Goal: Task Accomplishment & Management: Use online tool/utility

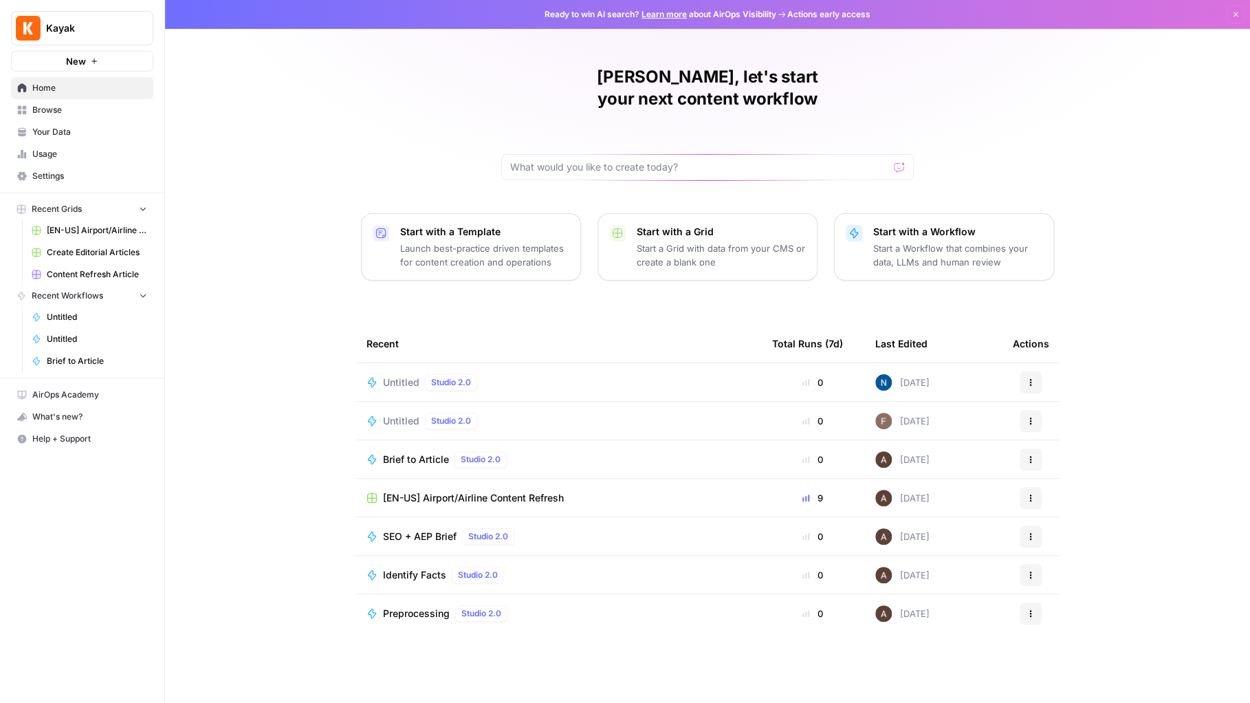
click at [78, 338] on span "Untitled" at bounding box center [97, 339] width 100 height 12
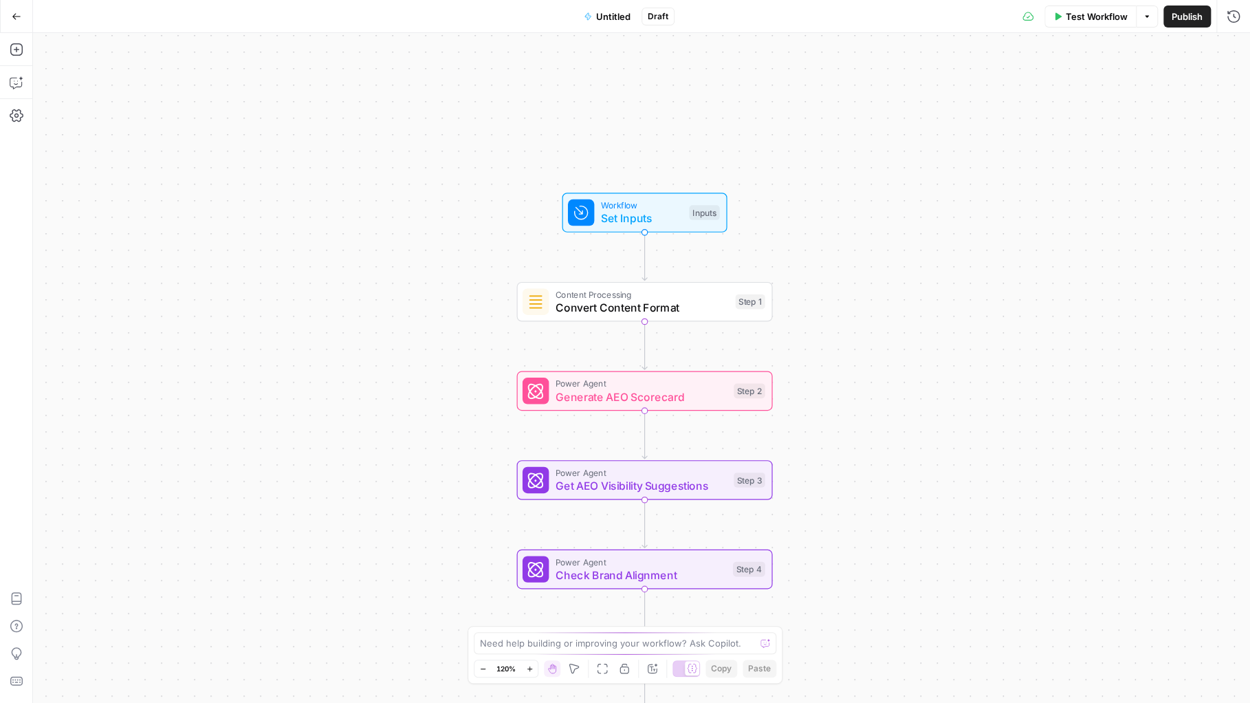
click at [21, 23] on button "Go Back" at bounding box center [16, 16] width 25 height 25
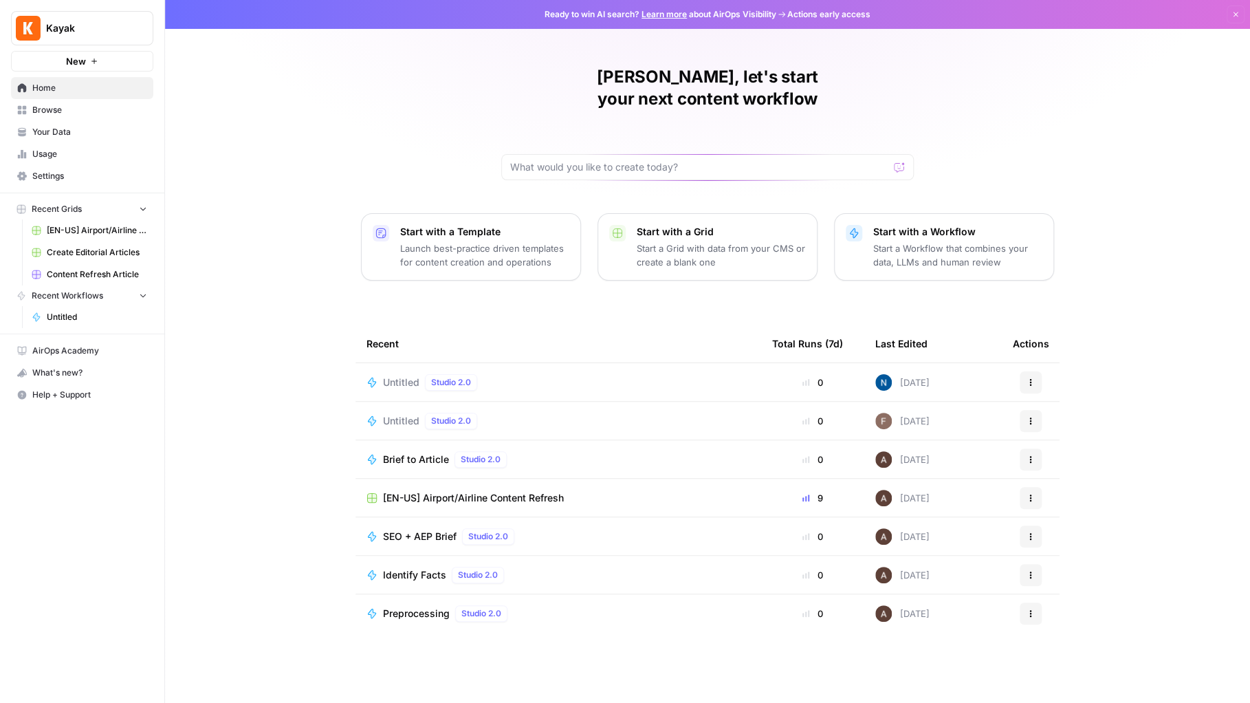
click at [68, 297] on span "Recent Workflows" at bounding box center [68, 296] width 72 height 12
click at [74, 296] on span "Recent Workflows" at bounding box center [68, 296] width 72 height 12
click at [61, 85] on span "Home" at bounding box center [89, 88] width 115 height 12
click at [66, 59] on span "New" at bounding box center [76, 61] width 20 height 14
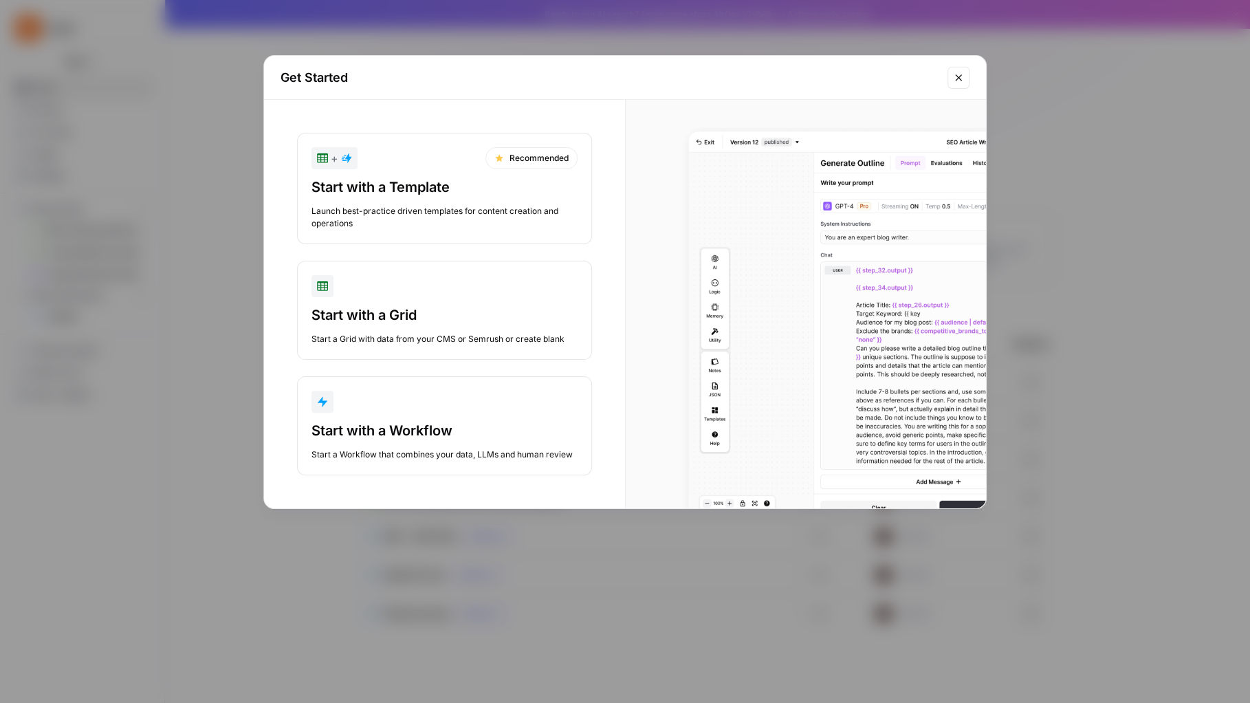
click at [466, 404] on div "button" at bounding box center [445, 402] width 266 height 22
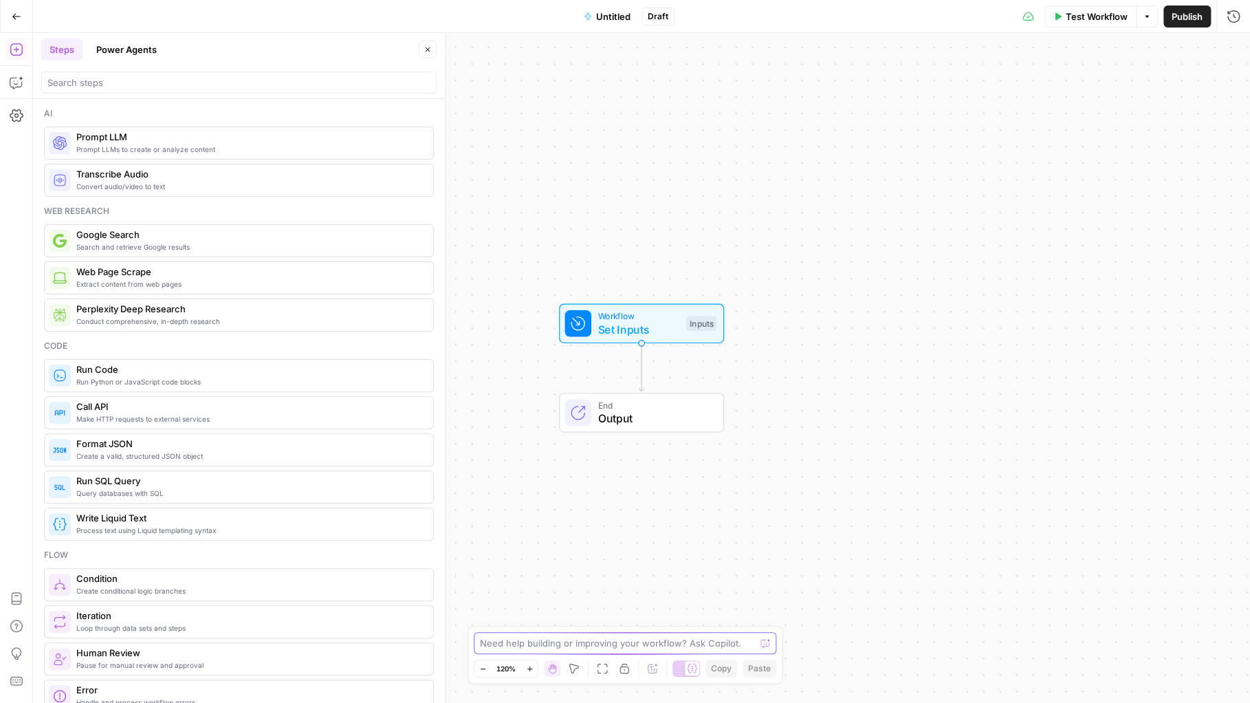
click at [525, 641] on textarea at bounding box center [617, 643] width 275 height 14
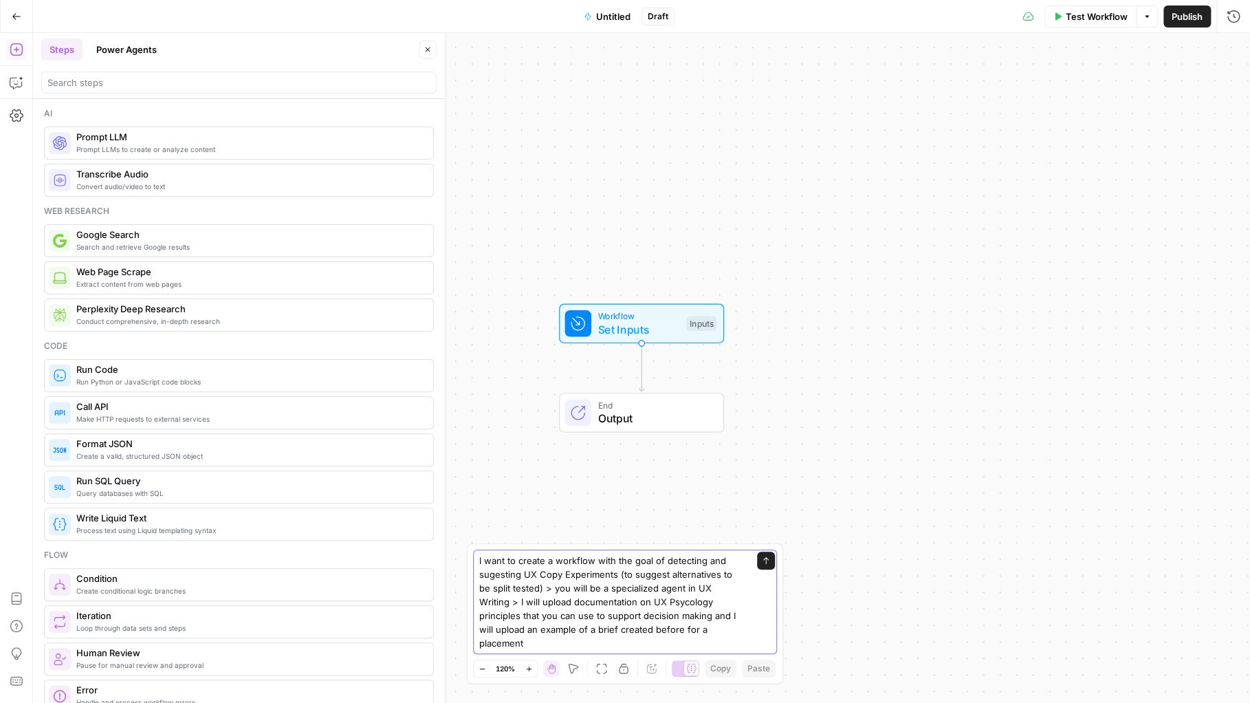
click at [527, 600] on textarea "I want to create a workflow with the goal of detecting and sugesting UX Copy Ex…" at bounding box center [611, 602] width 264 height 96
click at [567, 640] on textarea "I want to create a workflow with the goal of detecting and sugesting UX Copy Ex…" at bounding box center [611, 595] width 264 height 110
click at [513, 630] on textarea "I want to create a workflow with the goal of detecting and suggesting UX Copy E…" at bounding box center [611, 595] width 264 height 110
click at [613, 646] on textarea "I want to create a workflow with the goal of detecting and suggesting UX Copy E…" at bounding box center [611, 595] width 264 height 110
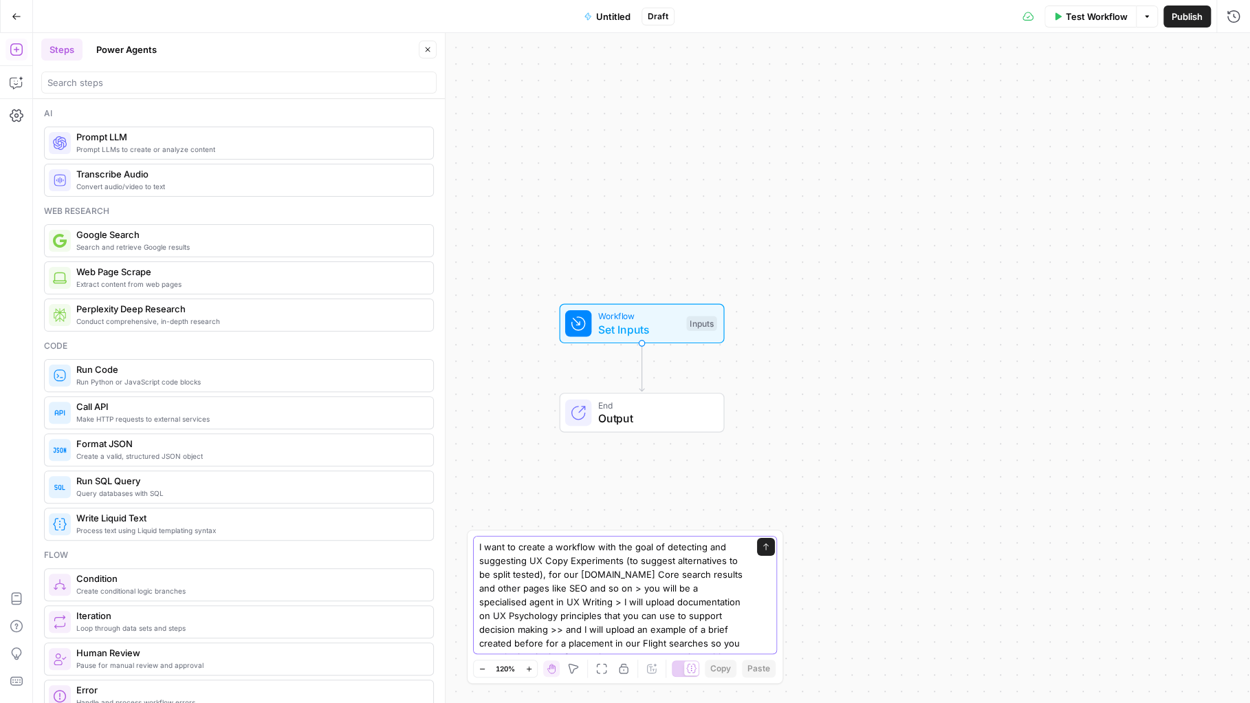
drag, startPoint x: 481, startPoint y: 547, endPoint x: 620, endPoint y: 576, distance: 141.9
click at [627, 575] on textarea "I want to create a workflow with the goal of detecting and suggesting UX Copy E…" at bounding box center [611, 615] width 264 height 151
click at [635, 578] on textarea "I want to create a workflow with the goal of detecting and suggesting UX Copy E…" at bounding box center [611, 615] width 264 height 151
drag, startPoint x: 622, startPoint y: 589, endPoint x: 681, endPoint y: 594, distance: 59.3
click at [681, 594] on textarea "I want to create a workflow with the goal of detecting and suggesting UX Copy E…" at bounding box center [611, 611] width 264 height 151
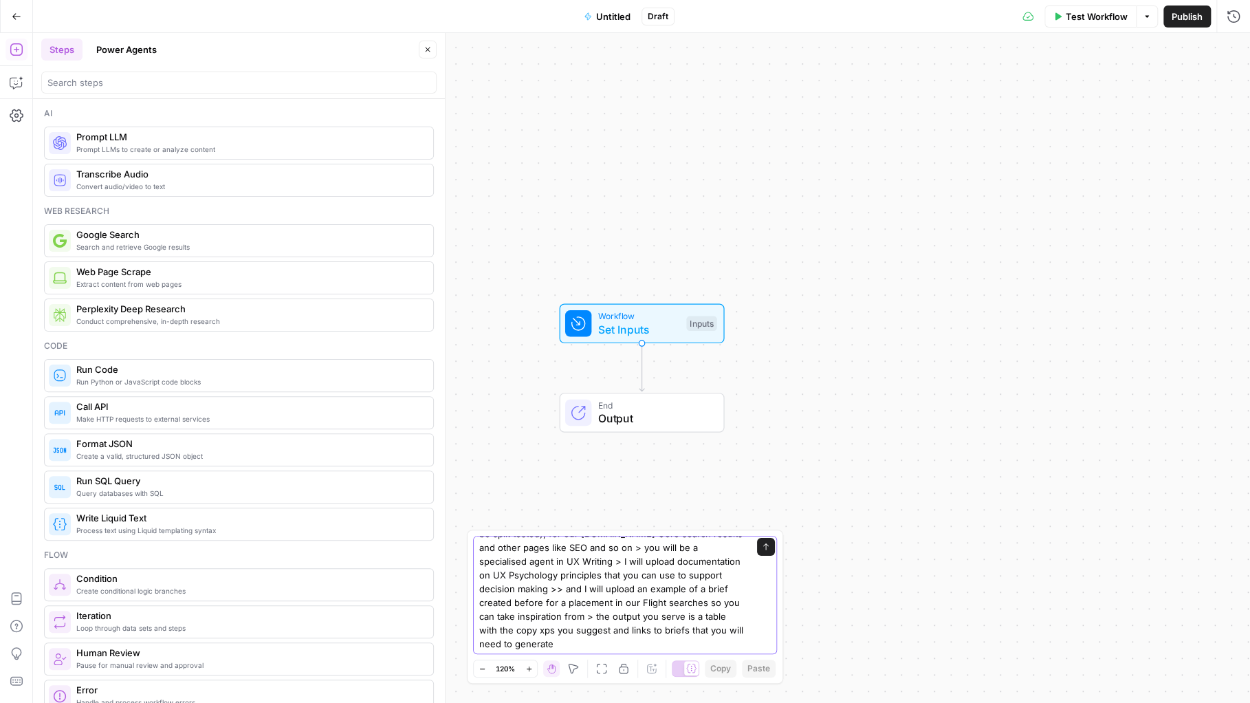
click at [629, 601] on textarea "I want to create a workflow with the goal of detecting and suggesting UX Copy E…" at bounding box center [611, 574] width 264 height 151
type textarea "I want to create a workflow with the goal of detecting and suggesting UX Copy E…"
click at [771, 549] on div "I want to create a workflow with the goal of detecting and suggesting UX Copy E…" at bounding box center [625, 595] width 304 height 118
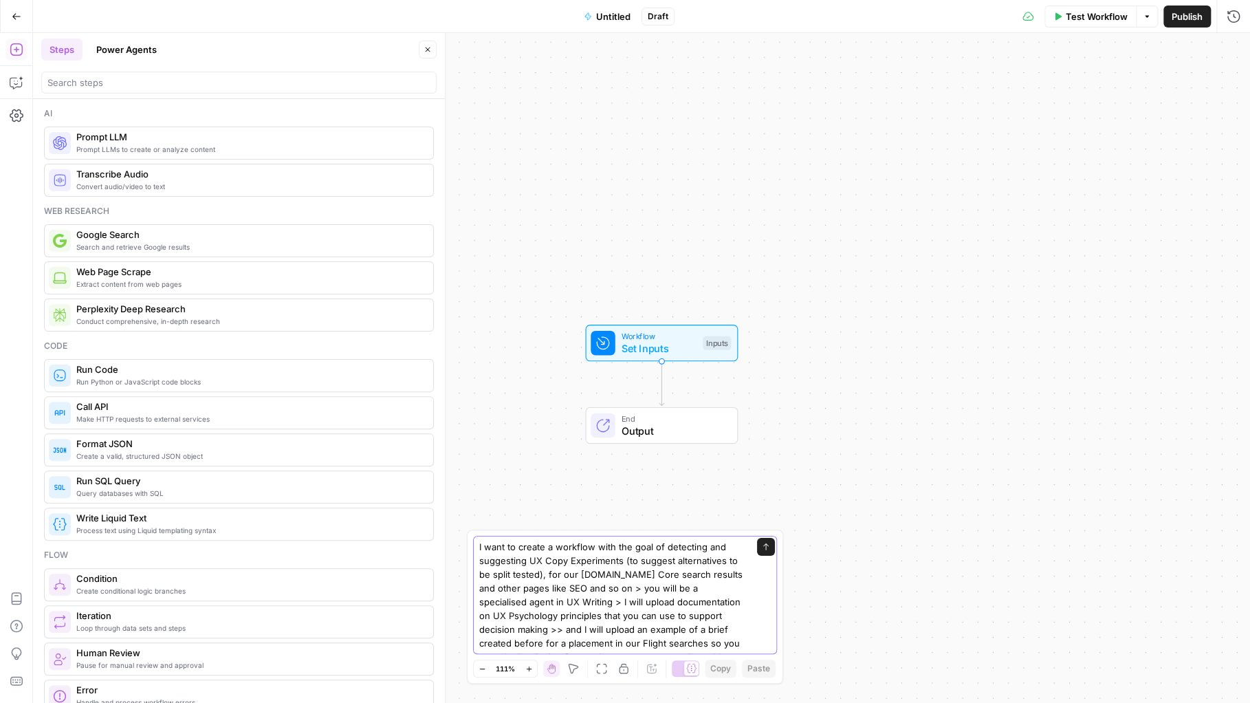
click at [765, 547] on icon "submit" at bounding box center [766, 547] width 8 height 8
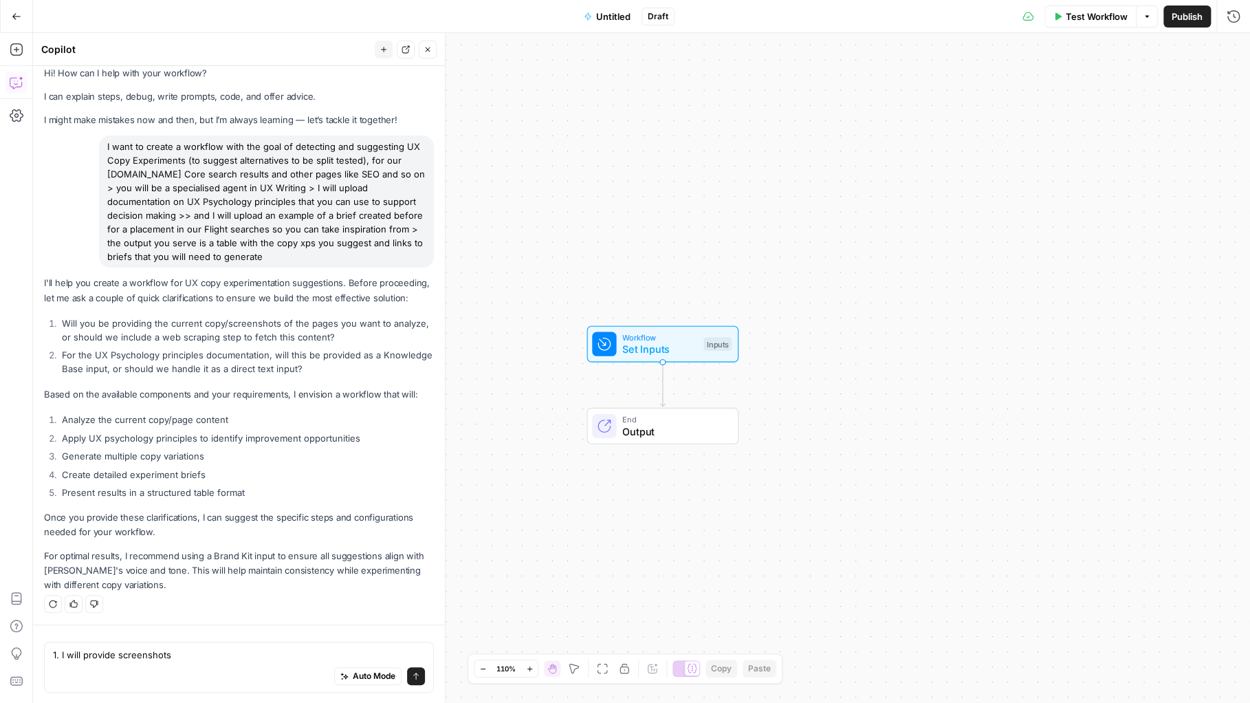
scroll to position [25, 0]
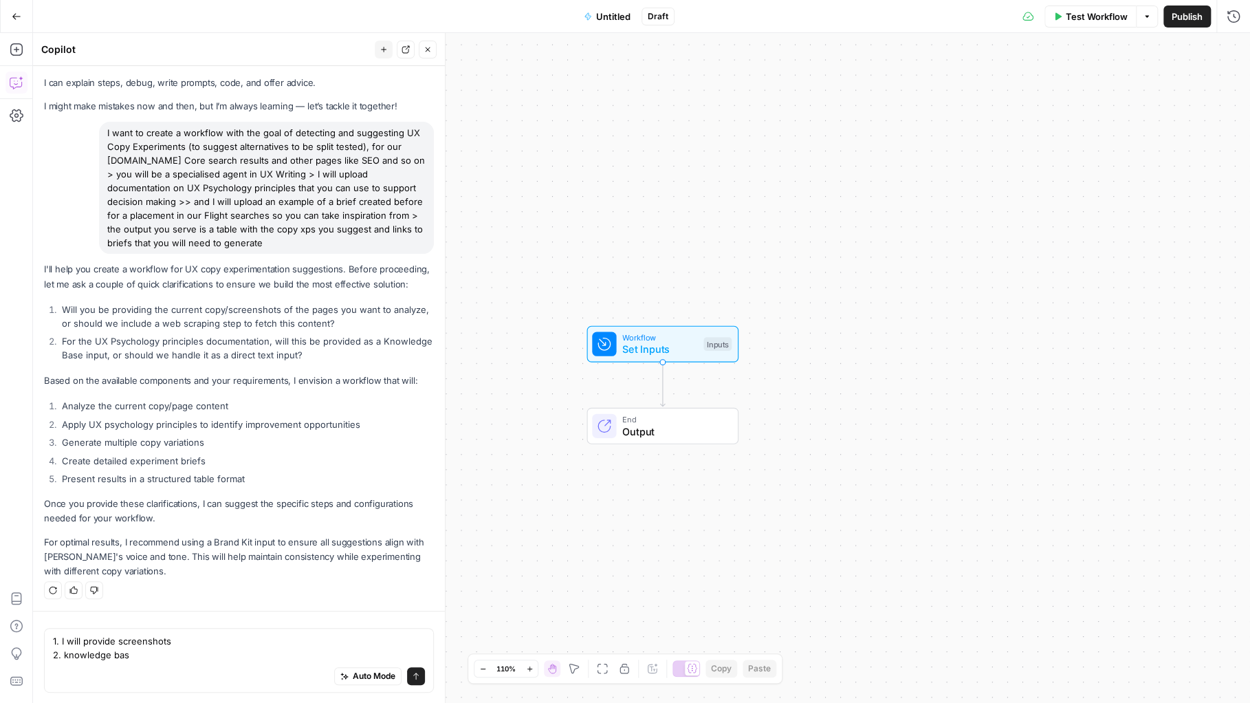
type textarea "1. I will provide screenshots 2. knowledge base"
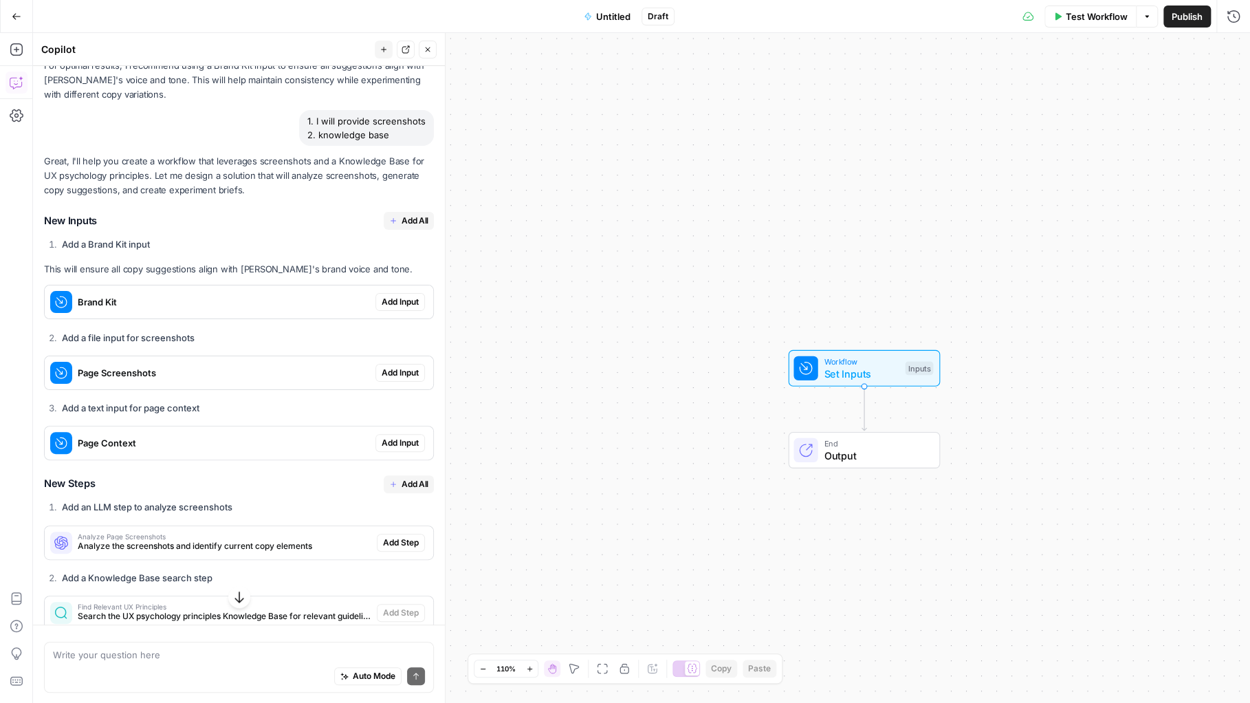
scroll to position [503, 0]
click at [395, 370] on span "Add Input" at bounding box center [400, 370] width 37 height 12
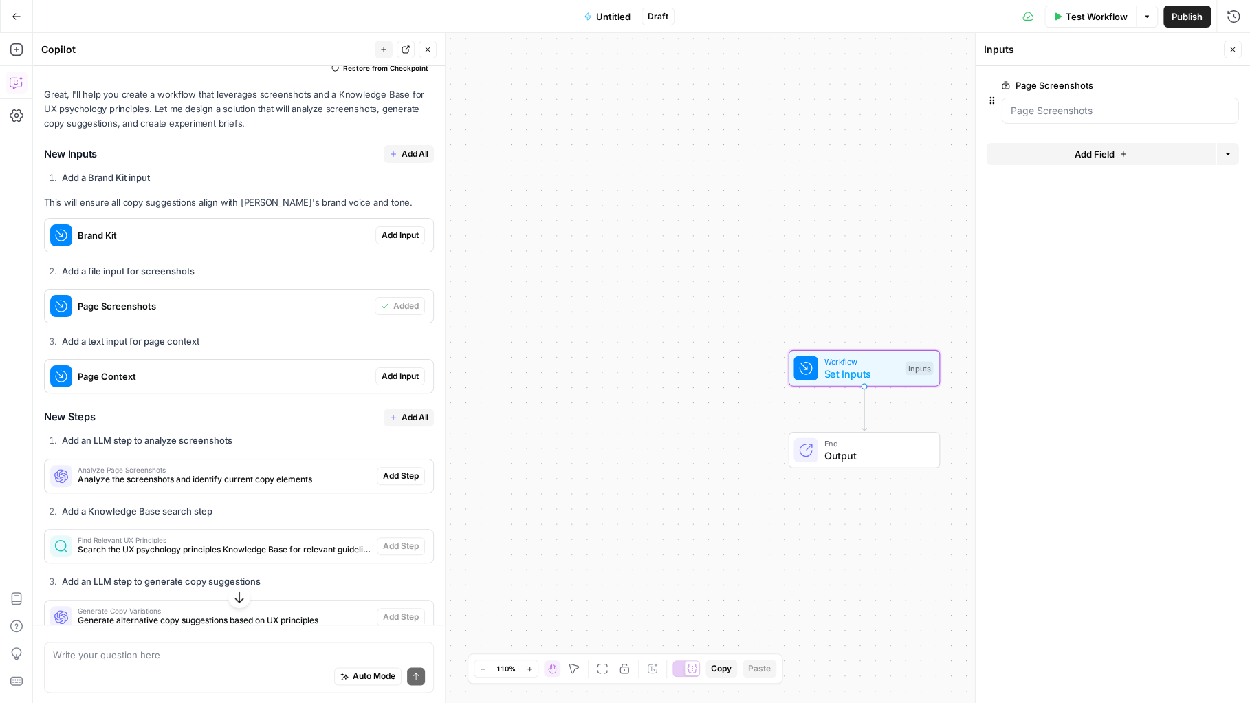
scroll to position [615, 0]
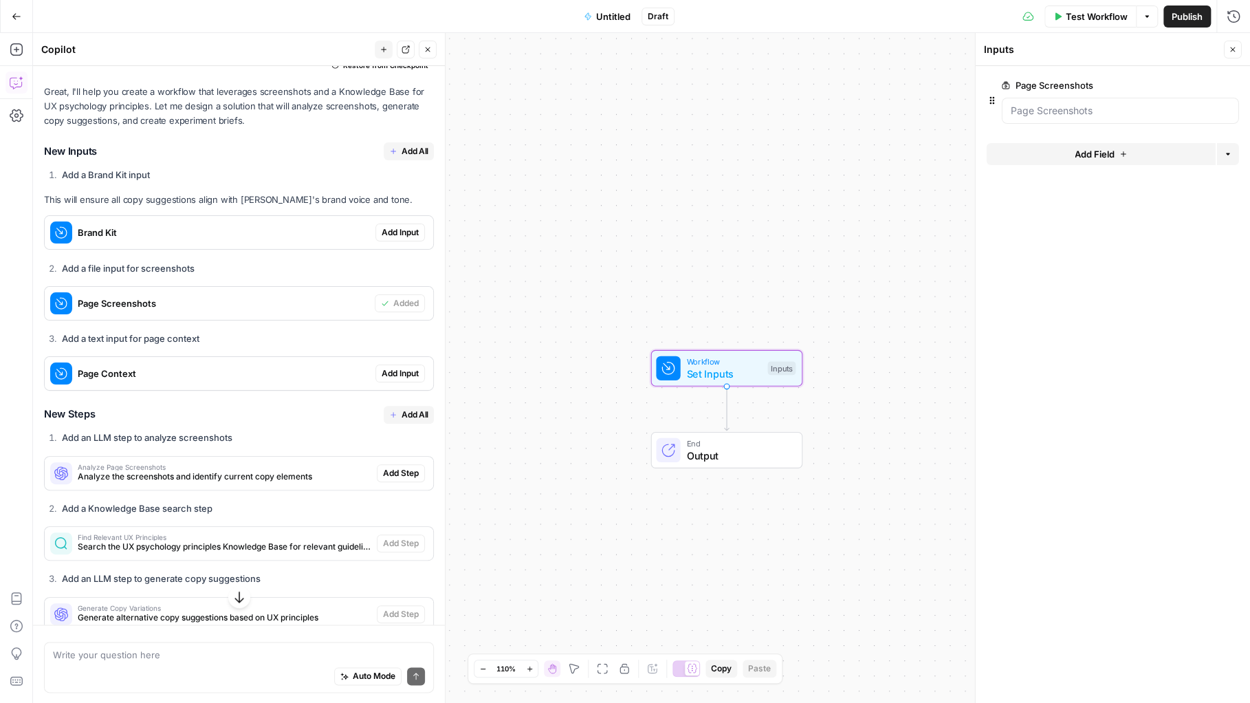
click at [389, 371] on span "Add Input" at bounding box center [400, 373] width 37 height 12
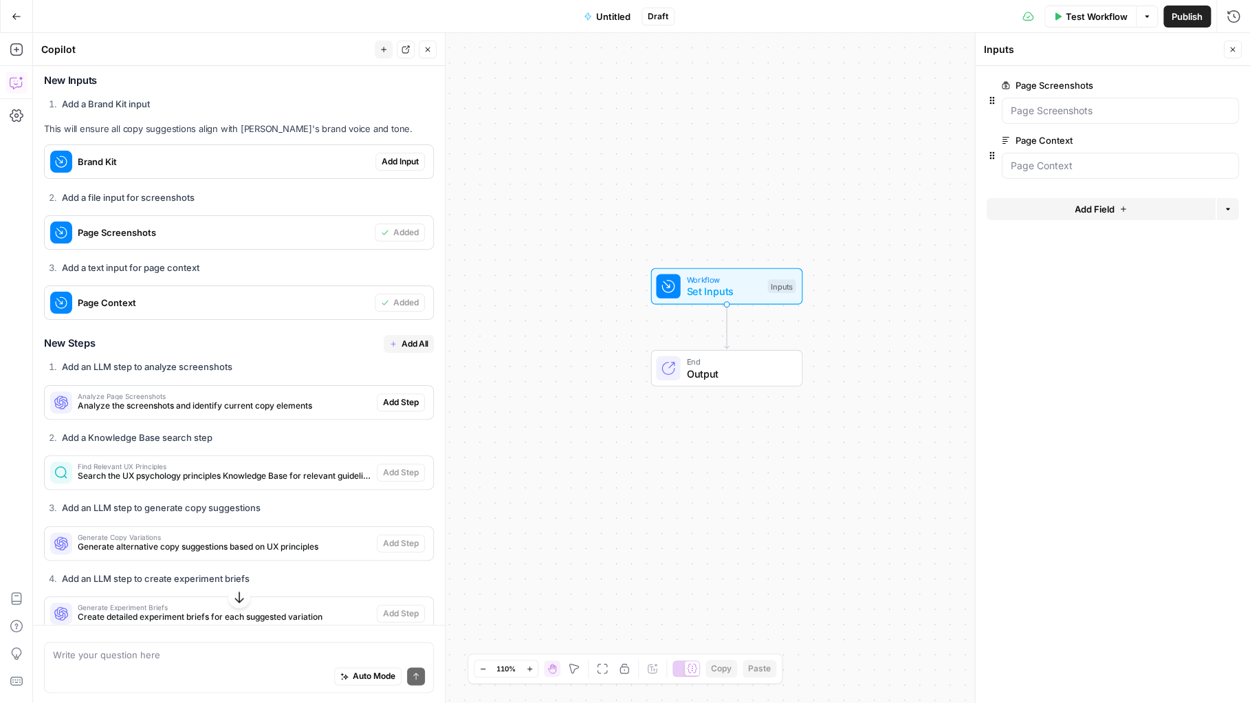
scroll to position [687, 0]
click at [415, 341] on span "Add All" at bounding box center [415, 342] width 27 height 12
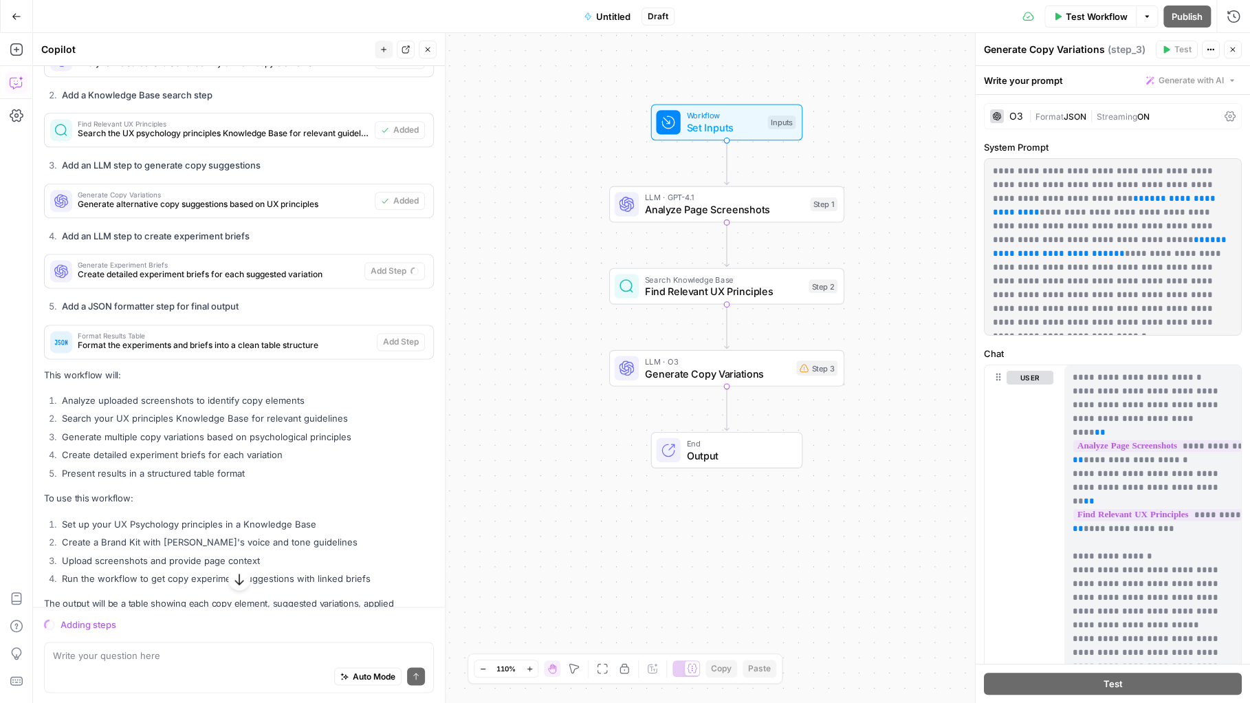
scroll to position [1034, 0]
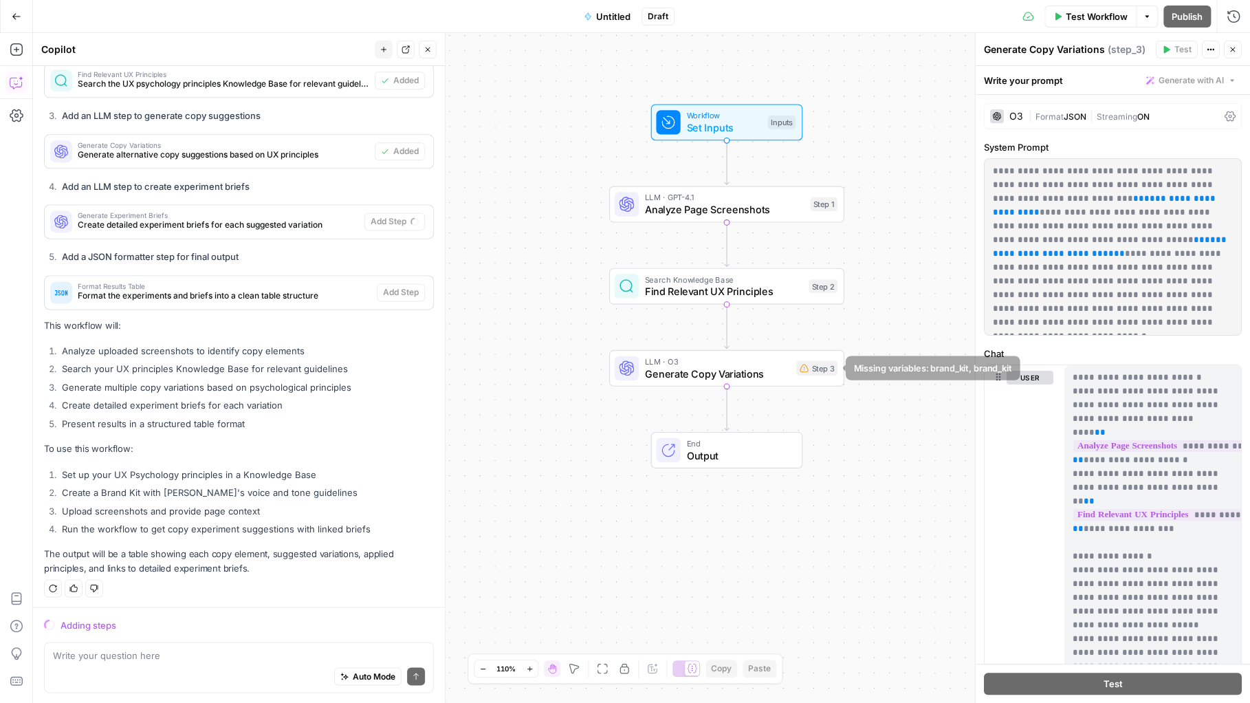
click at [794, 360] on div "LLM · O3 Generate Copy Variations Step 3" at bounding box center [726, 368] width 223 height 26
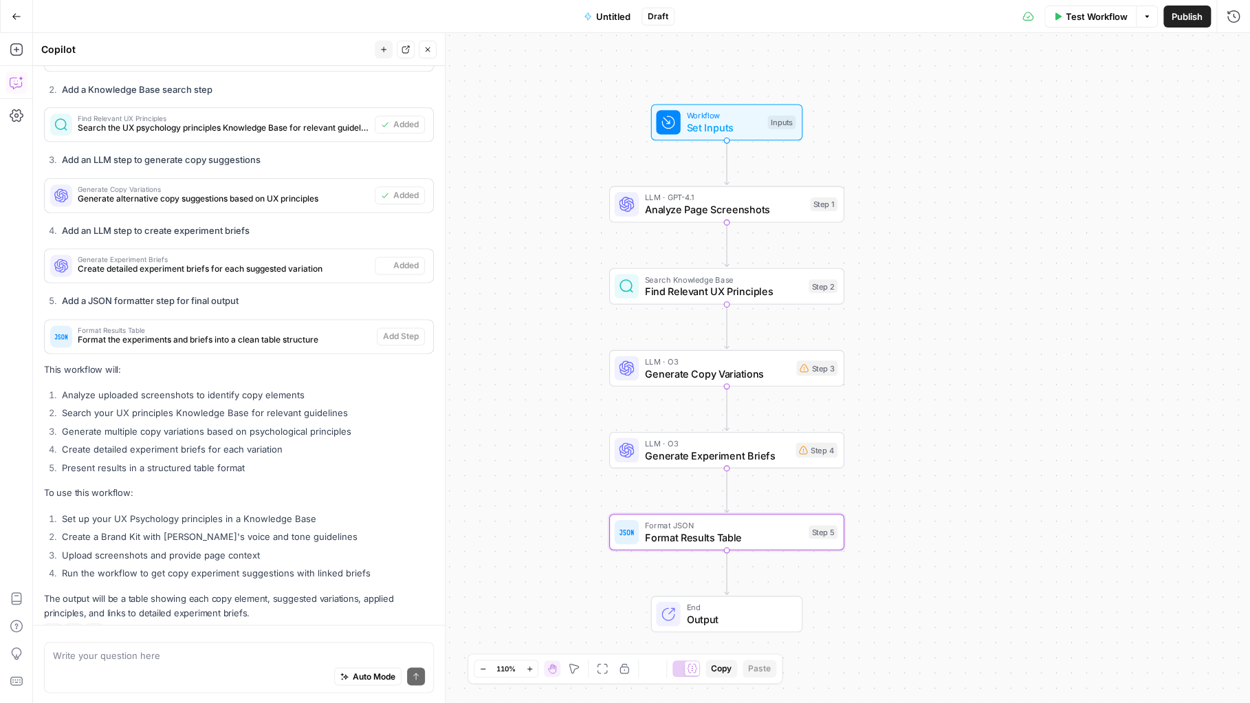
type textarea "Format Results Table"
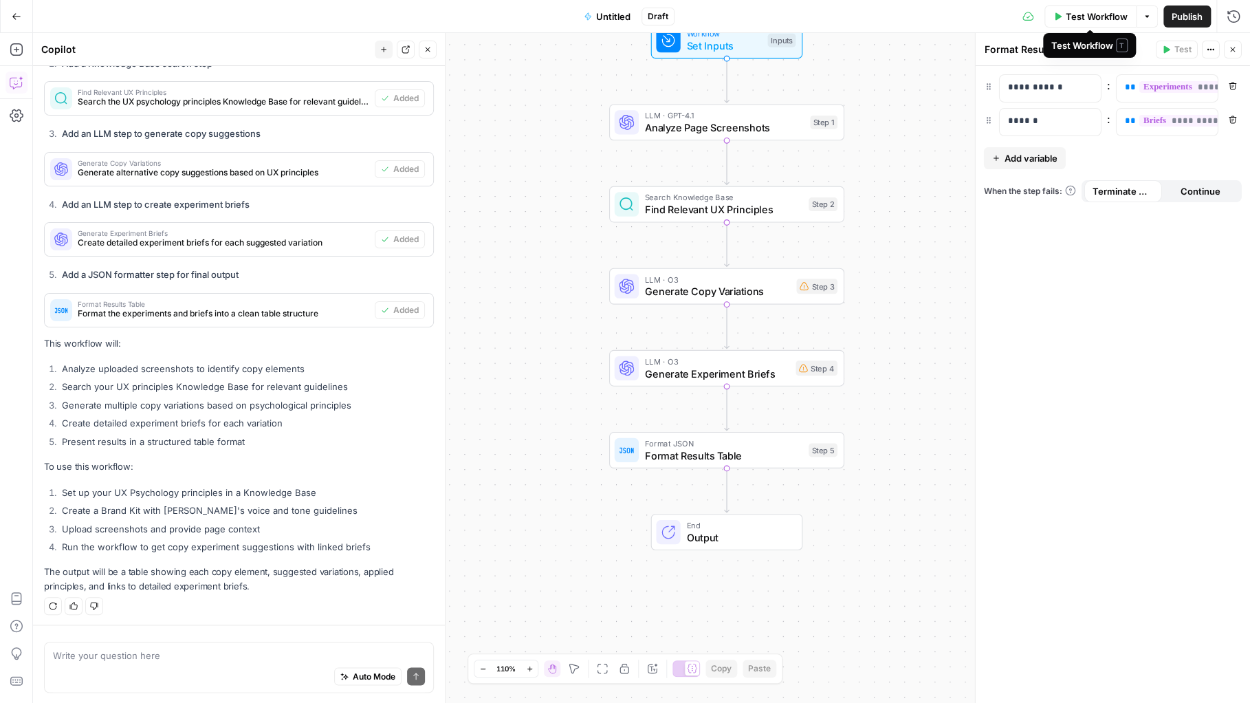
click at [1095, 12] on span "Test Workflow" at bounding box center [1097, 17] width 62 height 14
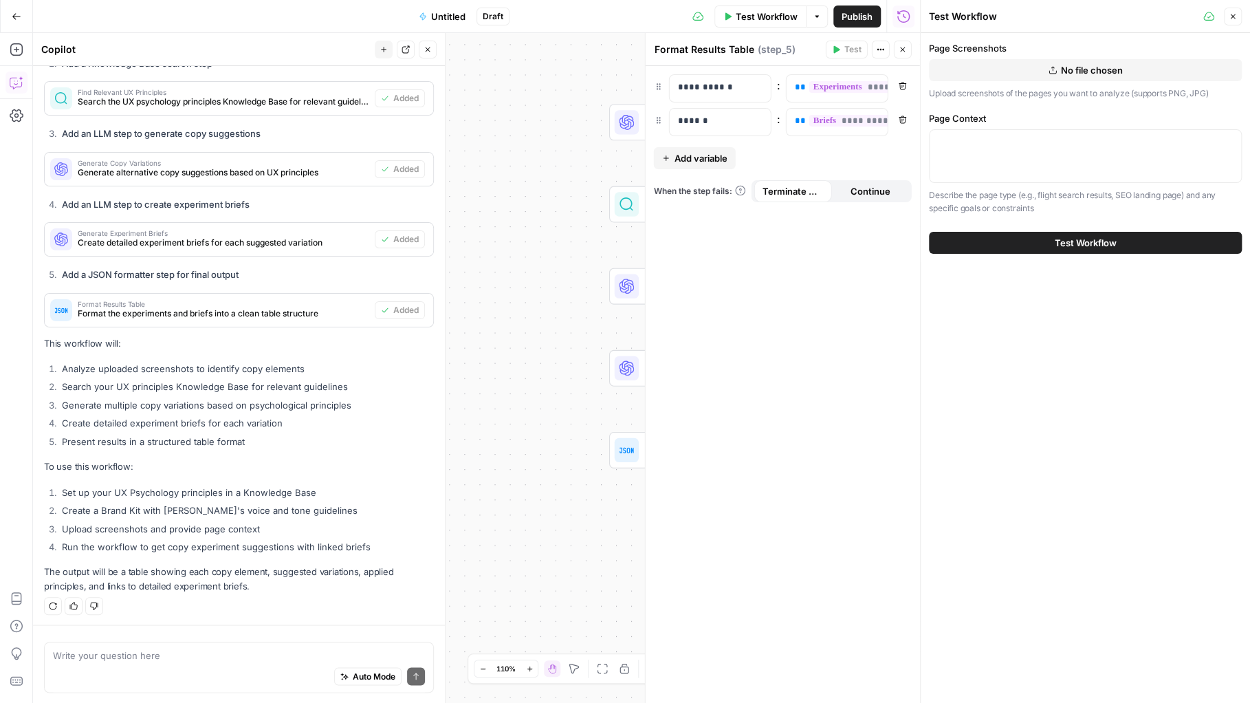
click at [1050, 74] on button "No file chosen" at bounding box center [1085, 70] width 313 height 22
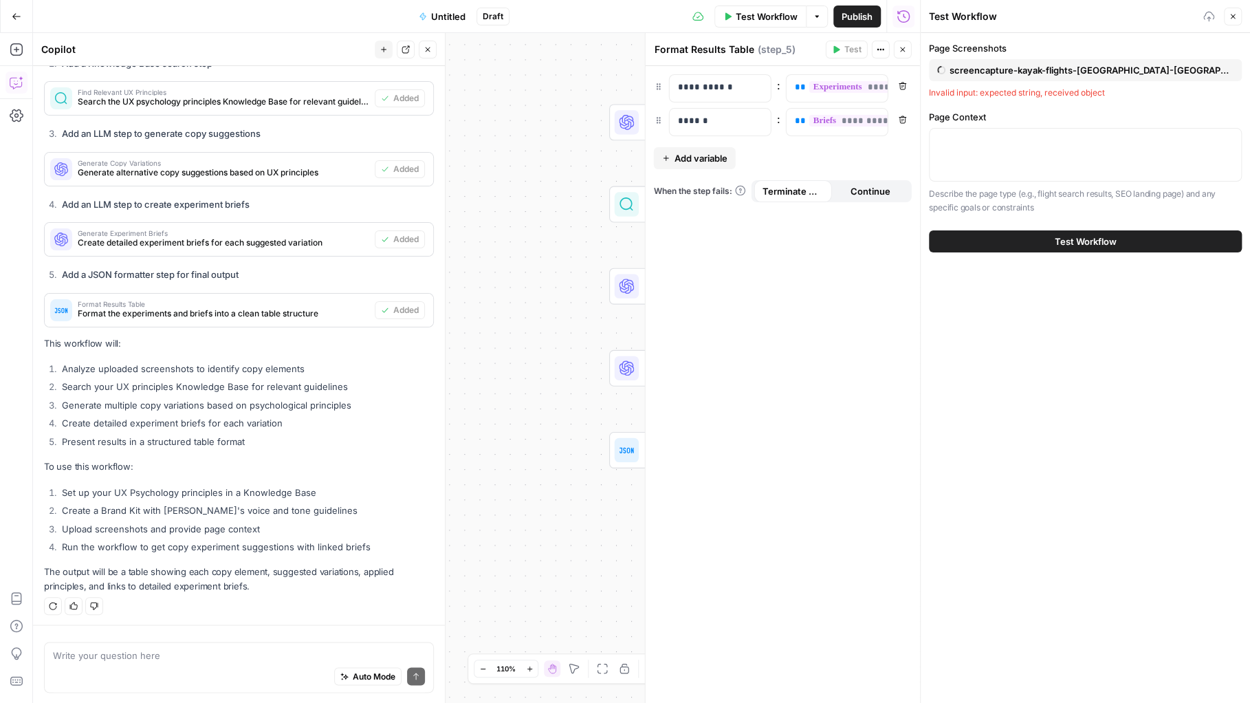
click at [1002, 167] on div at bounding box center [1085, 155] width 313 height 54
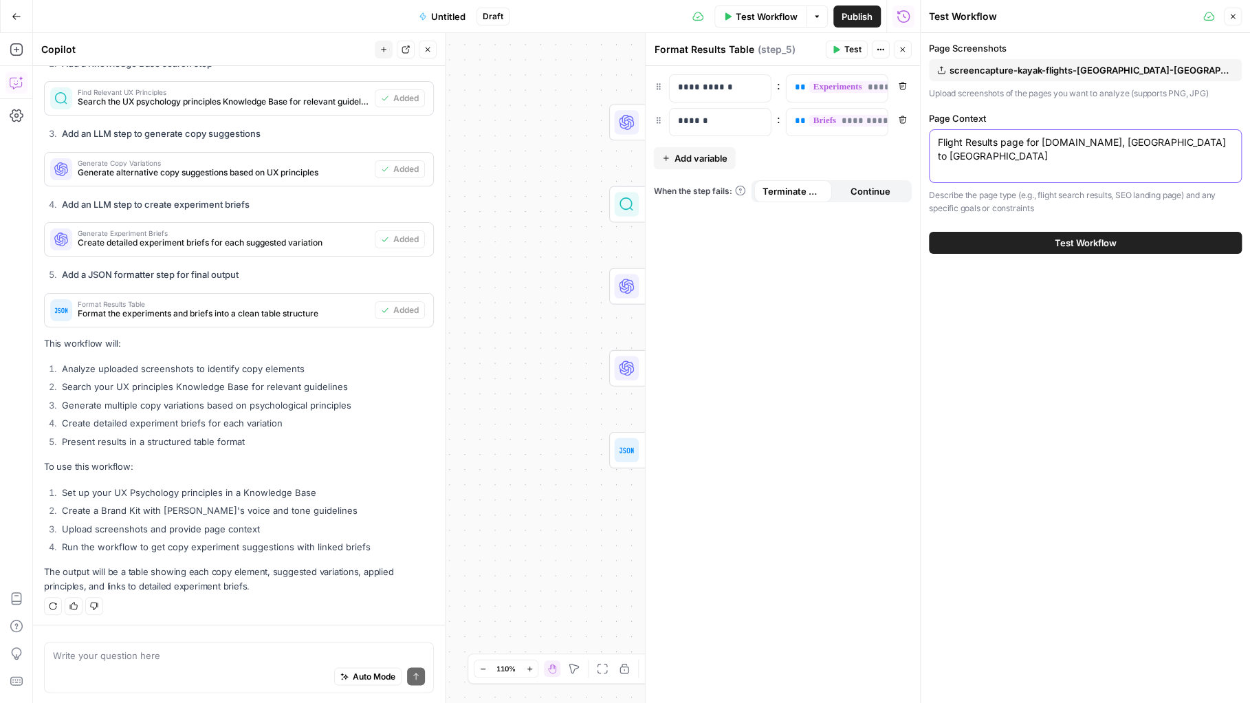
type textarea "Flight Results page for [DOMAIN_NAME], [GEOGRAPHIC_DATA] to [GEOGRAPHIC_DATA]"
click at [1093, 245] on span "Test Workflow" at bounding box center [1086, 243] width 62 height 14
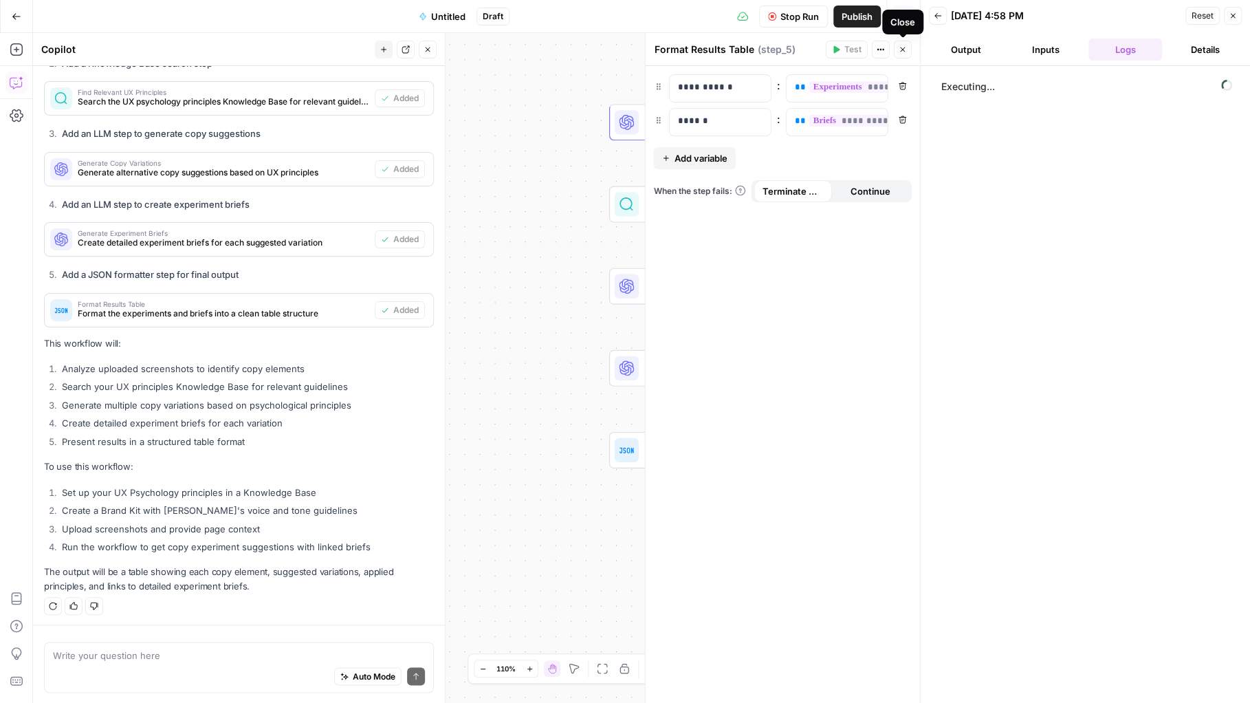
click at [904, 48] on icon "button" at bounding box center [903, 49] width 8 height 8
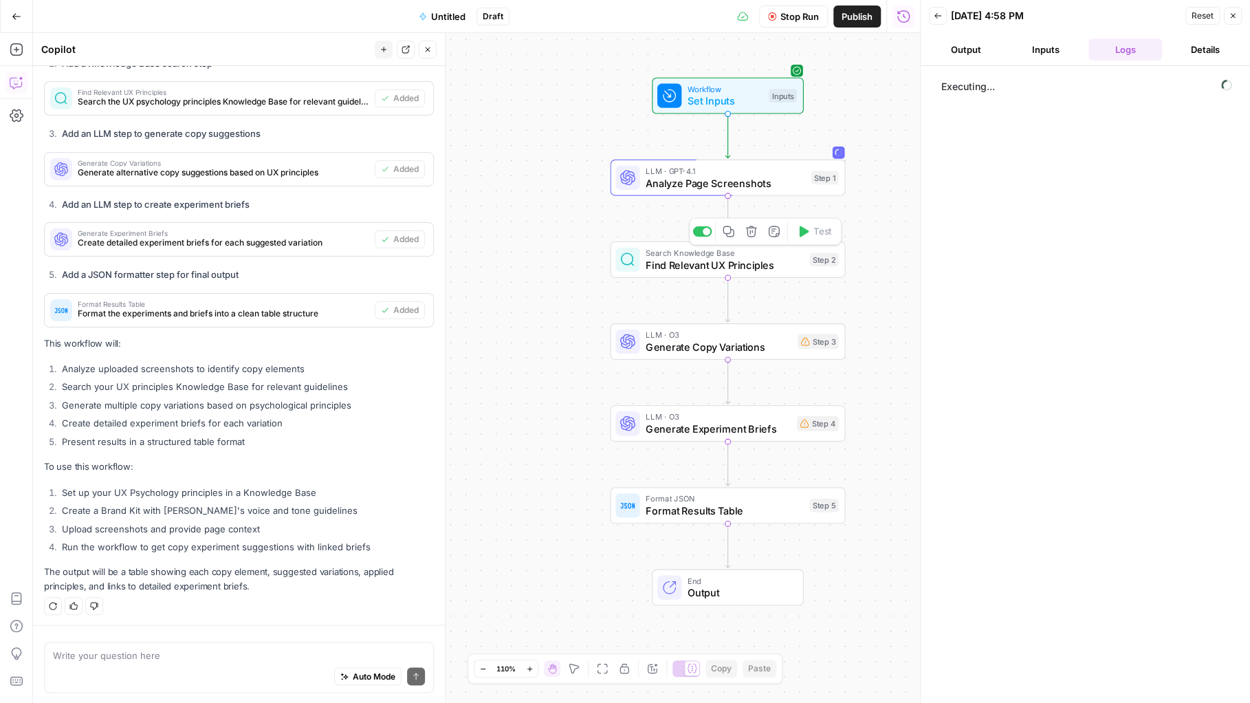
click at [789, 270] on span "Find Relevant UX Principles" at bounding box center [724, 264] width 157 height 15
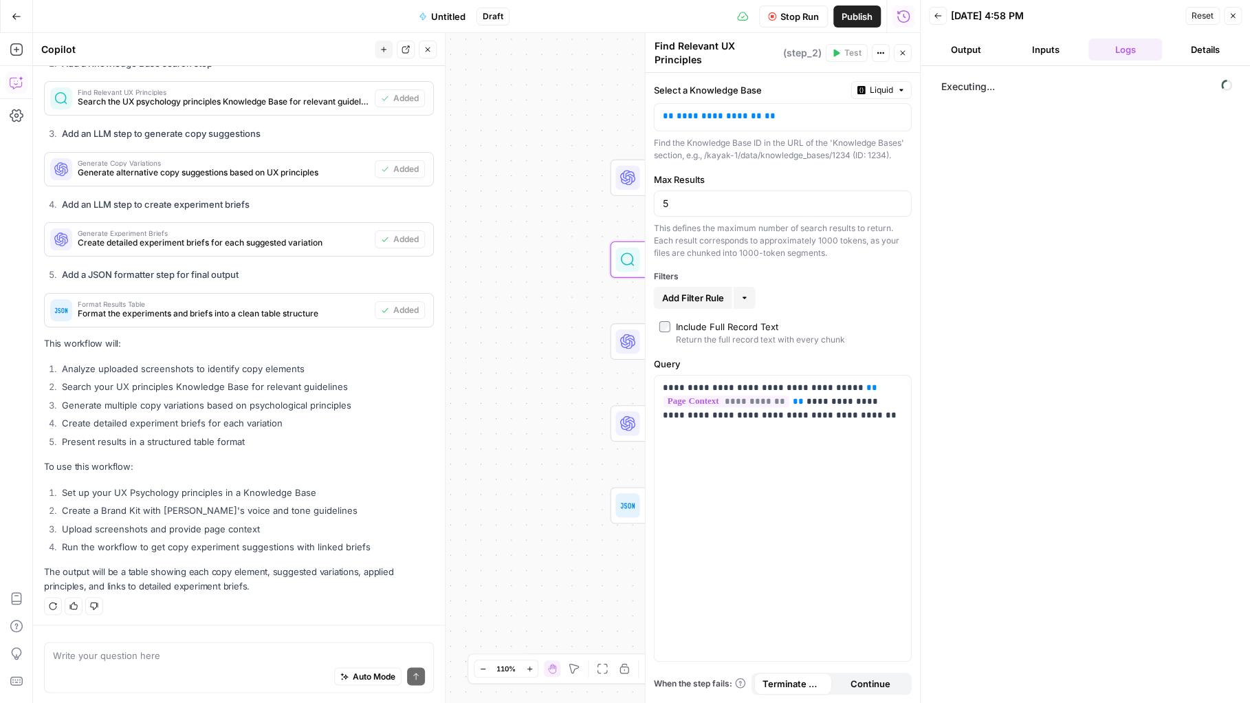
click at [538, 177] on div "Workflow Set Inputs Inputs LLM · GPT-4.1 Analyze Page Screenshots Step 1 Search…" at bounding box center [476, 368] width 887 height 670
click at [908, 53] on button "Close" at bounding box center [903, 53] width 18 height 18
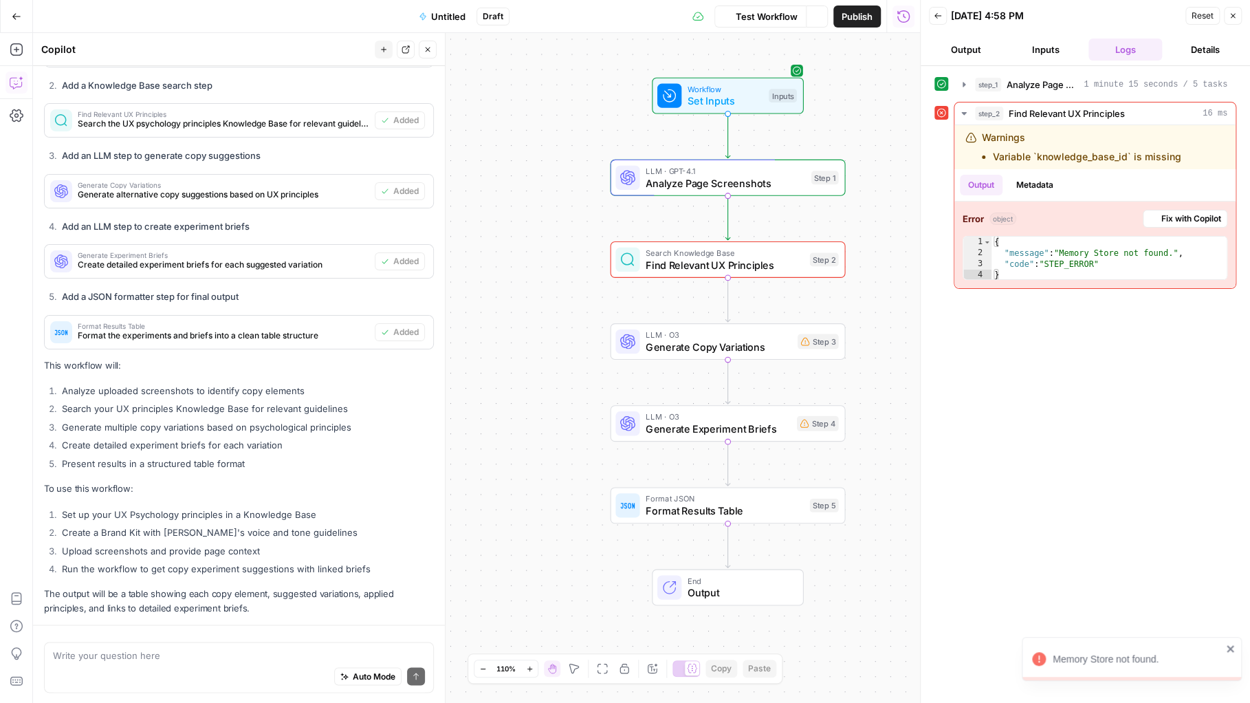
scroll to position [1078, 0]
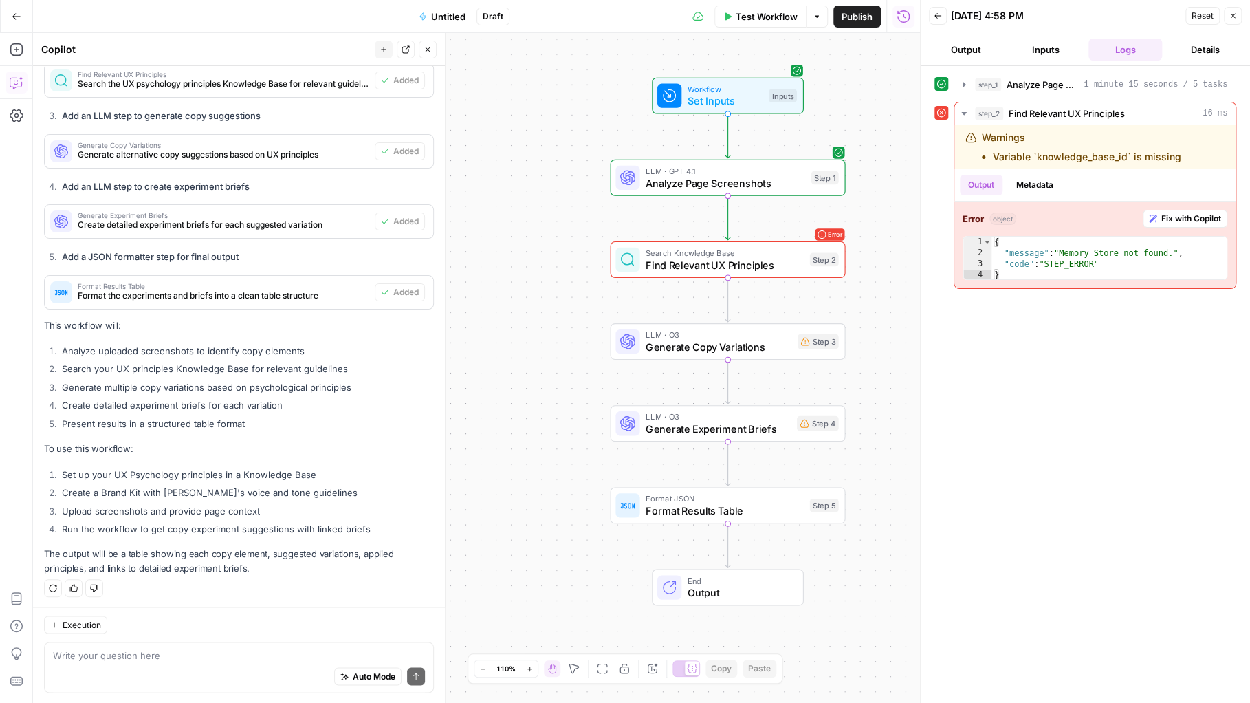
click at [937, 19] on icon "button" at bounding box center [938, 16] width 8 height 8
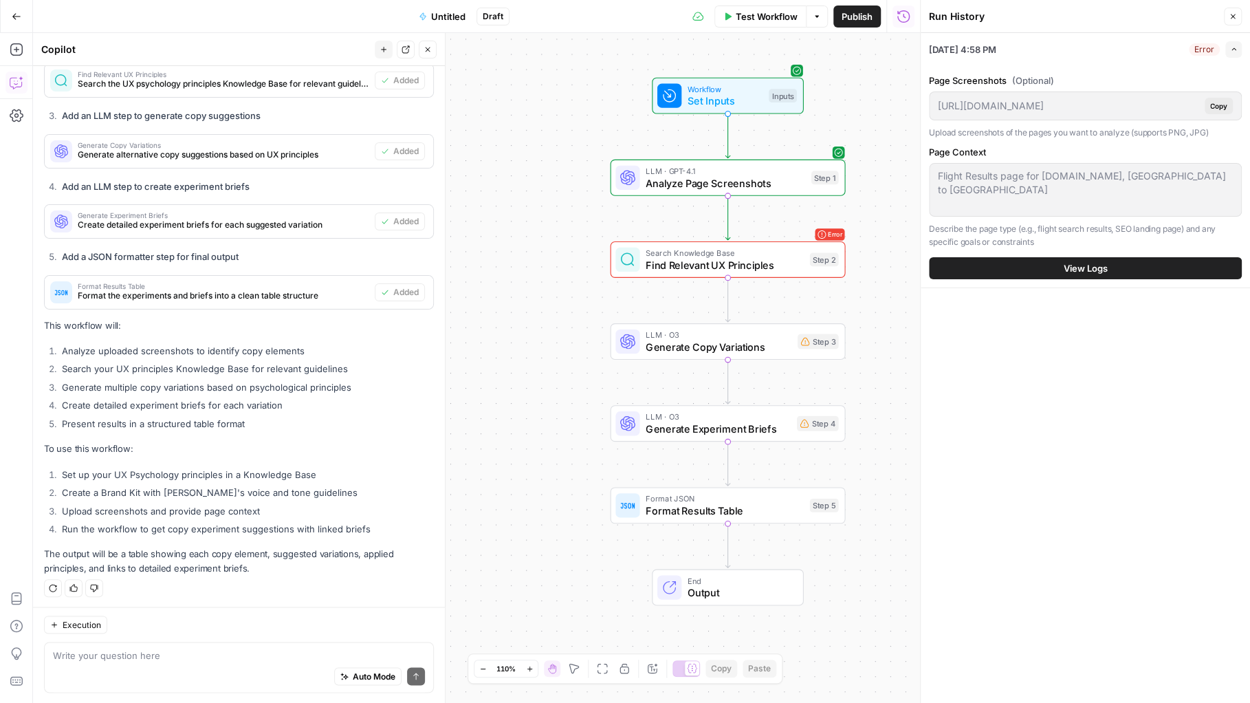
click at [717, 252] on span "Search Knowledge Base" at bounding box center [724, 253] width 157 height 12
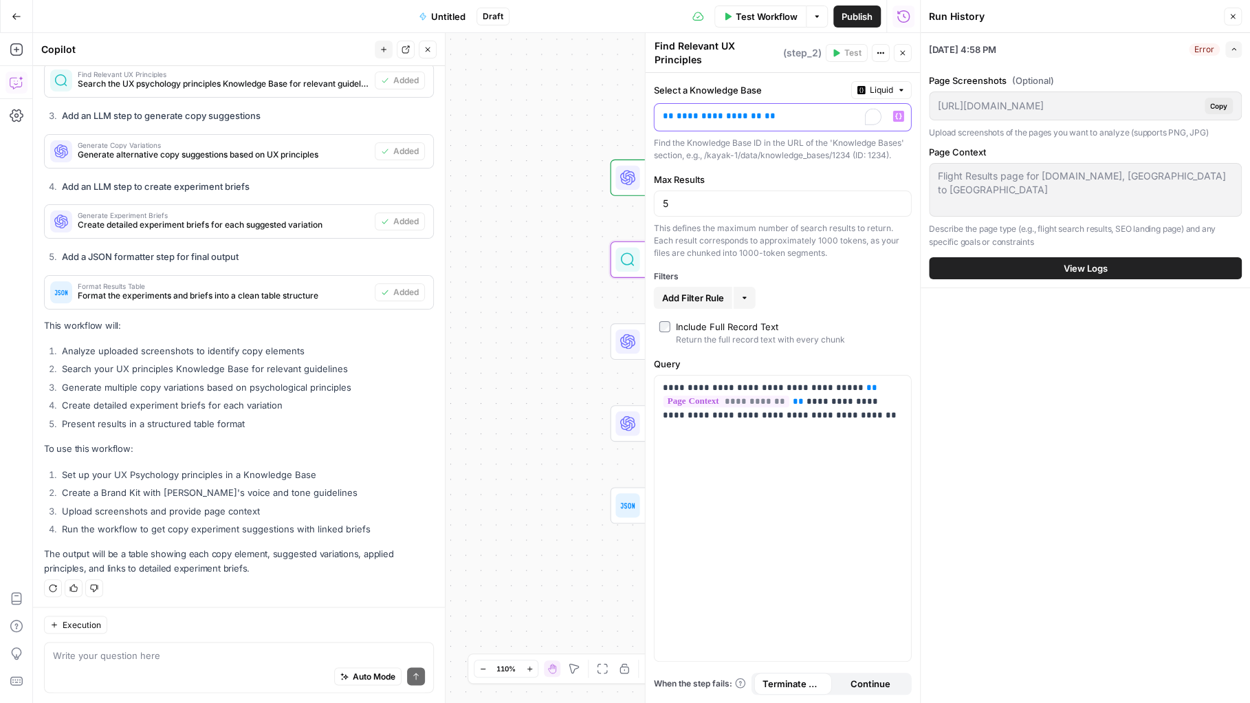
click at [798, 116] on p "**********" at bounding box center [772, 116] width 219 height 14
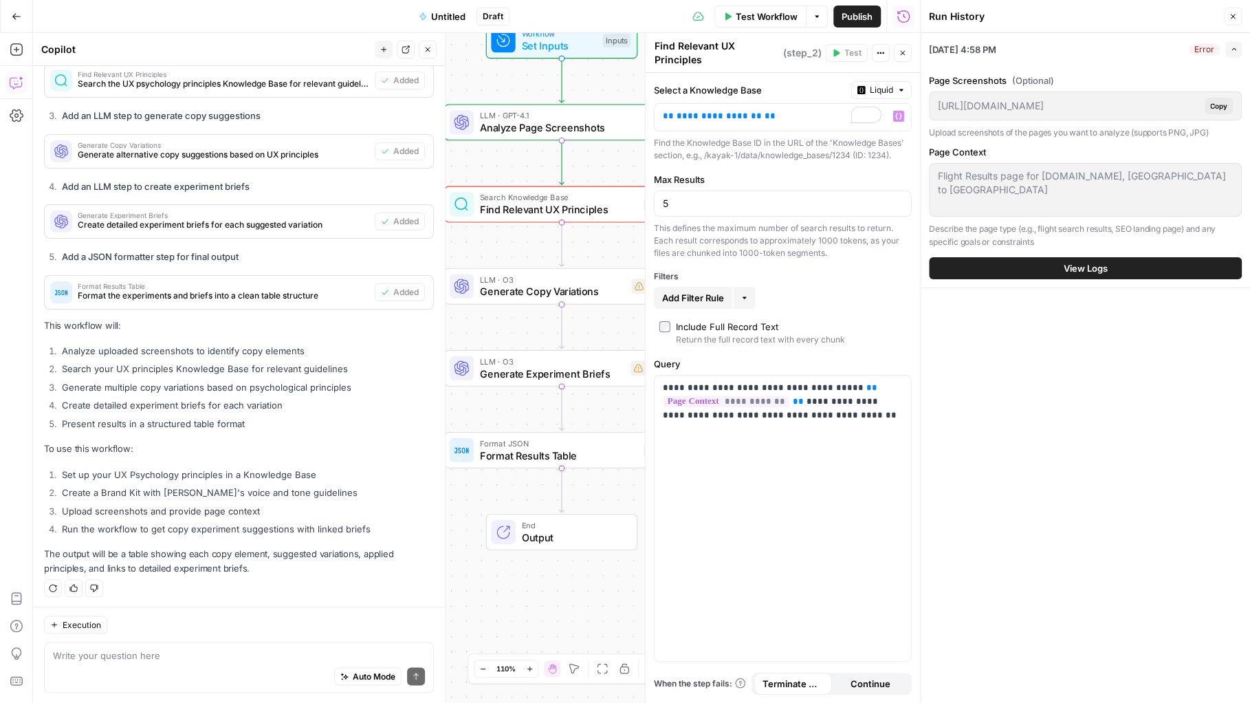
click at [17, 23] on button "Go Back" at bounding box center [16, 16] width 25 height 25
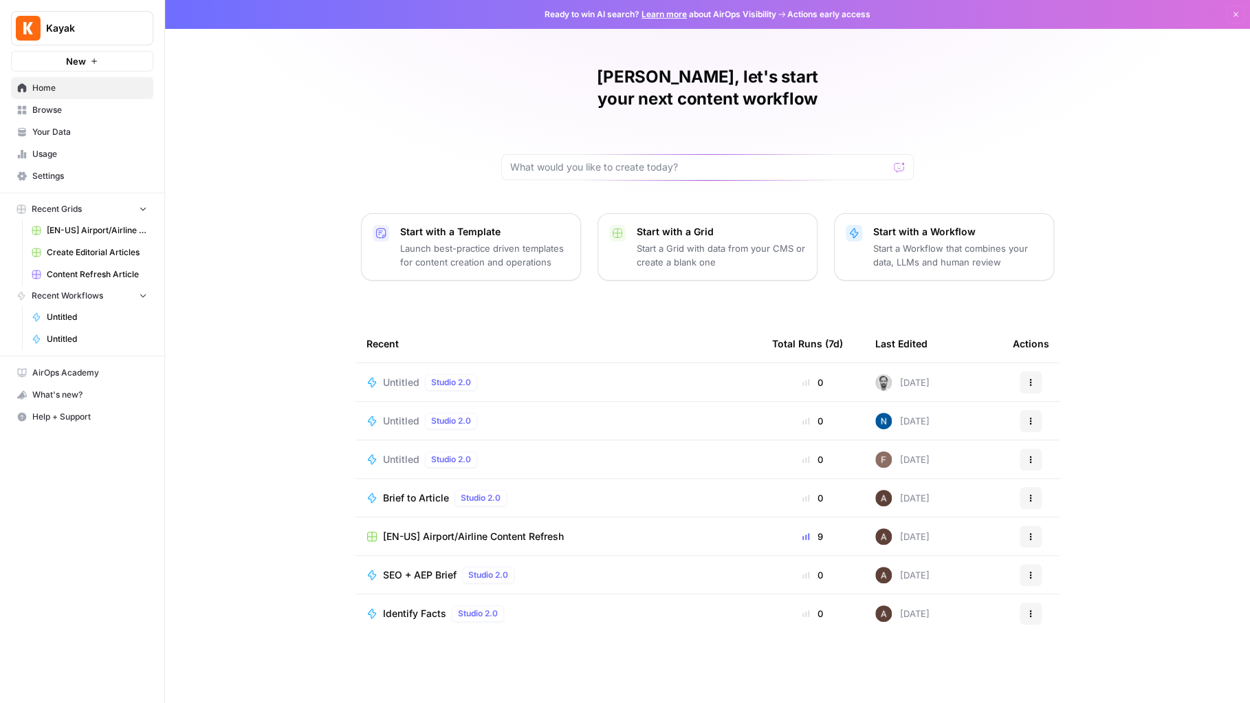
click at [54, 127] on span "Your Data" at bounding box center [89, 132] width 115 height 12
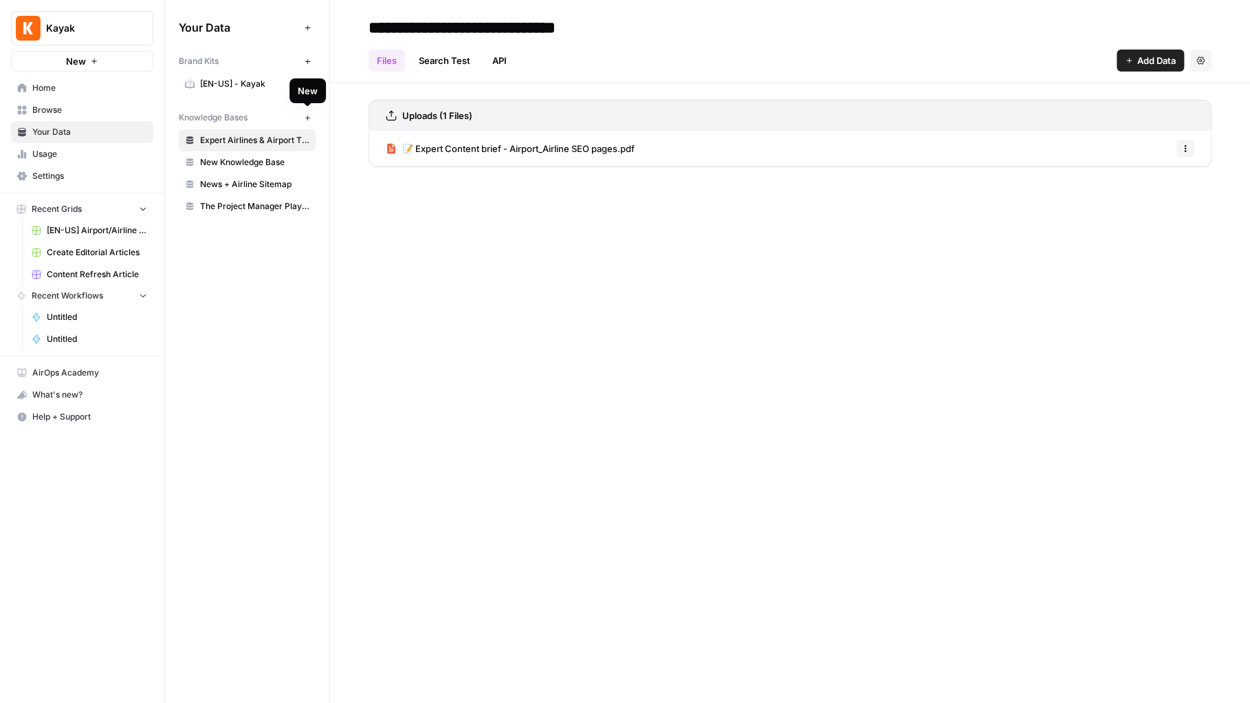
click at [309, 114] on icon "button" at bounding box center [308, 118] width 8 height 8
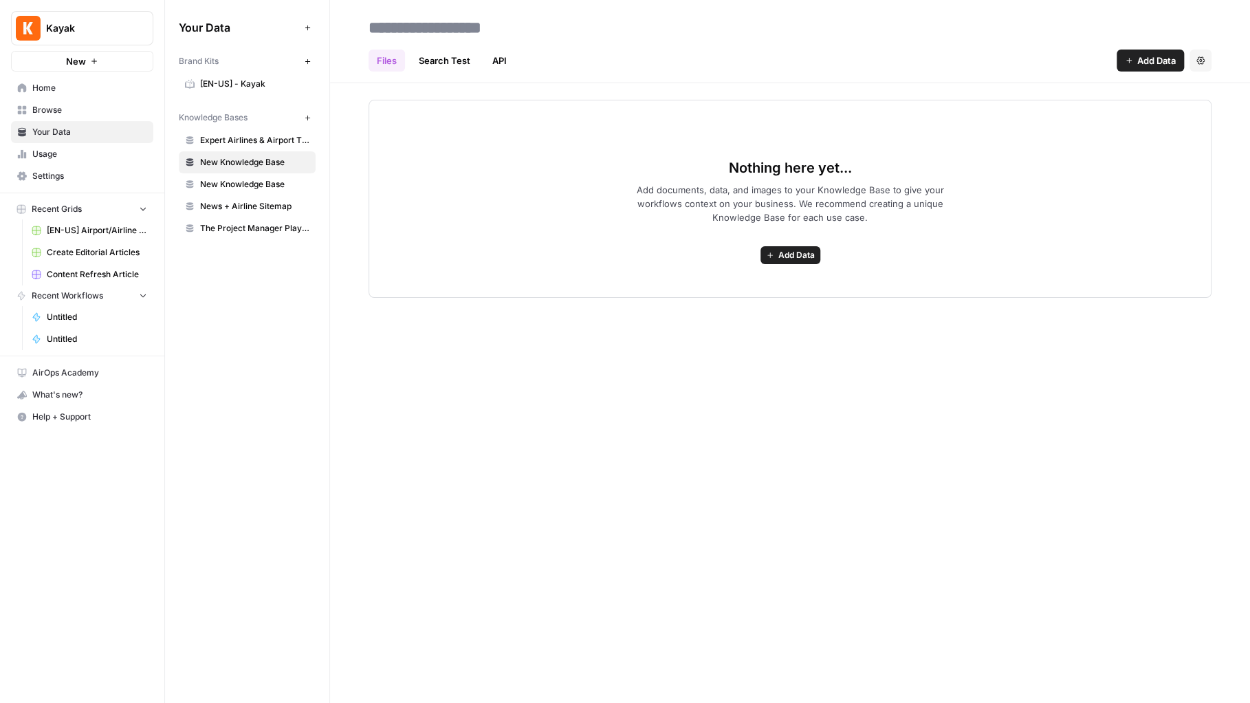
click at [788, 257] on span "Add Data" at bounding box center [796, 255] width 36 height 12
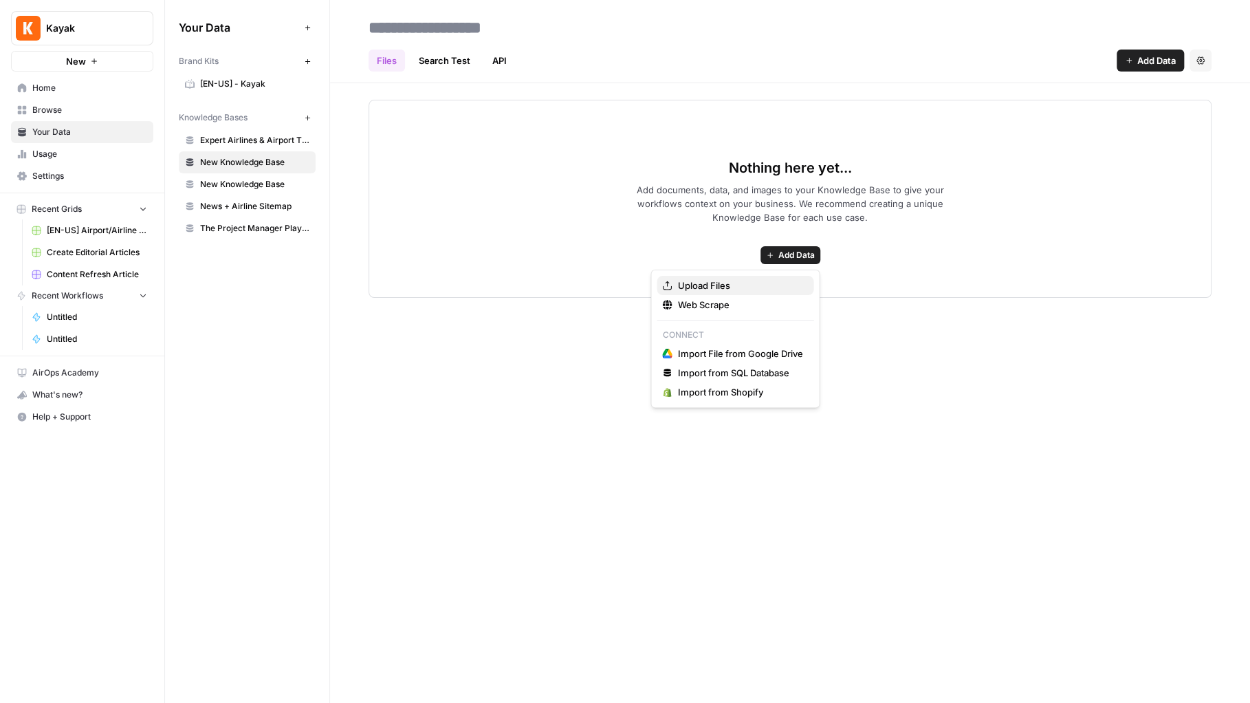
click at [739, 288] on span "Upload Files" at bounding box center [739, 286] width 125 height 14
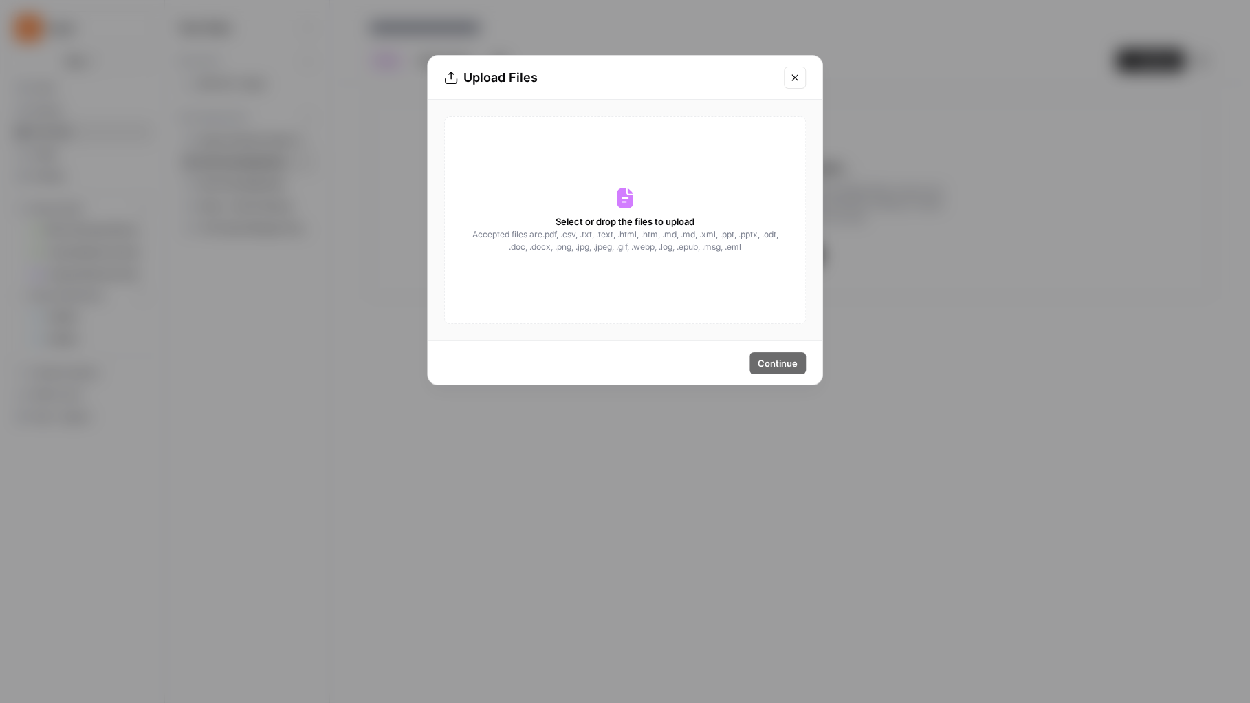
click at [690, 240] on span "Accepted files are .pdf, .csv, .txt, .text, .html, .htm, .md, .md, .xml, .ppt, …" at bounding box center [625, 240] width 308 height 25
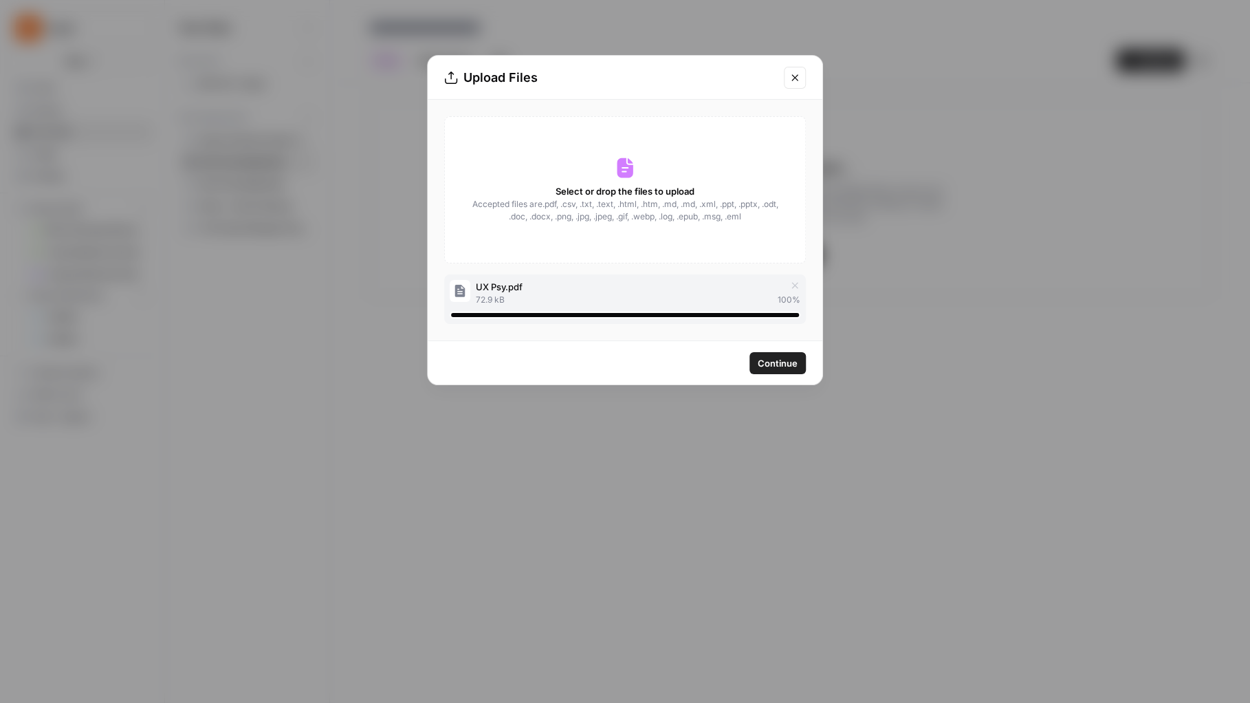
click at [773, 354] on button "Continue" at bounding box center [778, 363] width 56 height 22
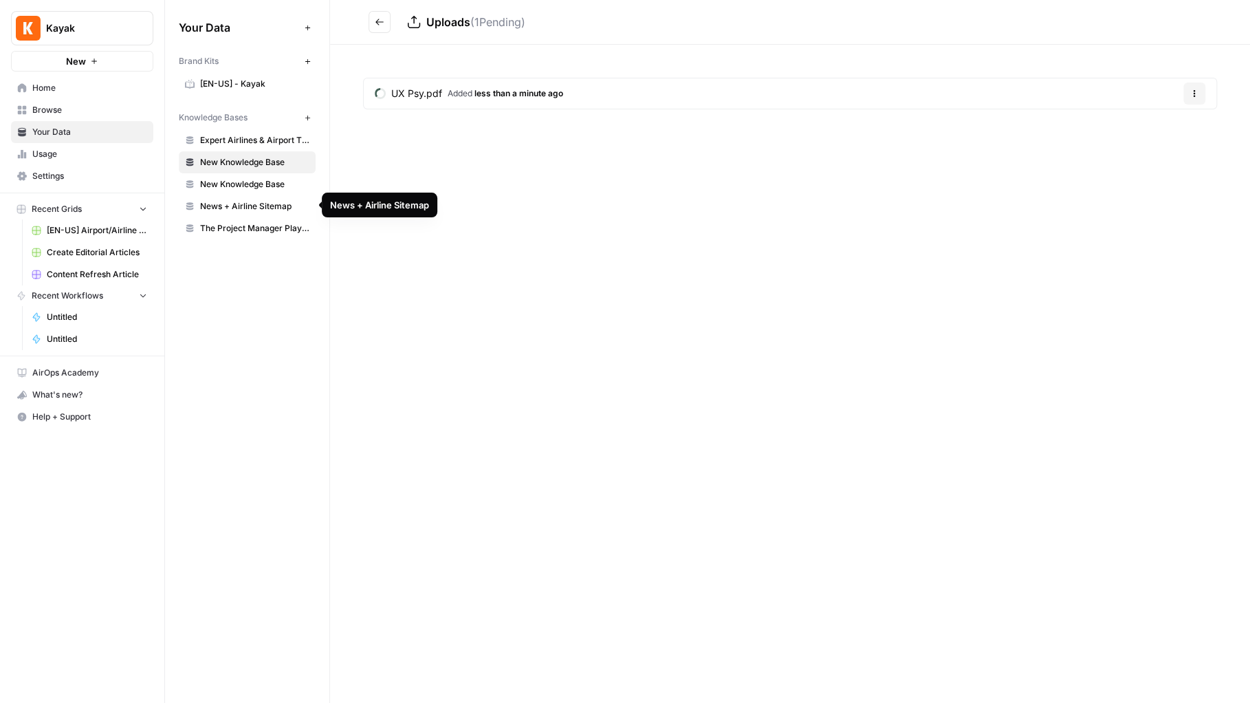
click at [250, 203] on span "News + Airline Sitemap" at bounding box center [254, 206] width 109 height 12
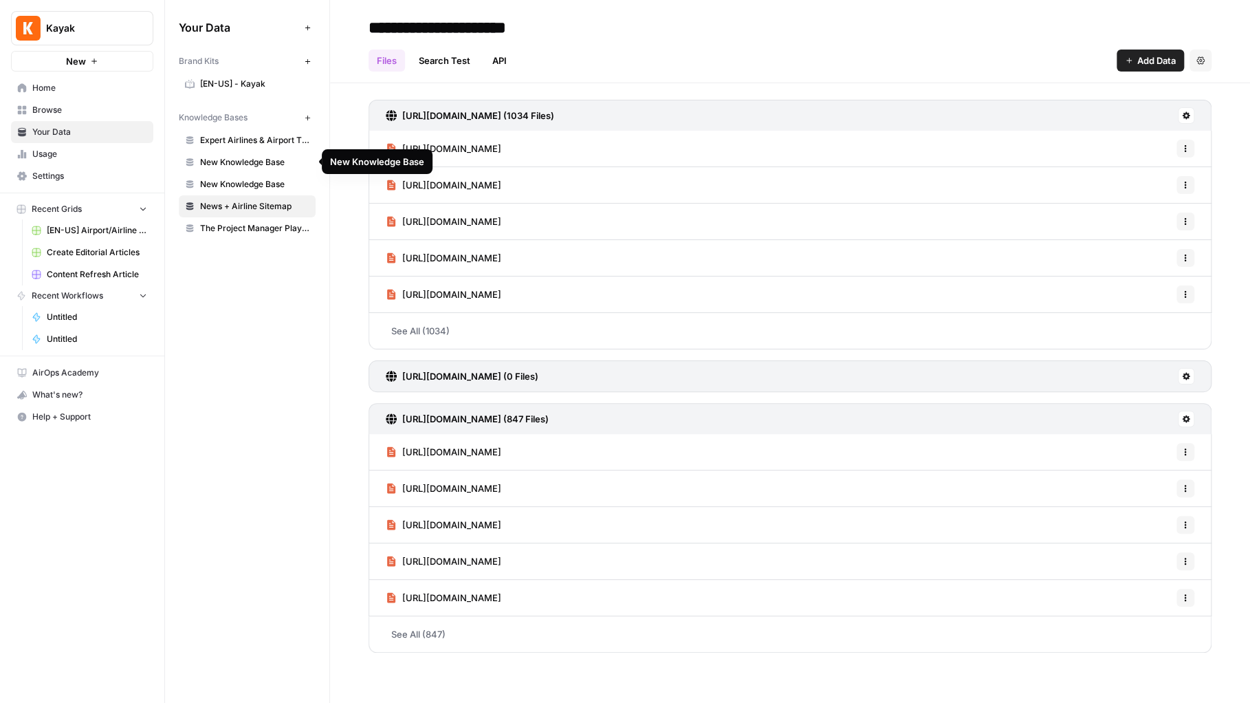
click at [246, 160] on span "New Knowledge Base" at bounding box center [254, 162] width 109 height 12
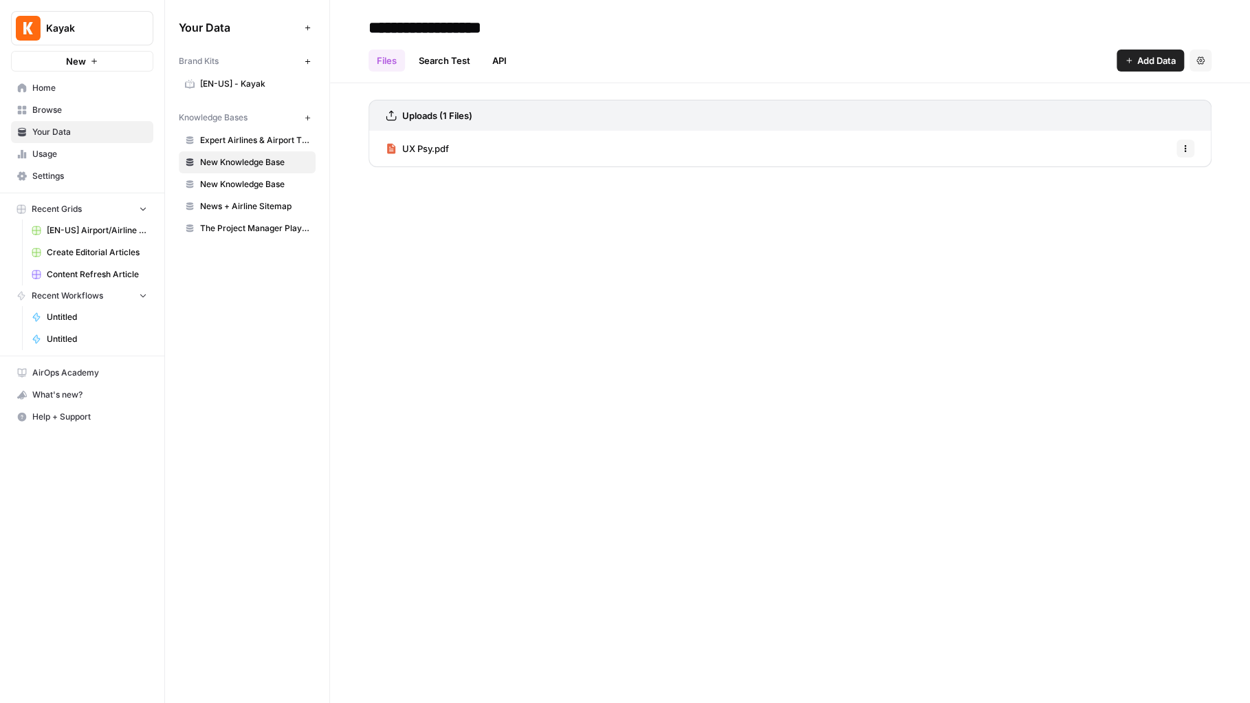
click at [679, 151] on div "UX Psy.pdf Options" at bounding box center [790, 149] width 843 height 36
click at [73, 97] on link "Home" at bounding box center [82, 88] width 142 height 22
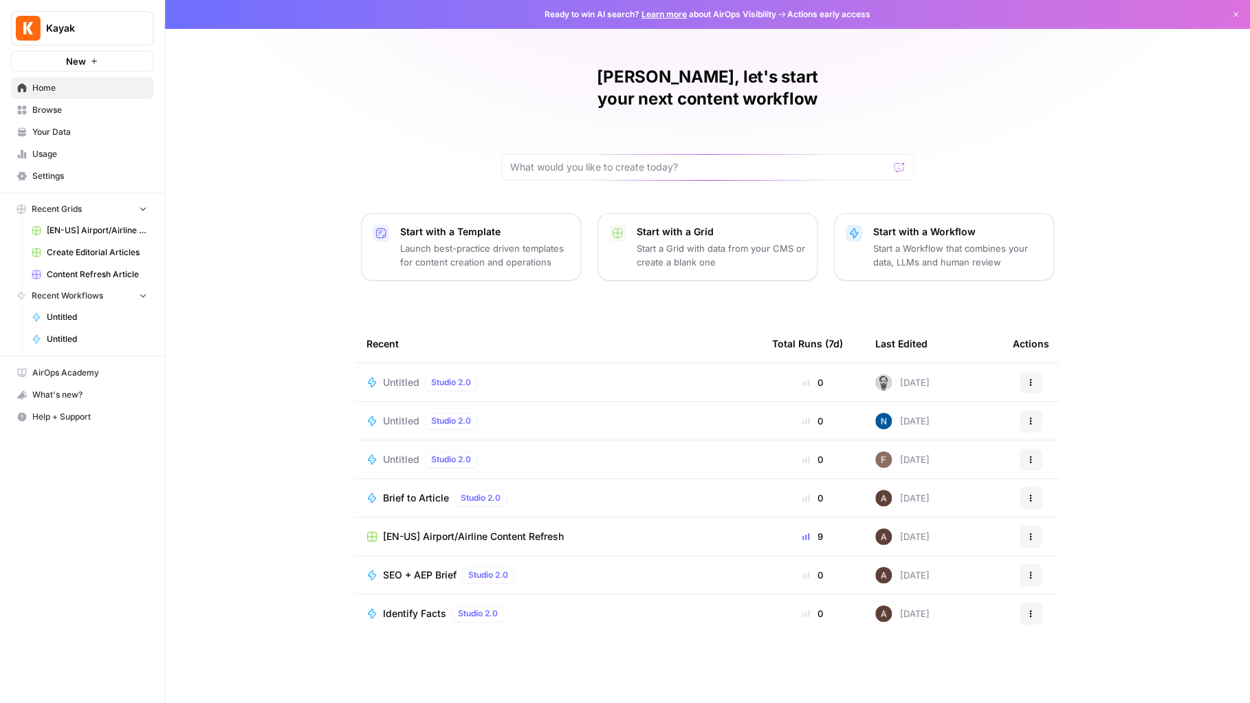
click at [598, 374] on div "Untitled Studio 2.0" at bounding box center [559, 382] width 384 height 17
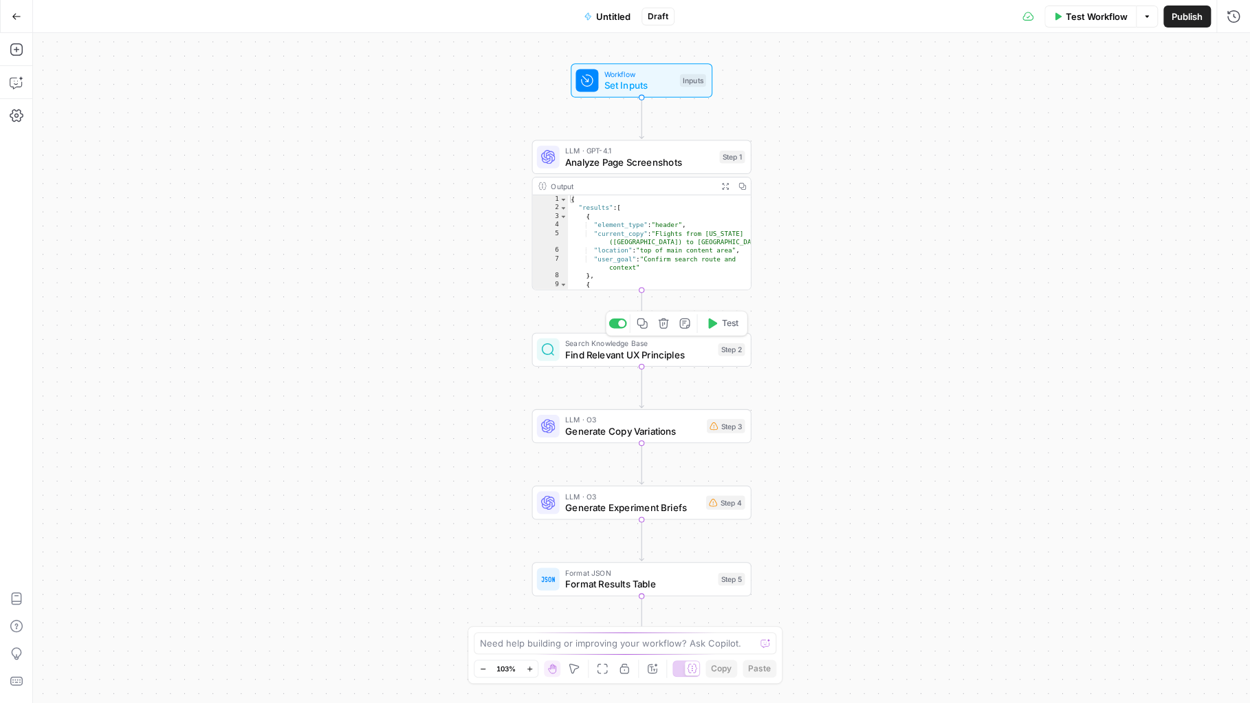
click at [662, 357] on span "Find Relevant UX Principles" at bounding box center [638, 354] width 147 height 14
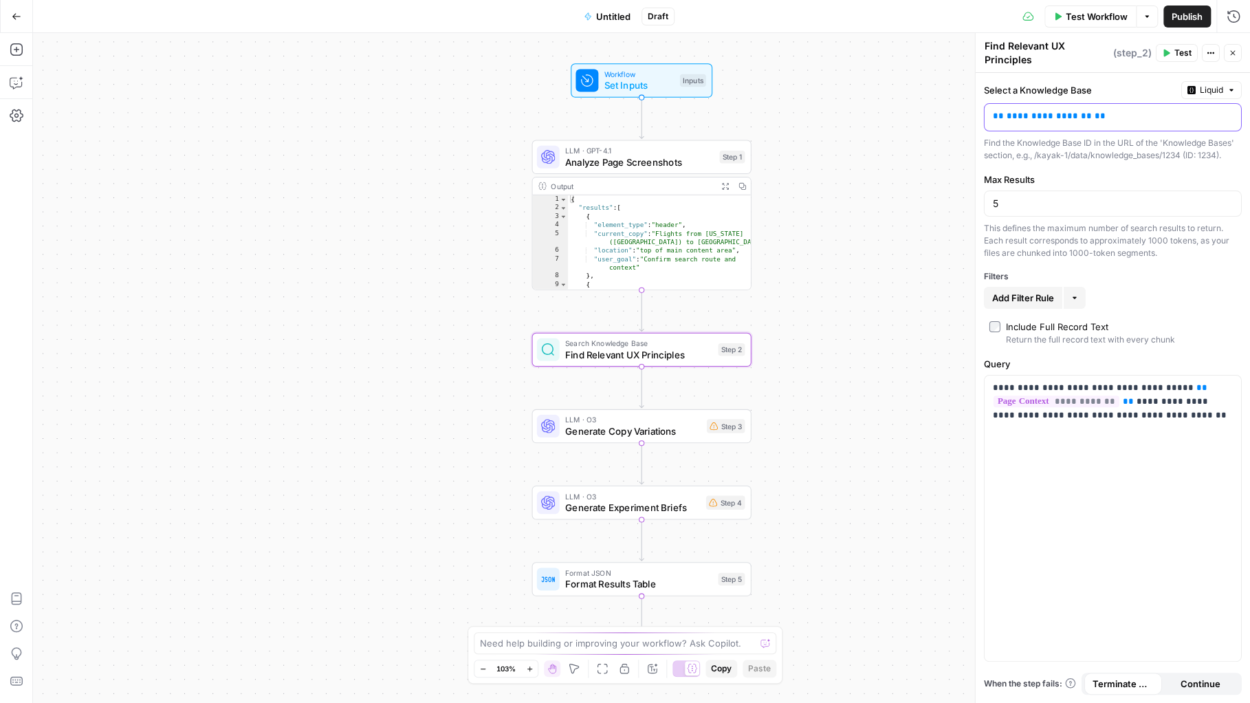
click at [1095, 113] on span "**" at bounding box center [1100, 115] width 11 height 9
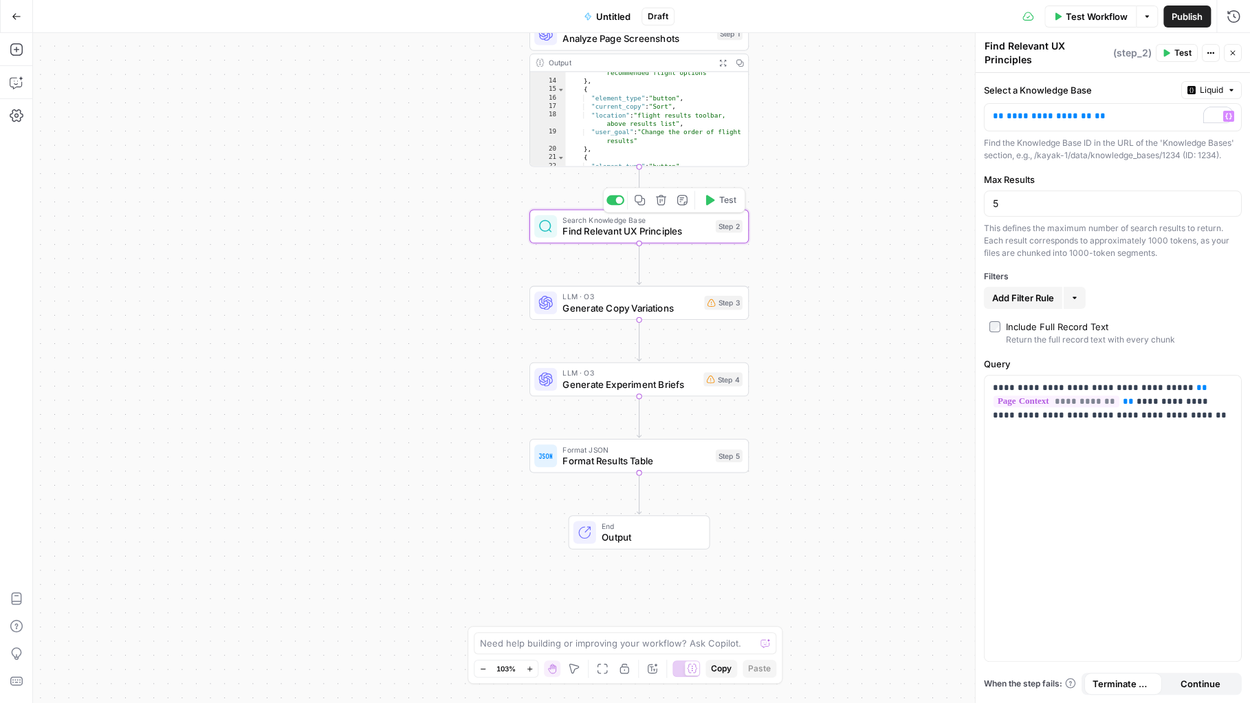
click at [633, 232] on span "Find Relevant UX Principles" at bounding box center [636, 231] width 147 height 14
click at [707, 197] on icon "button" at bounding box center [710, 200] width 9 height 10
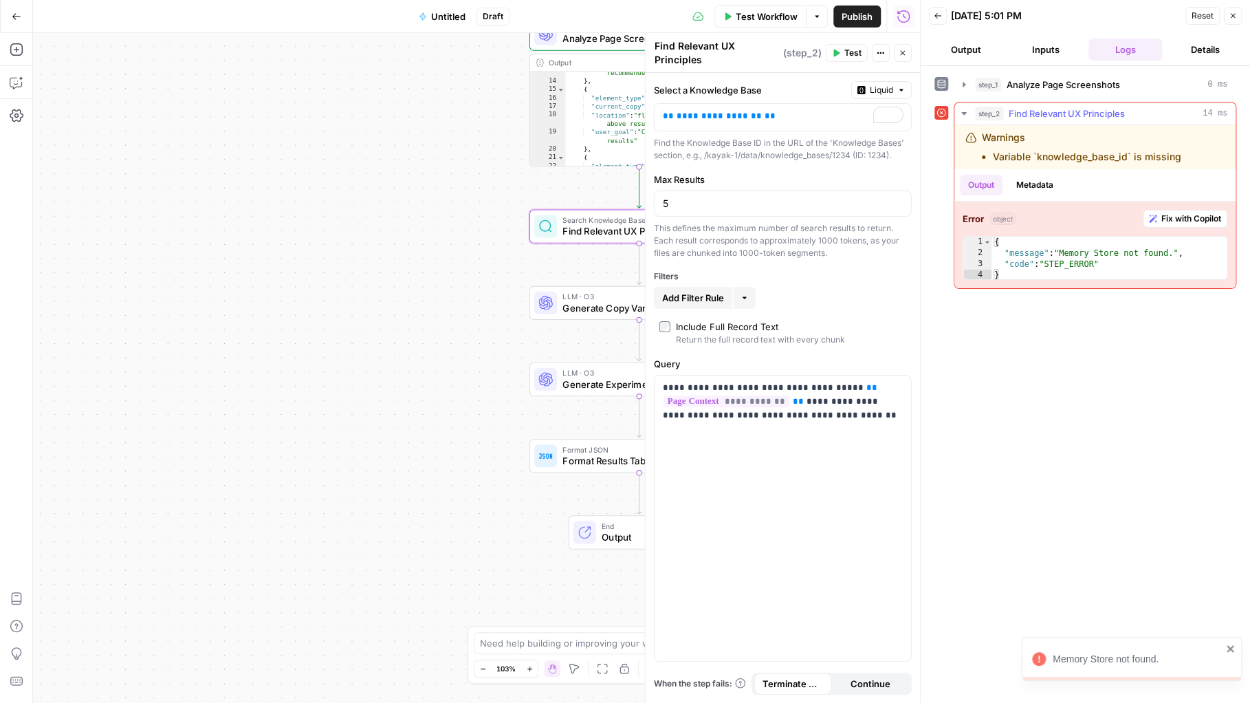
click at [1169, 219] on span "Fix with Copilot" at bounding box center [1191, 218] width 60 height 12
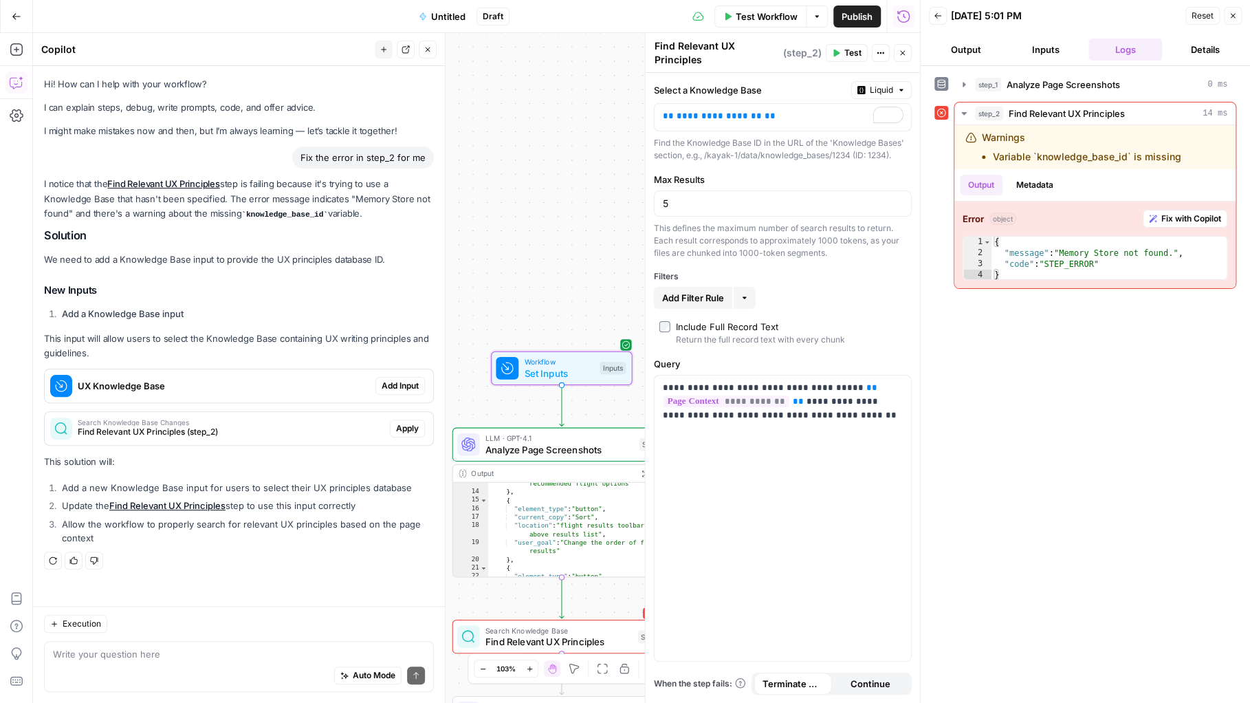
click at [408, 389] on span "Add Input" at bounding box center [400, 386] width 37 height 12
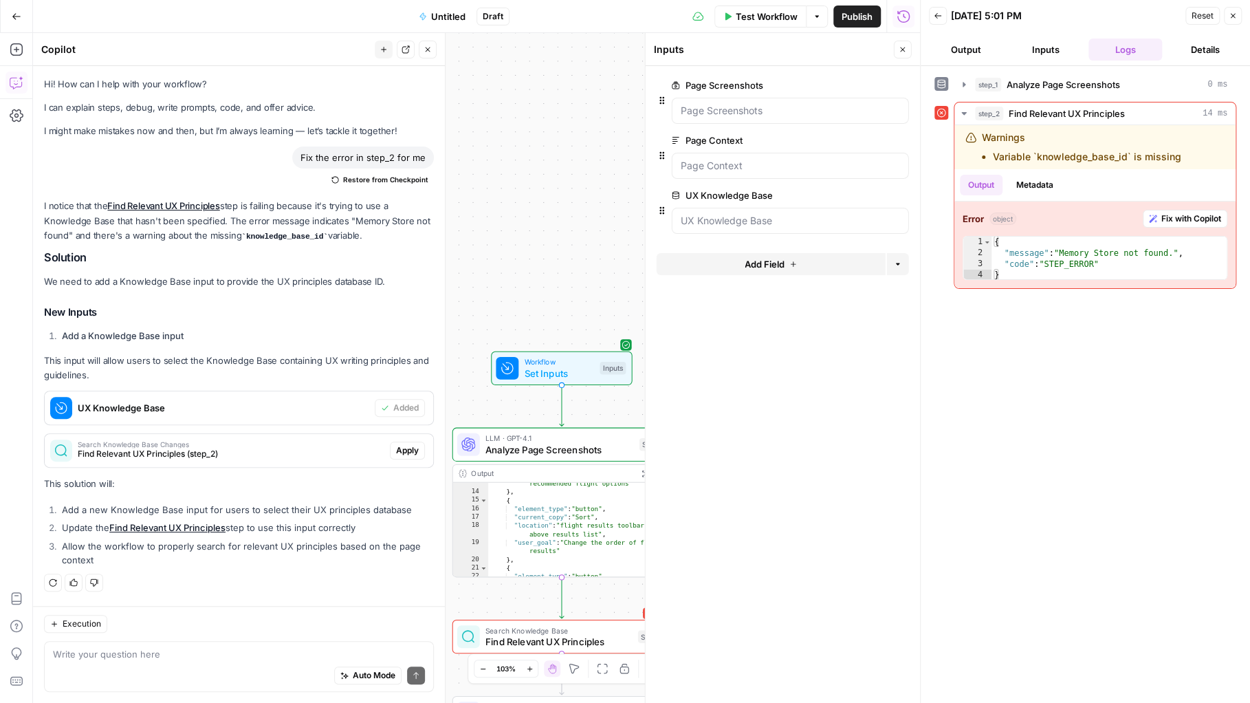
click at [1230, 12] on icon "button" at bounding box center [1233, 16] width 8 height 8
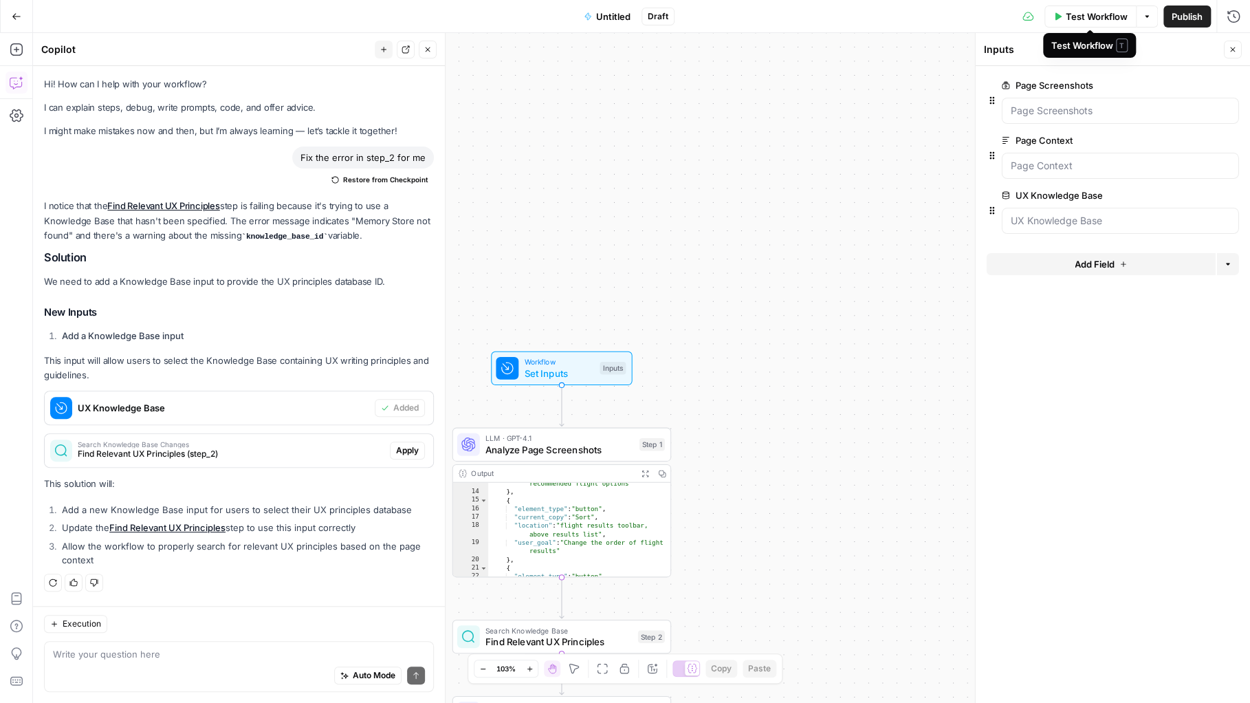
click at [1068, 21] on span "Test Workflow" at bounding box center [1097, 17] width 62 height 14
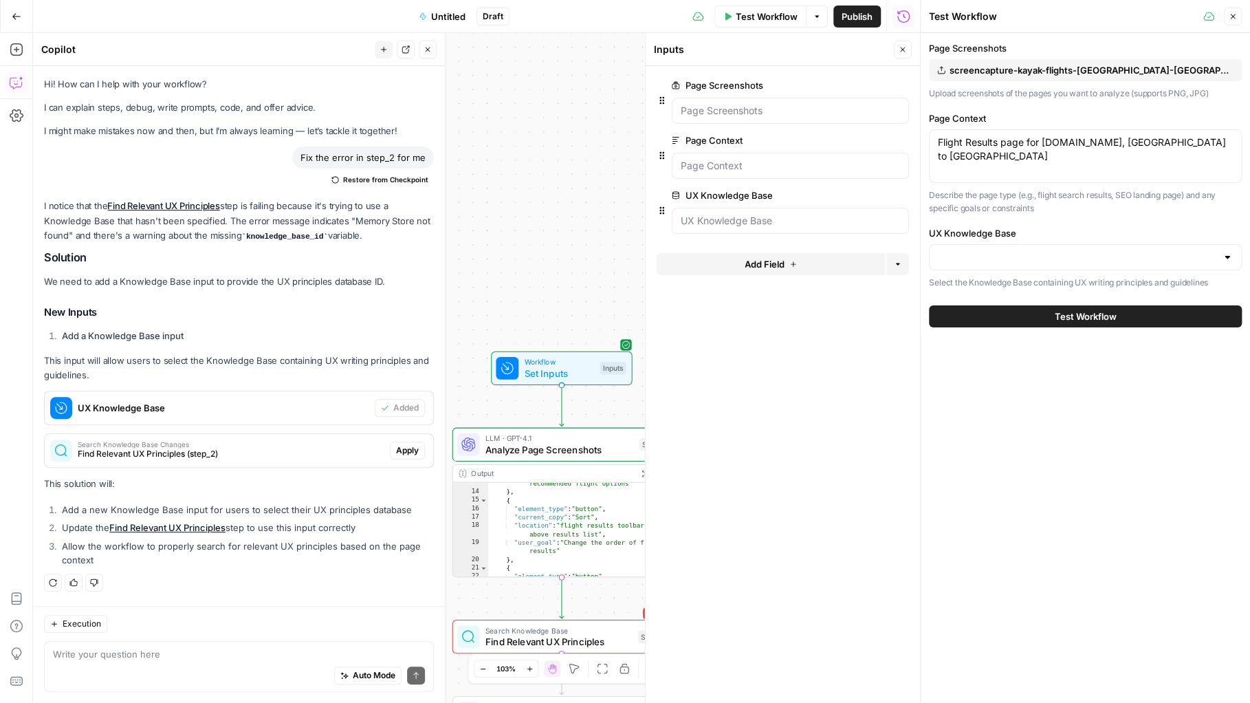
click at [579, 369] on span "Set Inputs" at bounding box center [559, 373] width 70 height 14
click at [766, 118] on div at bounding box center [790, 111] width 237 height 26
click at [750, 224] on Base "UX Knowledge Base" at bounding box center [790, 221] width 219 height 14
click at [1025, 257] on input "UX Knowledge Base" at bounding box center [1077, 257] width 279 height 14
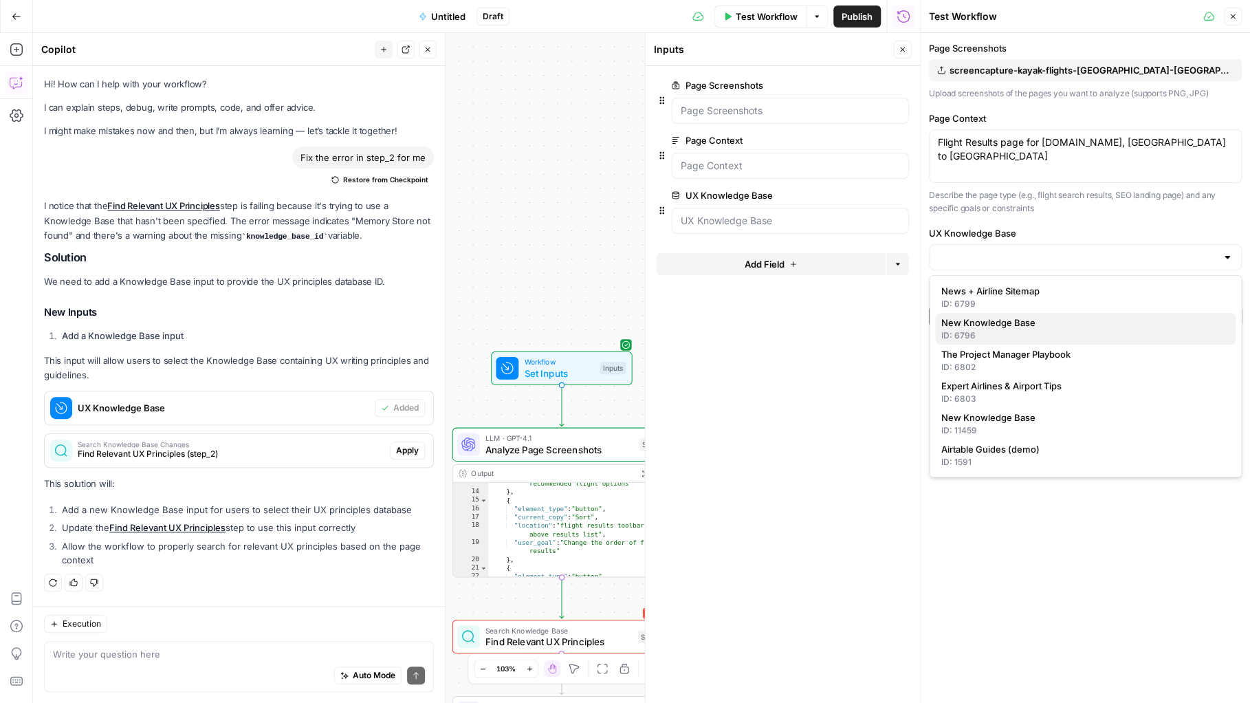
click at [1043, 322] on span "New Knowledge Base" at bounding box center [1083, 323] width 284 height 14
type input "New Knowledge Base"
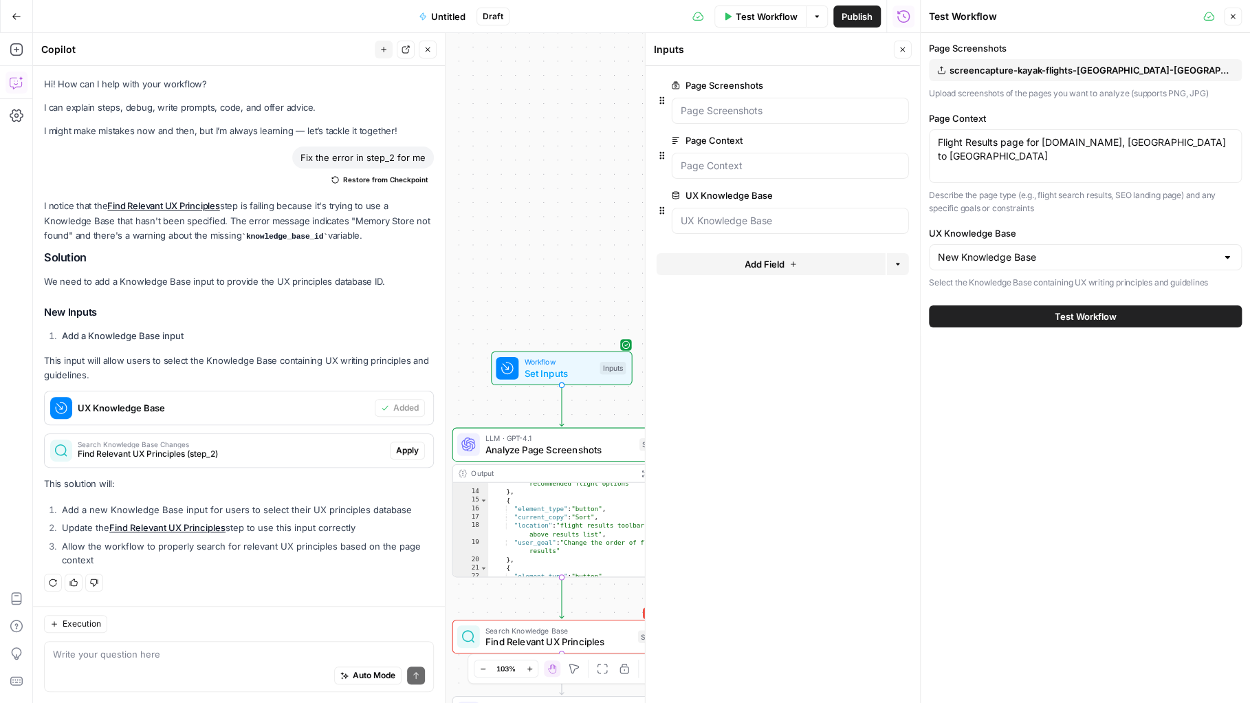
click at [1050, 316] on button "Test Workflow" at bounding box center [1085, 316] width 313 height 22
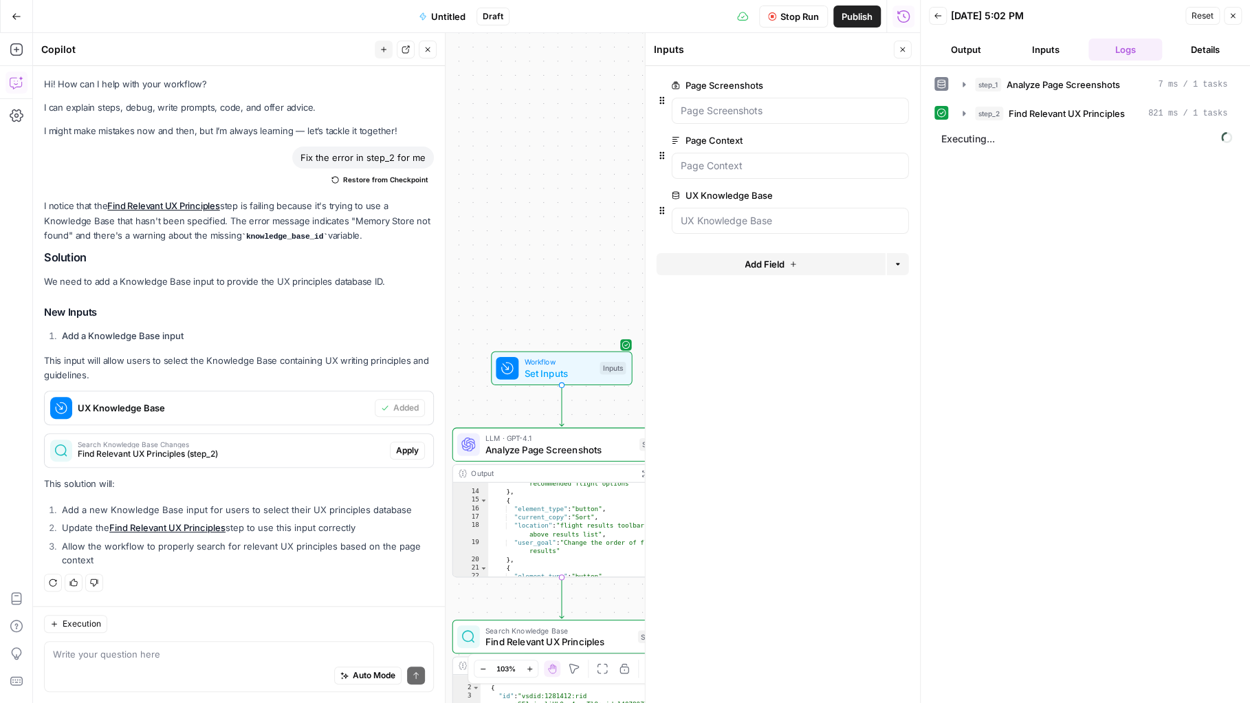
click at [904, 48] on icon "button" at bounding box center [902, 49] width 5 height 5
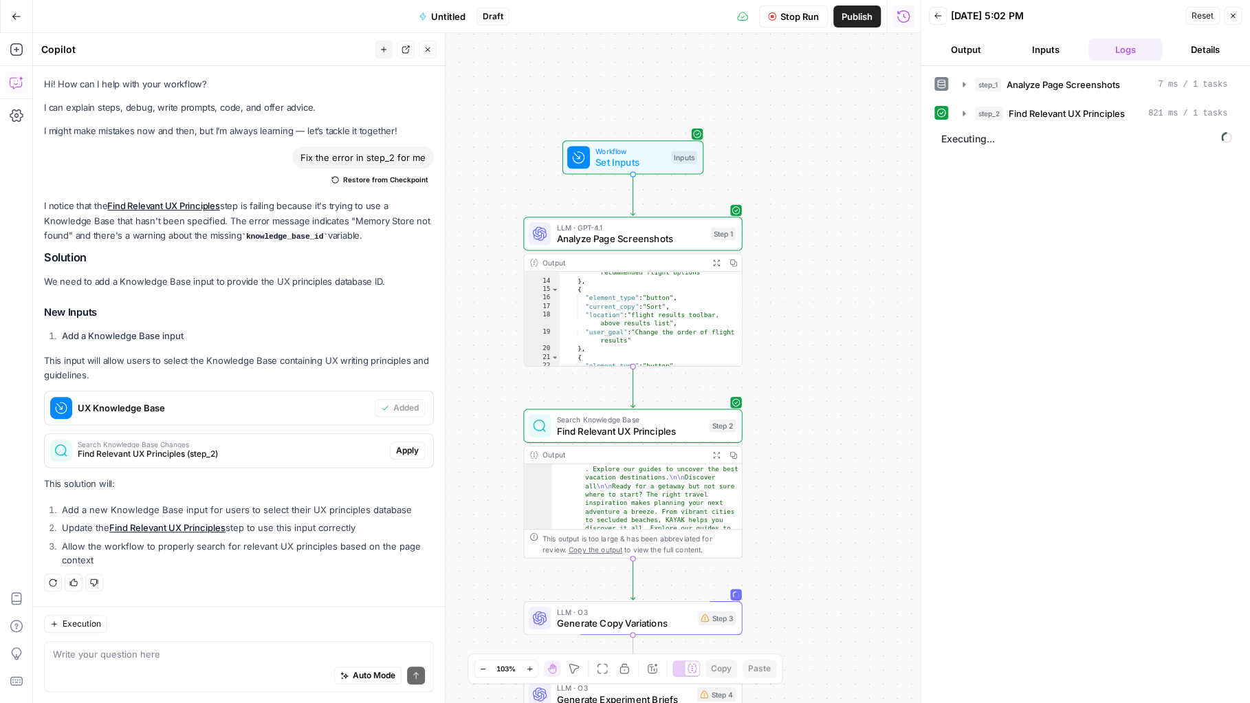
scroll to position [124, 0]
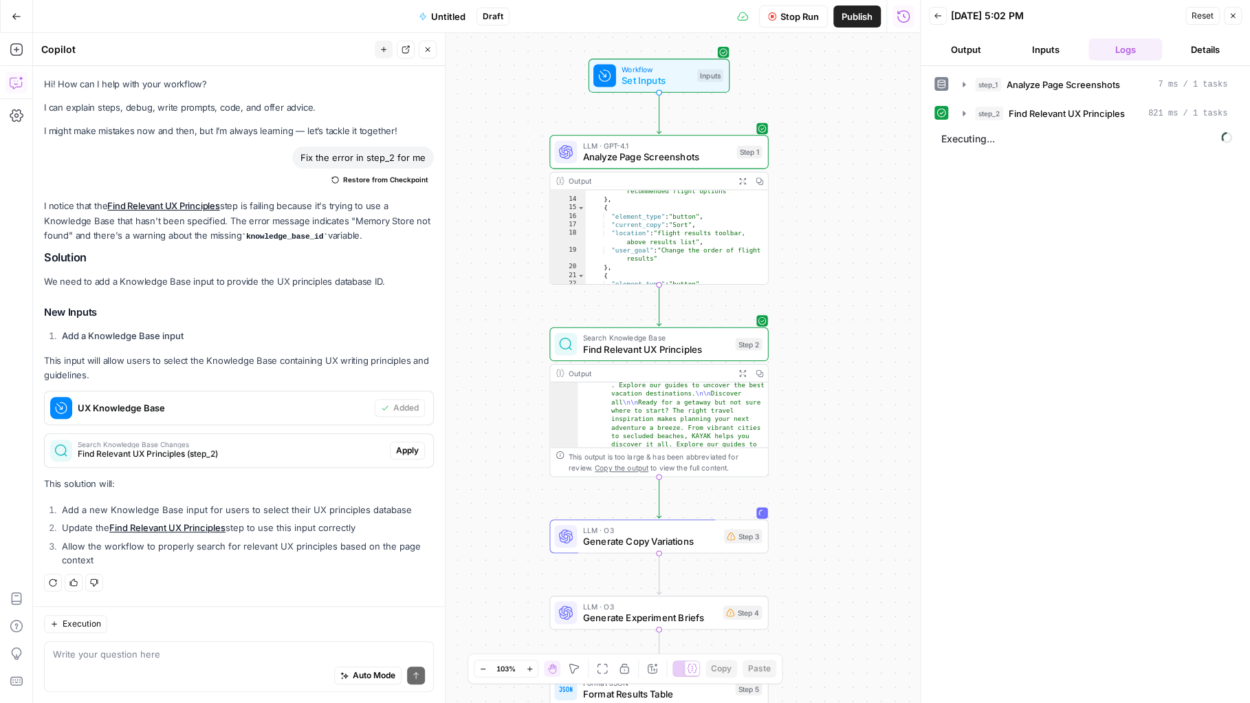
click at [793, 21] on span "Stop Run" at bounding box center [800, 17] width 39 height 14
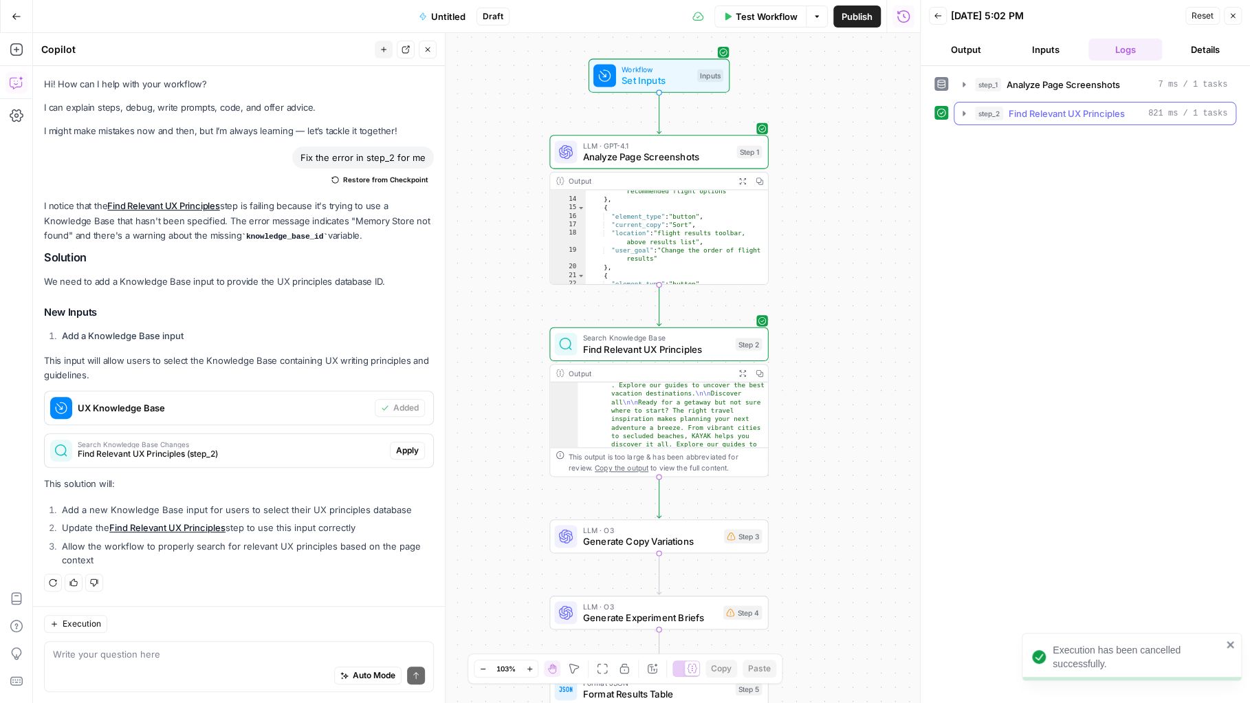
click at [965, 114] on icon "button" at bounding box center [964, 113] width 11 height 11
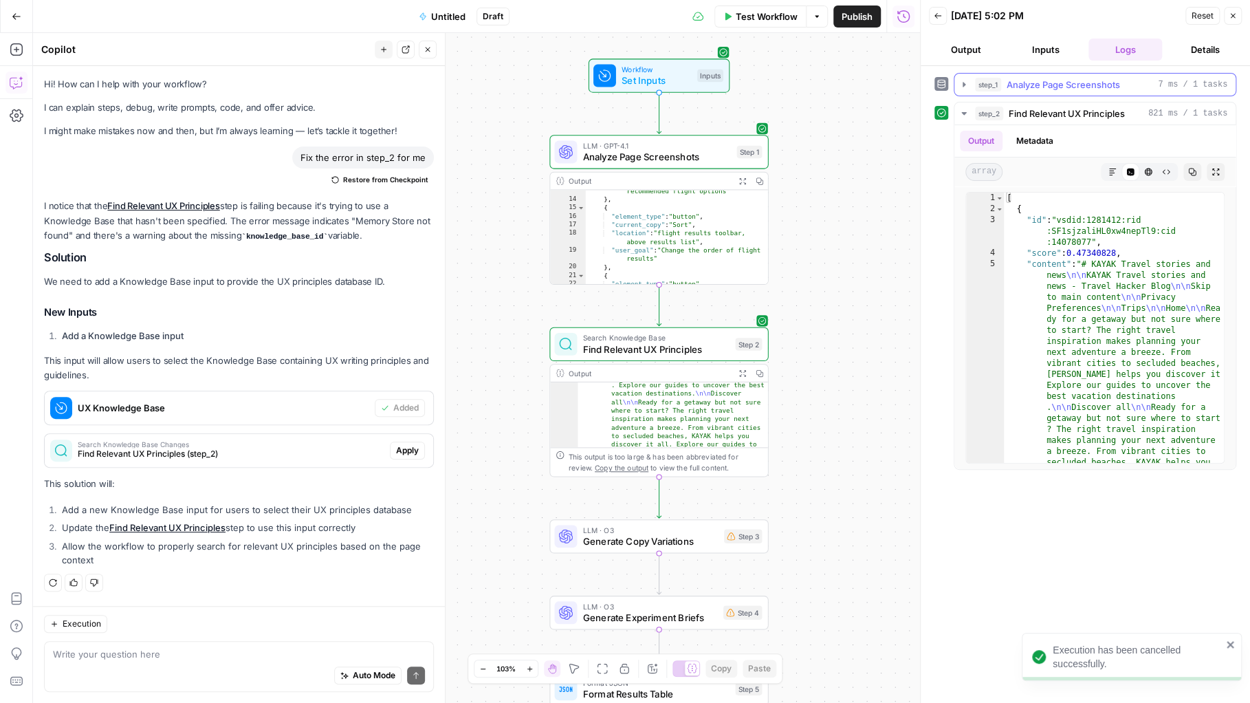
click at [996, 80] on span "step_1" at bounding box center [988, 85] width 26 height 14
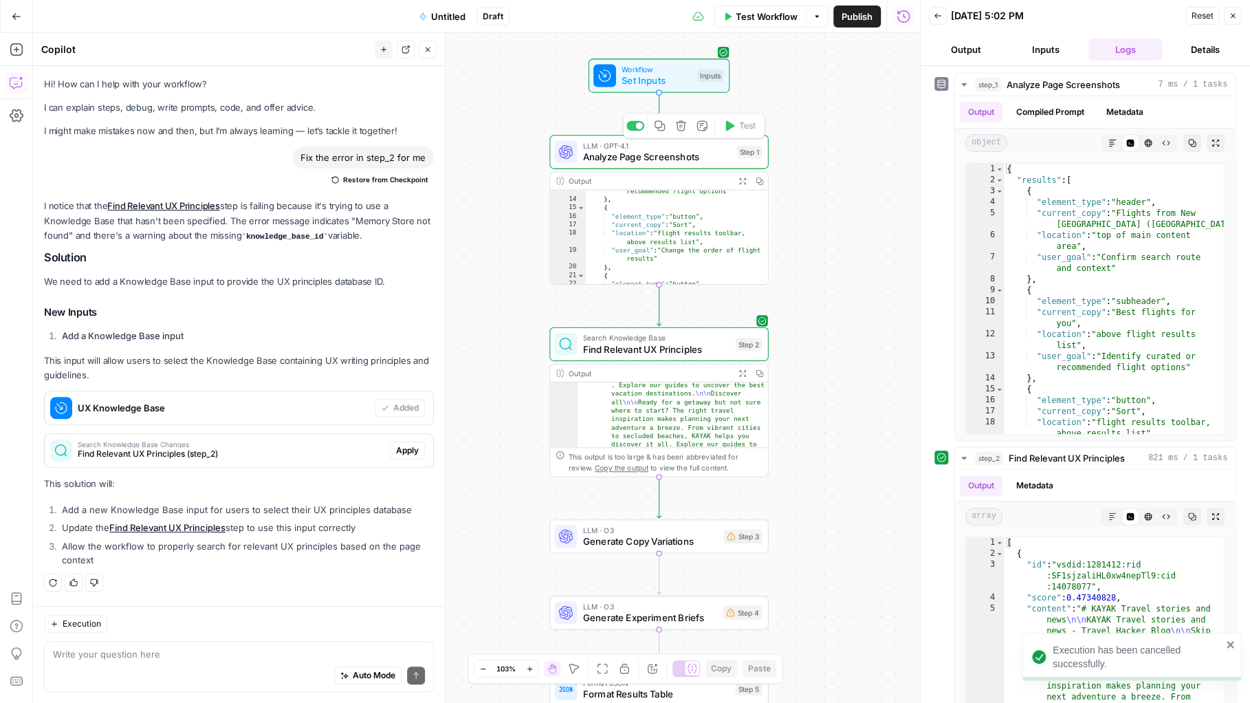
click at [671, 158] on span "Analyze Page Screenshots" at bounding box center [656, 157] width 149 height 14
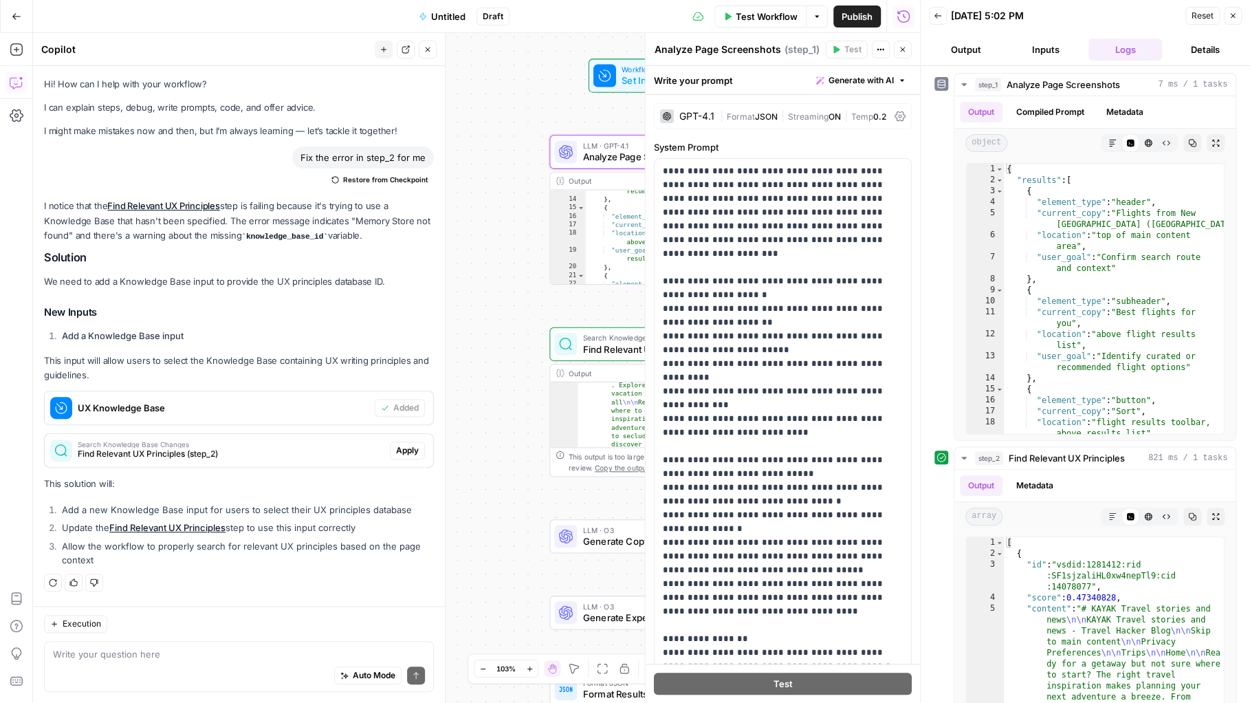
click at [959, 50] on button "Output" at bounding box center [966, 50] width 74 height 22
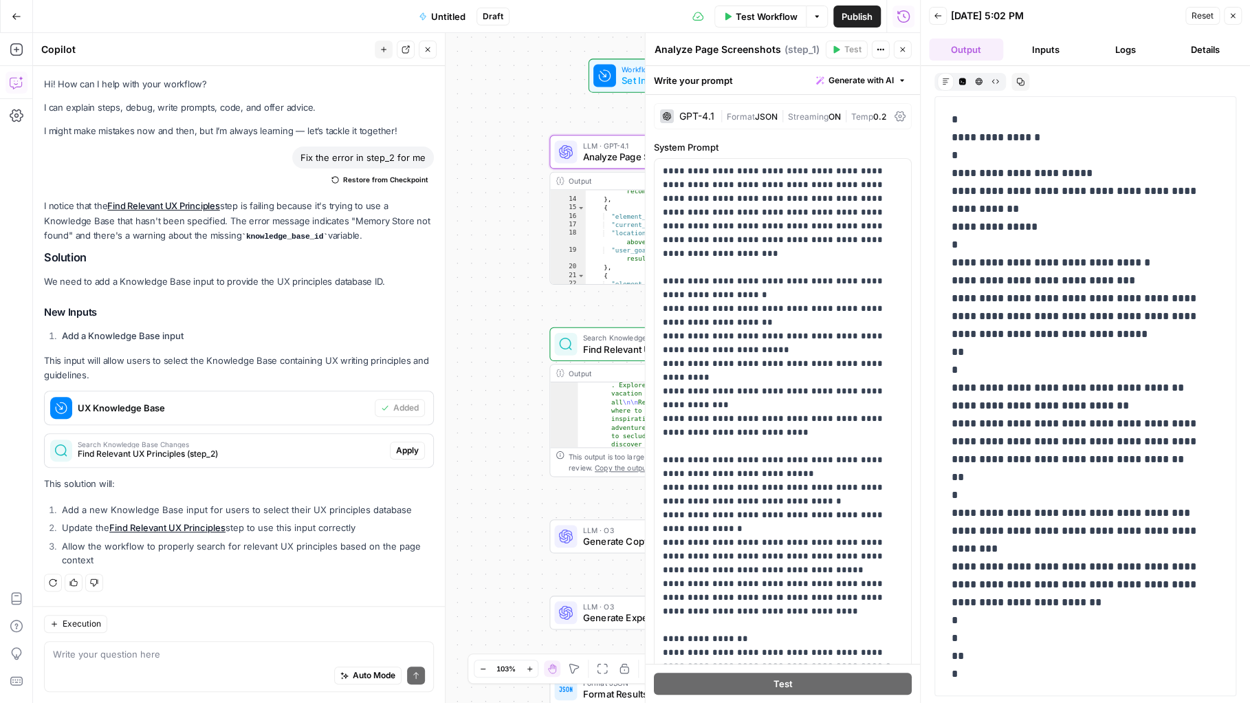
click at [1038, 45] on button "Inputs" at bounding box center [1046, 50] width 74 height 22
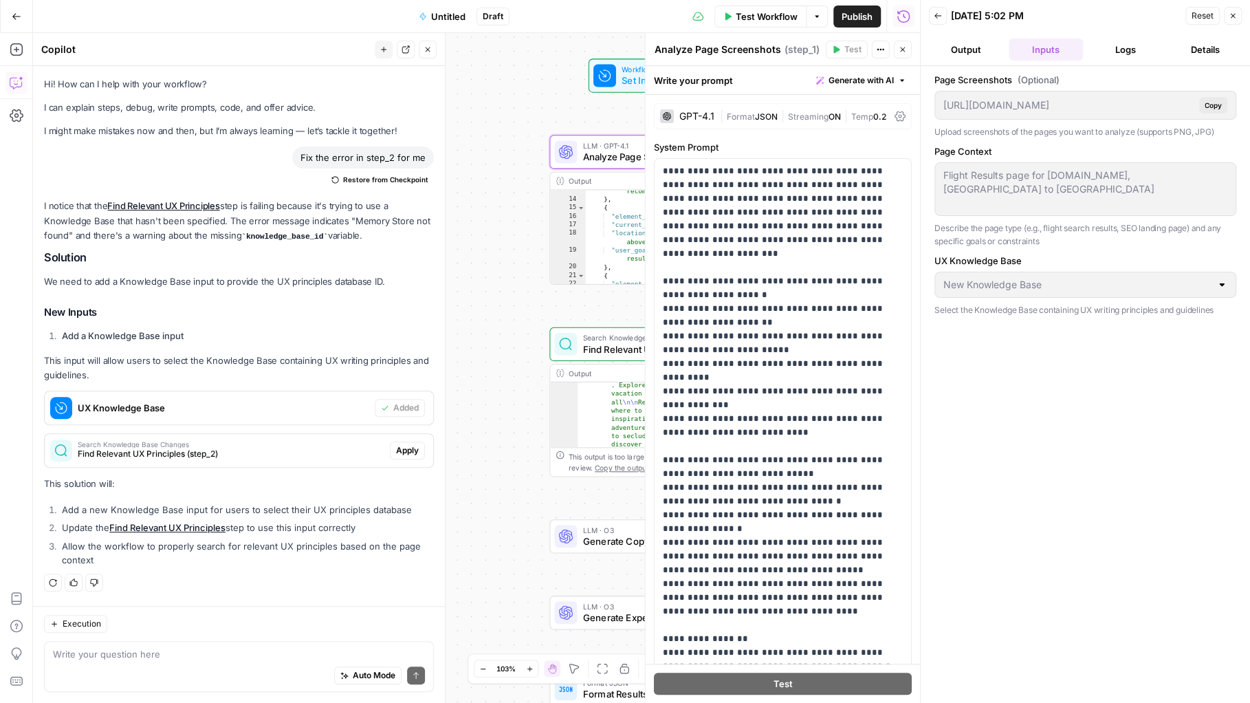
drag, startPoint x: 1143, startPoint y: 267, endPoint x: 1142, endPoint y: 277, distance: 10.3
click at [1143, 269] on div "UX Knowledge Base New Knowledge Base Select the Knowledge Base containing UX wr…" at bounding box center [1086, 285] width 302 height 63
drag, startPoint x: 511, startPoint y: 124, endPoint x: 538, endPoint y: 109, distance: 31.4
click at [518, 120] on div "Workflow Set Inputs Inputs LLM · GPT-4.1 Analyze Page Screenshots Step 1 Copy s…" at bounding box center [476, 368] width 887 height 670
click at [631, 70] on span "Set Inputs" at bounding box center [664, 76] width 70 height 14
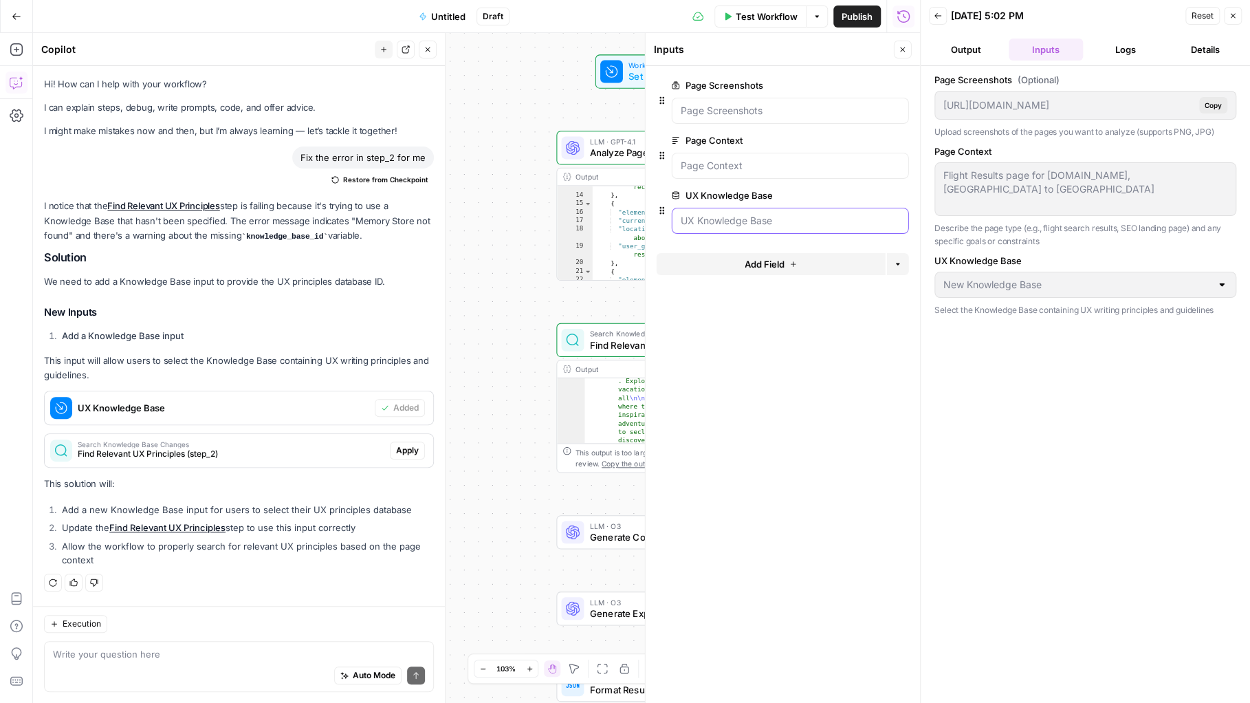
click at [764, 215] on Base "UX Knowledge Base" at bounding box center [790, 221] width 219 height 14
click at [782, 14] on span "Test Workflow" at bounding box center [767, 17] width 62 height 14
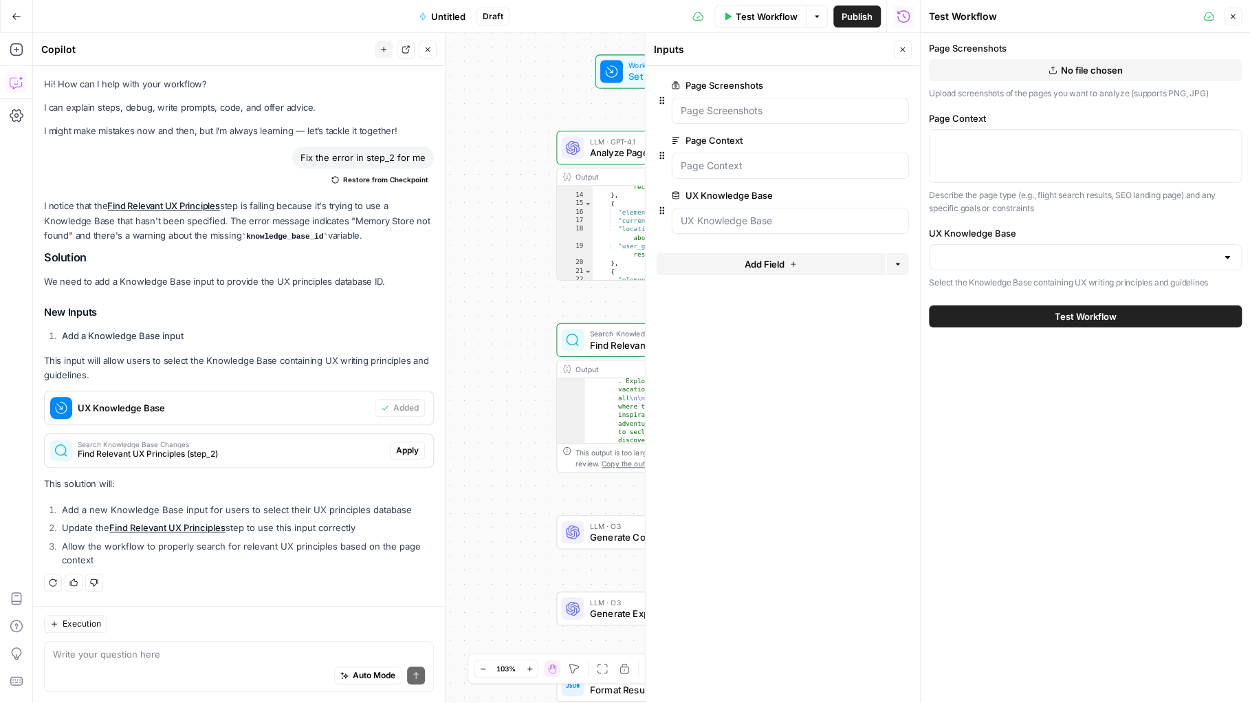
click at [1054, 68] on icon "button" at bounding box center [1053, 71] width 8 height 8
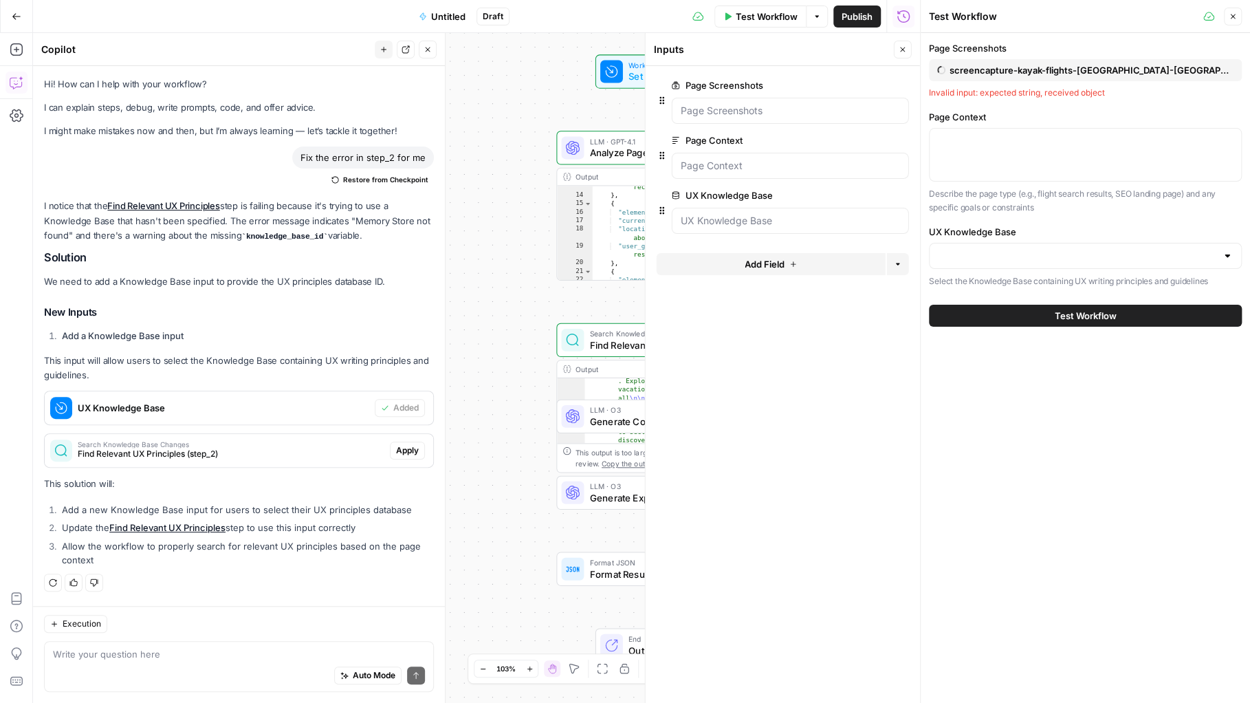
click at [984, 155] on div at bounding box center [1085, 155] width 313 height 54
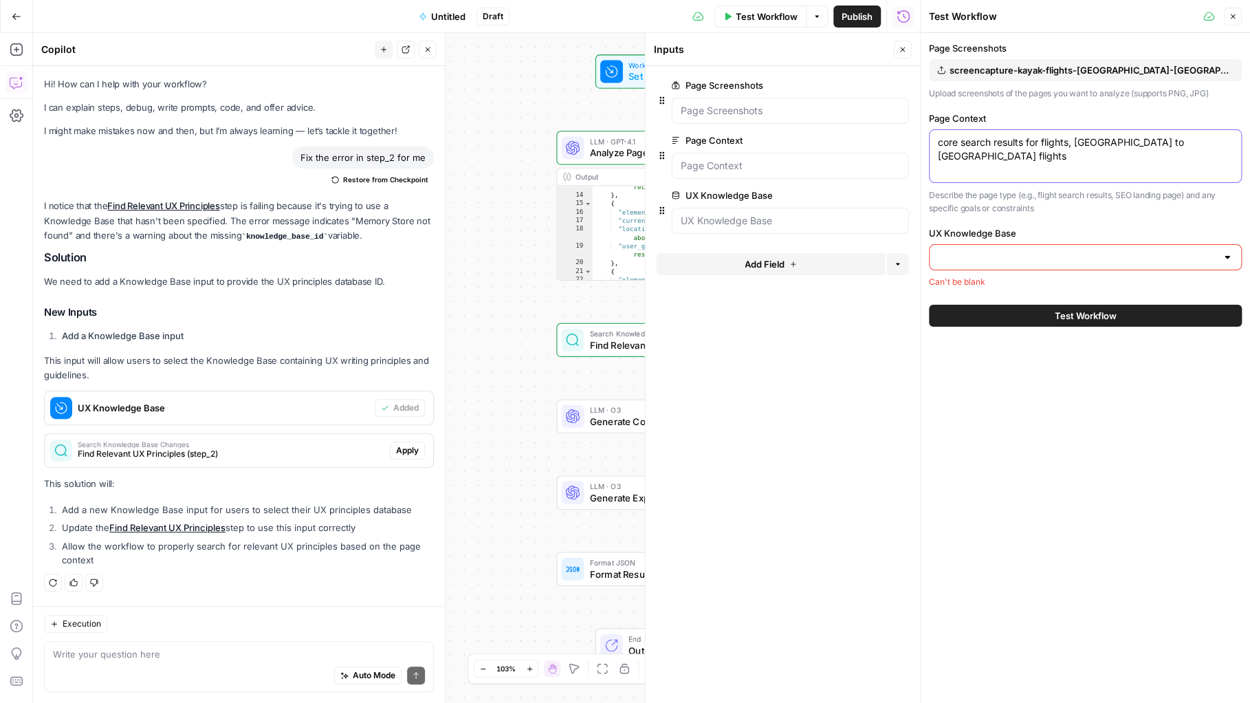
type textarea "core search results for flights, [GEOGRAPHIC_DATA] to [GEOGRAPHIC_DATA] flights"
click at [1042, 253] on input "UX Knowledge Base" at bounding box center [1077, 257] width 279 height 14
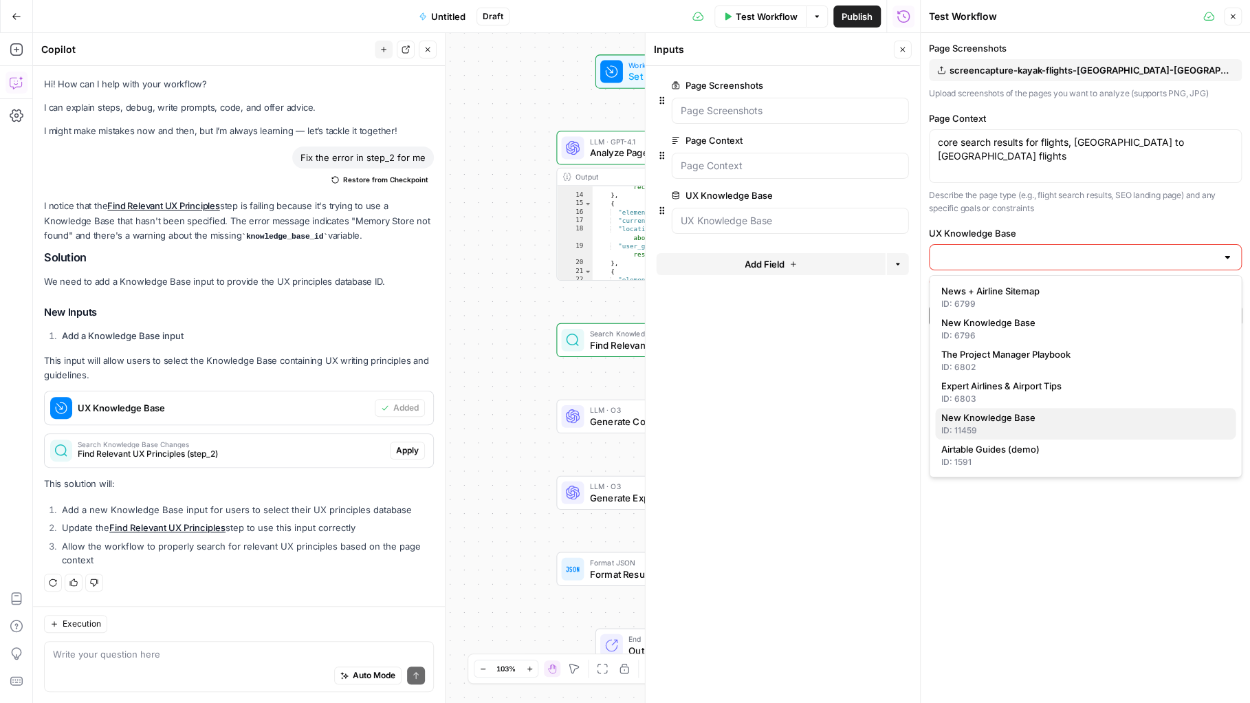
click at [1062, 413] on span "New Knowledge Base" at bounding box center [1083, 418] width 284 height 14
type input "New Knowledge Base"
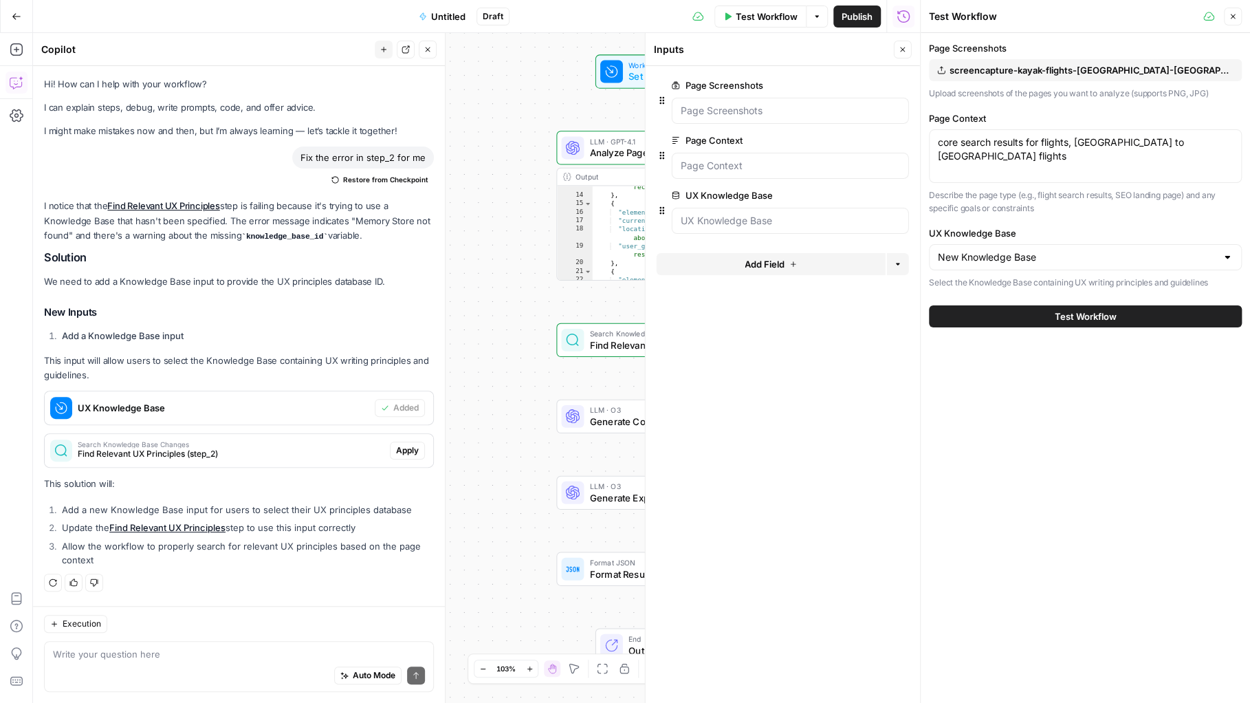
click at [1063, 323] on button "Test Workflow" at bounding box center [1085, 316] width 313 height 22
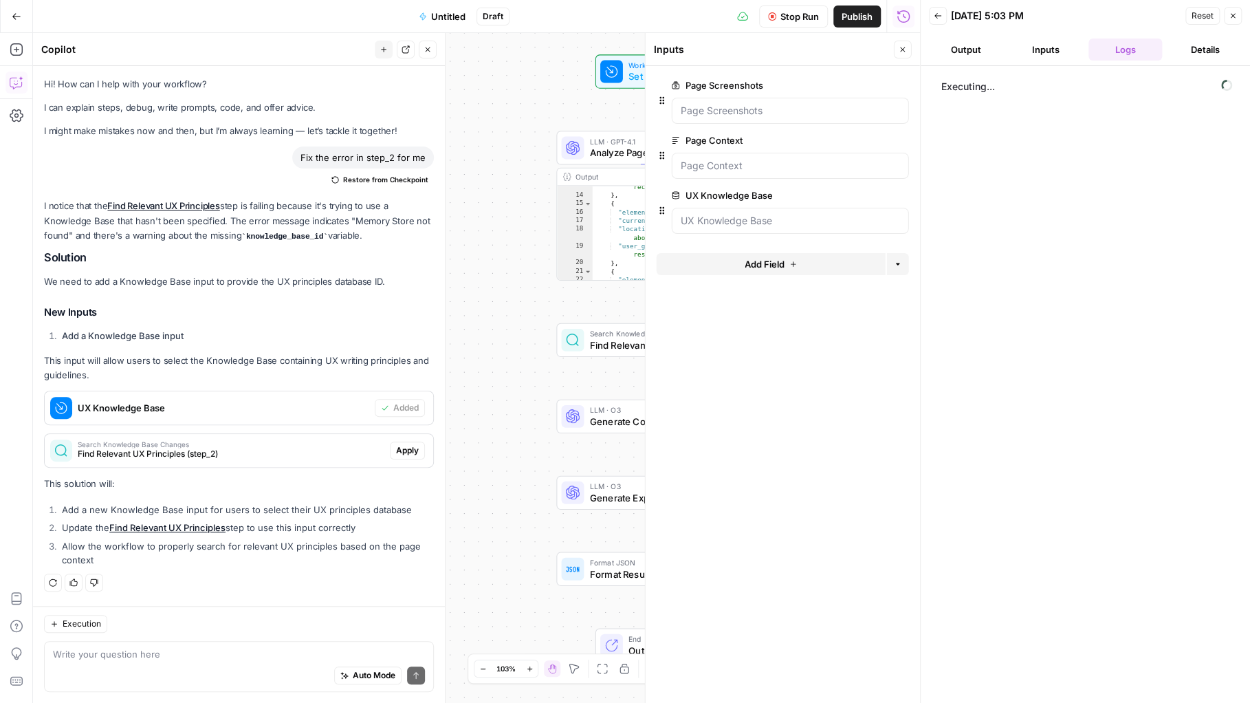
click at [904, 49] on icon "button" at bounding box center [903, 49] width 8 height 8
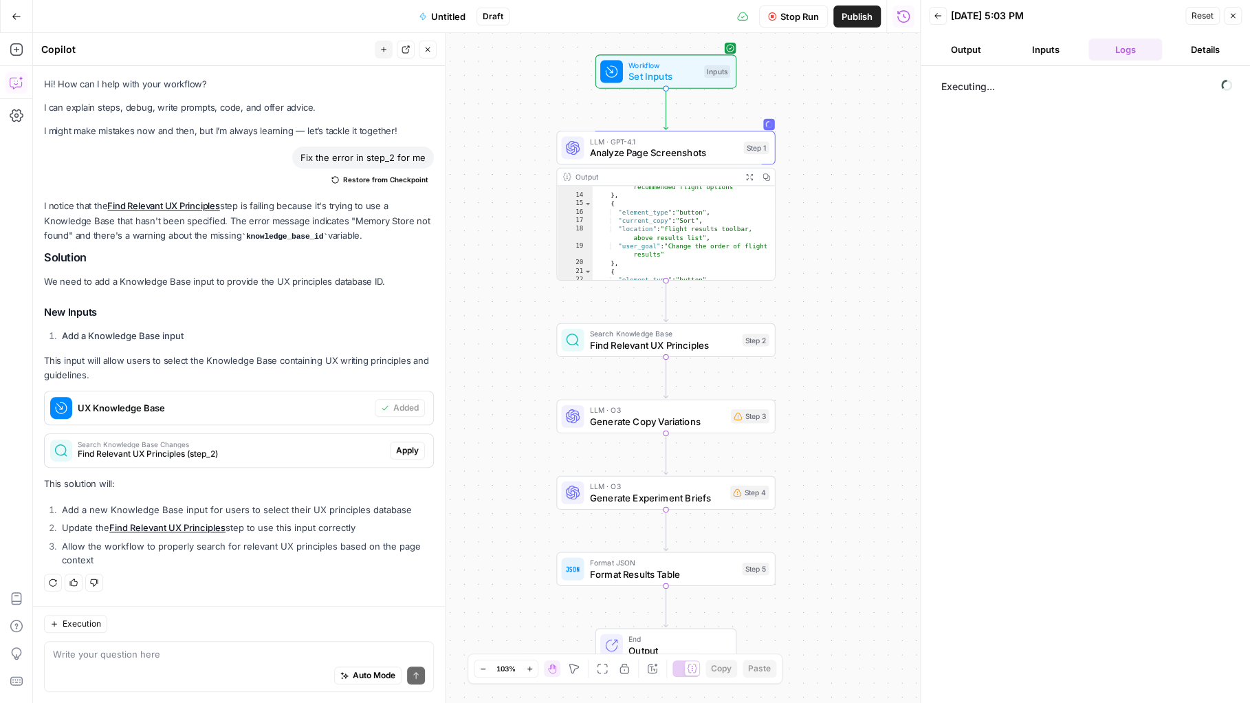
click at [695, 220] on div ""user_goal" : "Identify curated or recommended flight options" } , { "element_t…" at bounding box center [684, 234] width 182 height 120
click at [754, 268] on div ""user_goal" : "Identify curated or recommended flight options" } , { "element_t…" at bounding box center [684, 234] width 182 height 120
type textarea "*"
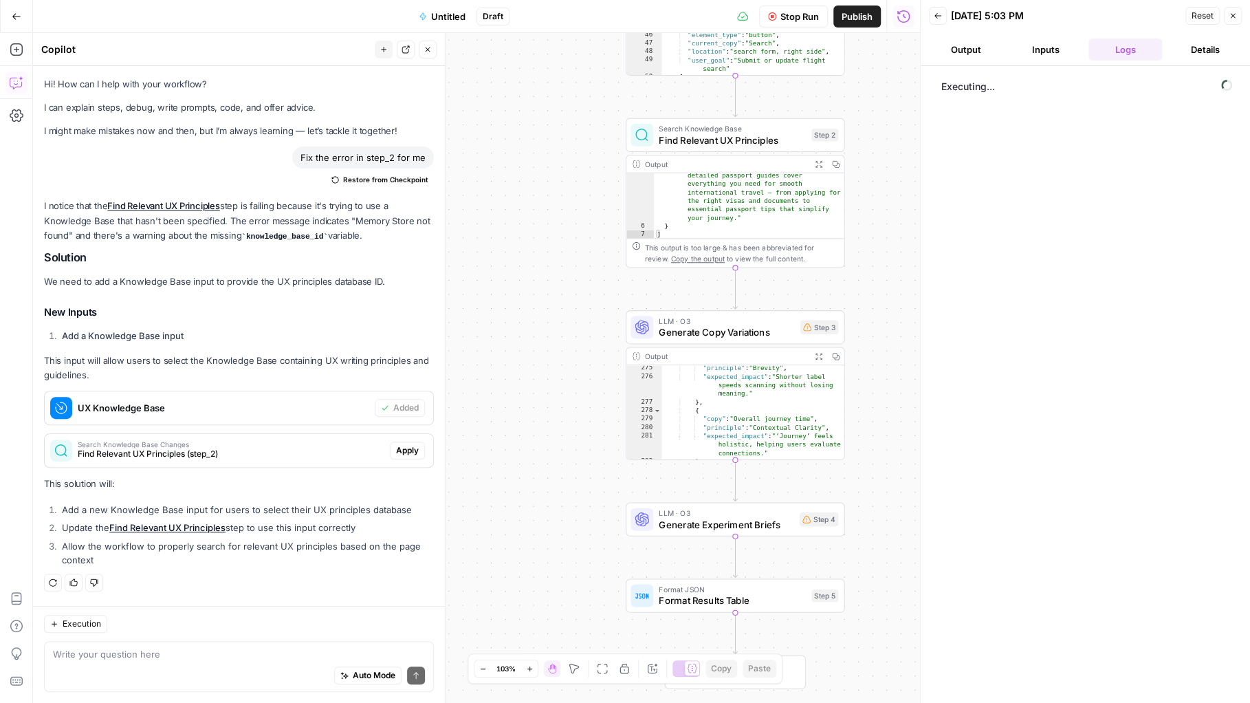
scroll to position [3112, 0]
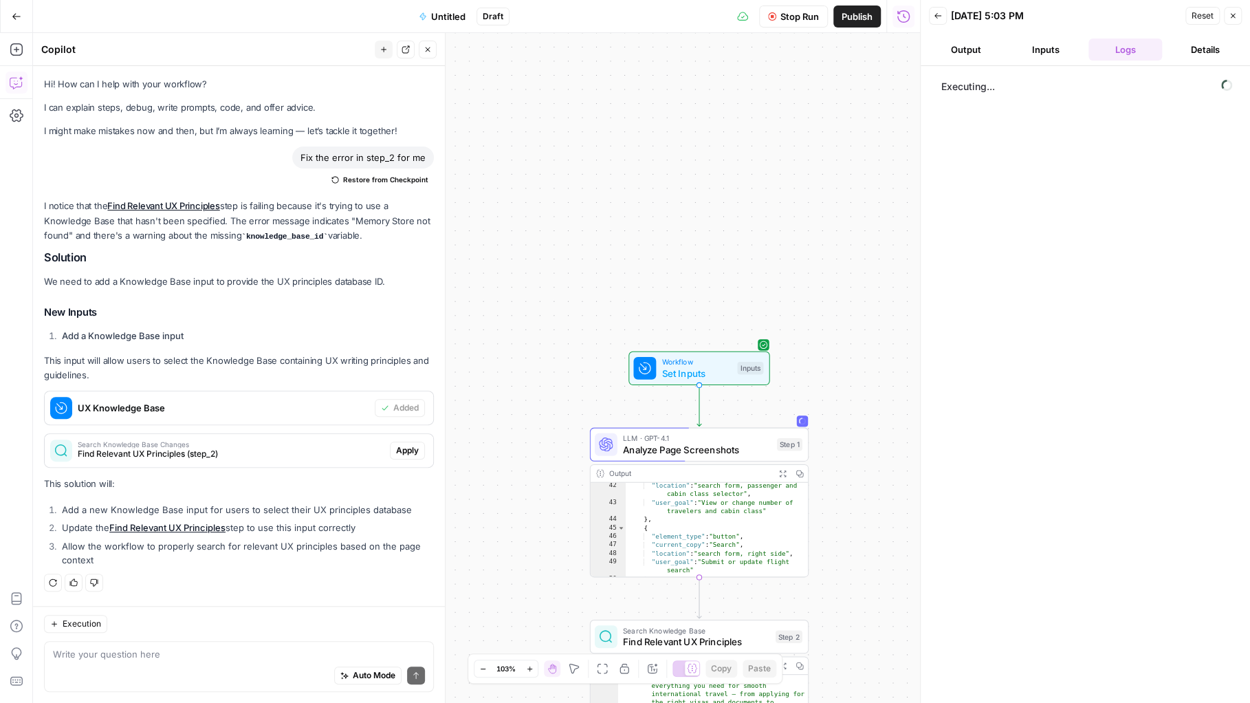
click at [1185, 47] on button "Details" at bounding box center [1205, 50] width 74 height 22
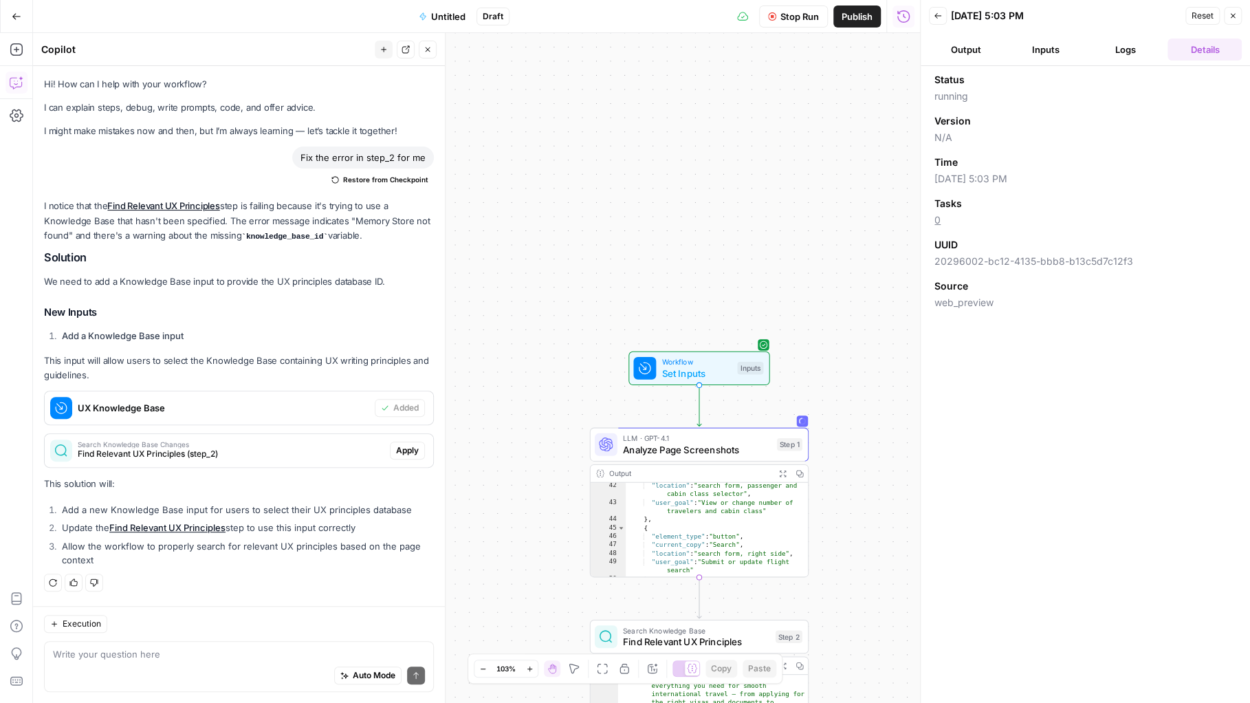
click at [1135, 51] on button "Logs" at bounding box center [1126, 50] width 74 height 22
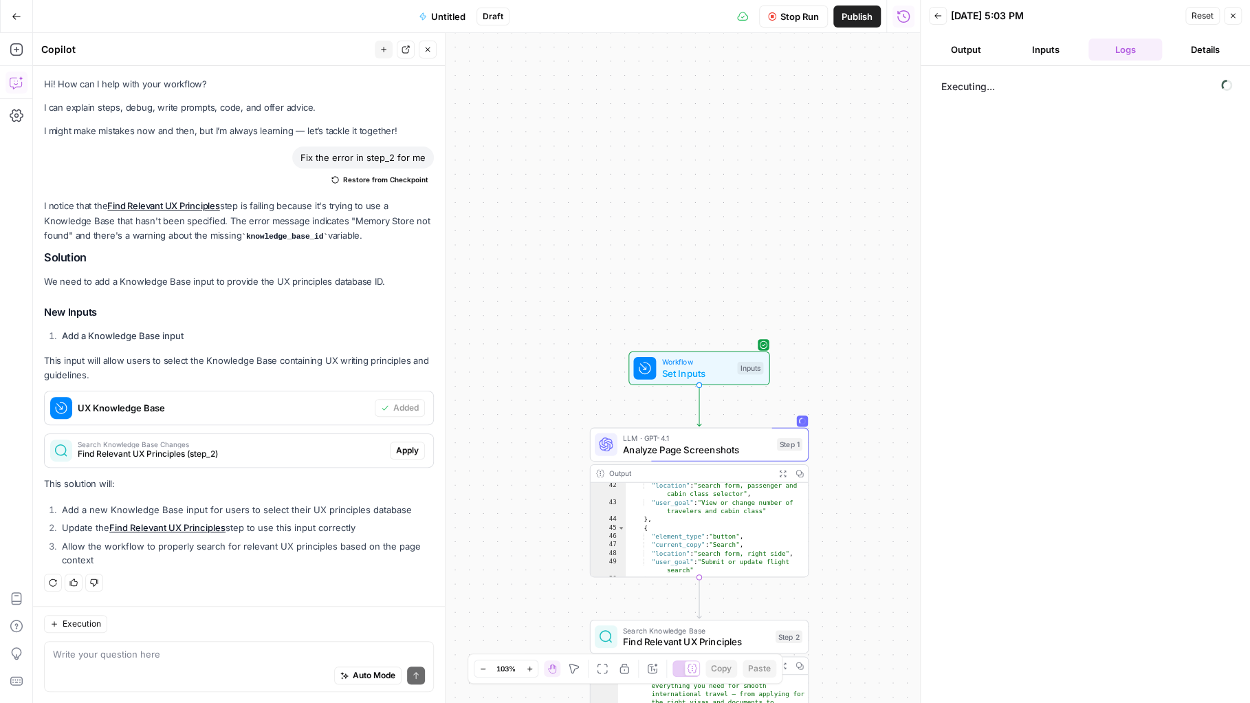
click at [1047, 53] on button "Inputs" at bounding box center [1046, 50] width 74 height 22
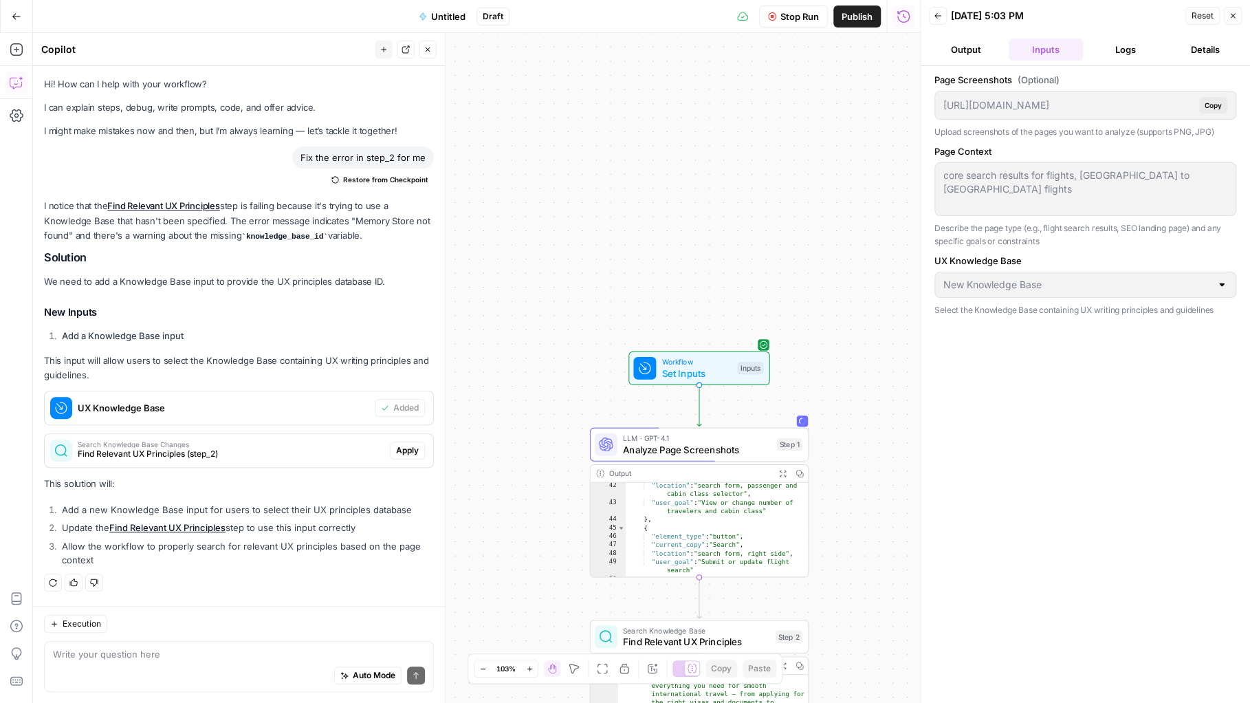
click at [978, 51] on button "Output" at bounding box center [966, 50] width 74 height 22
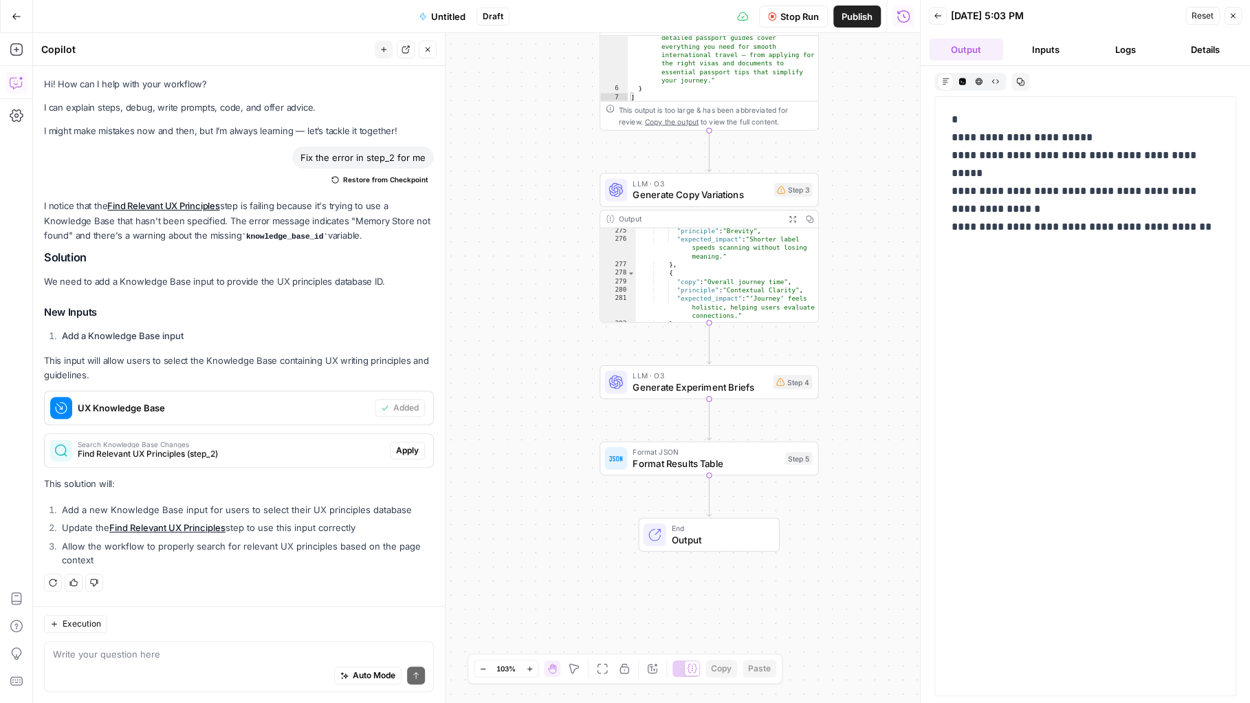
click at [1114, 47] on button "Logs" at bounding box center [1126, 50] width 74 height 22
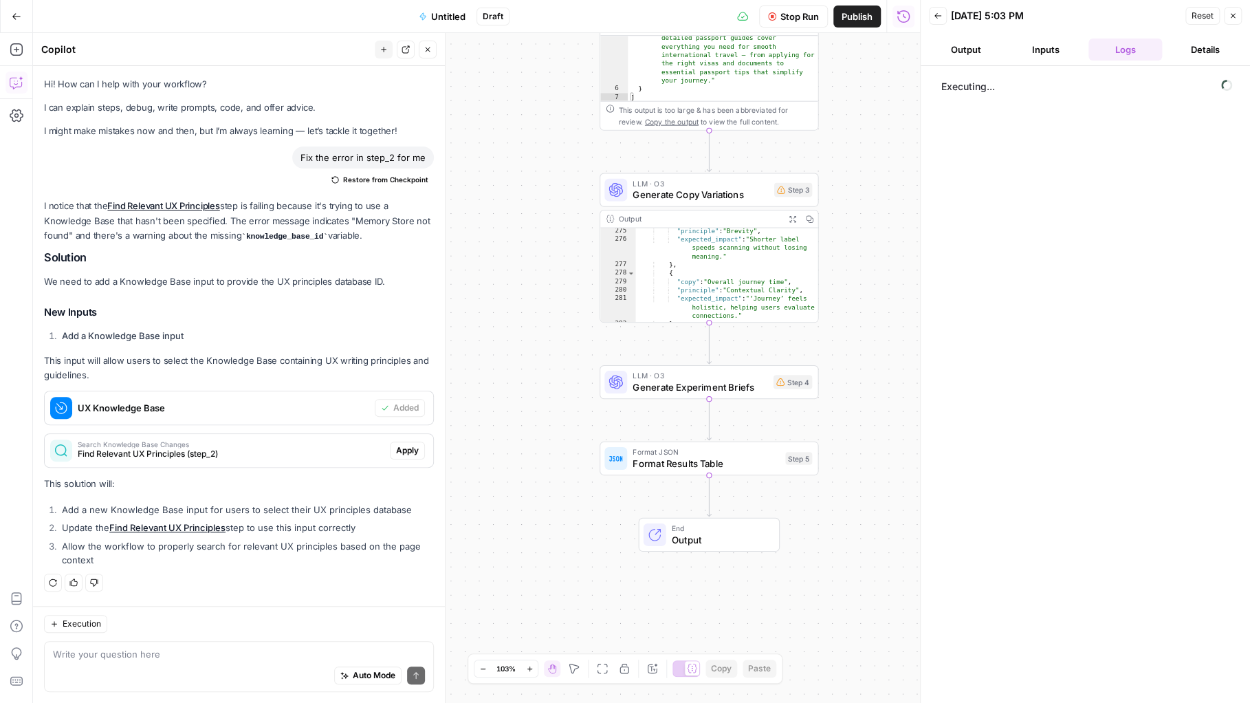
scroll to position [0, 0]
click at [452, 11] on span "Untitled" at bounding box center [448, 17] width 34 height 14
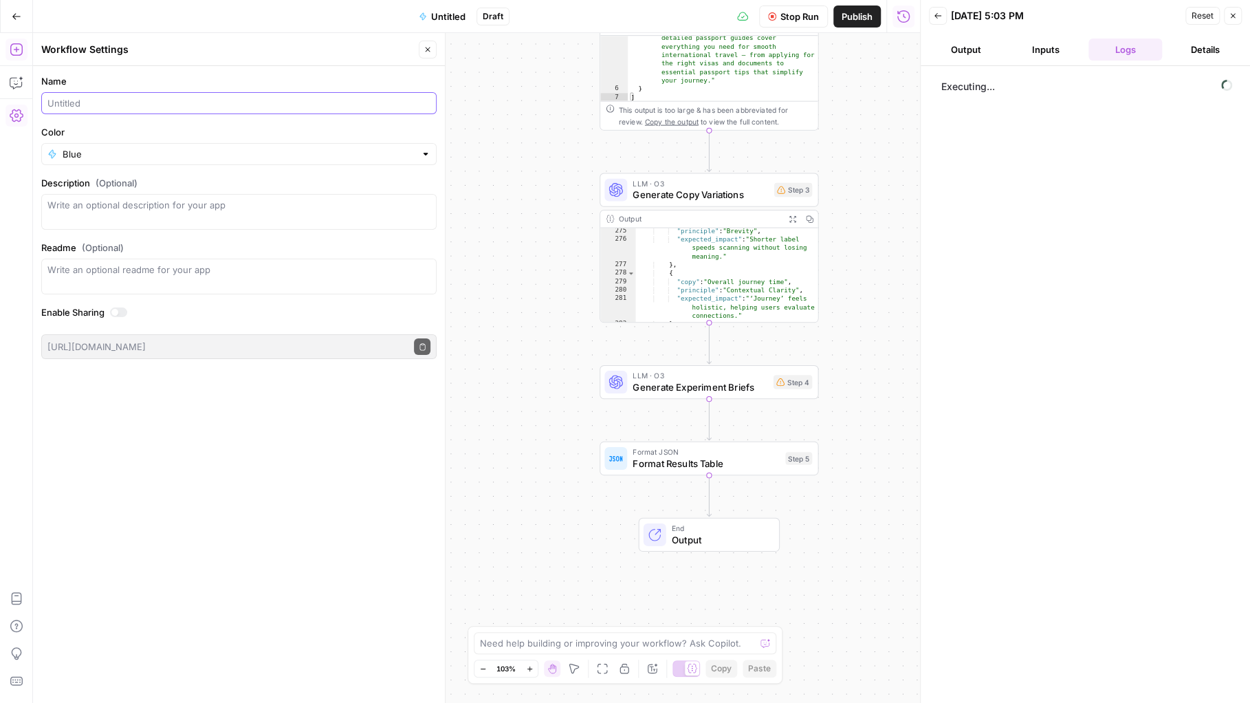
click at [183, 98] on input "Name" at bounding box center [238, 103] width 383 height 14
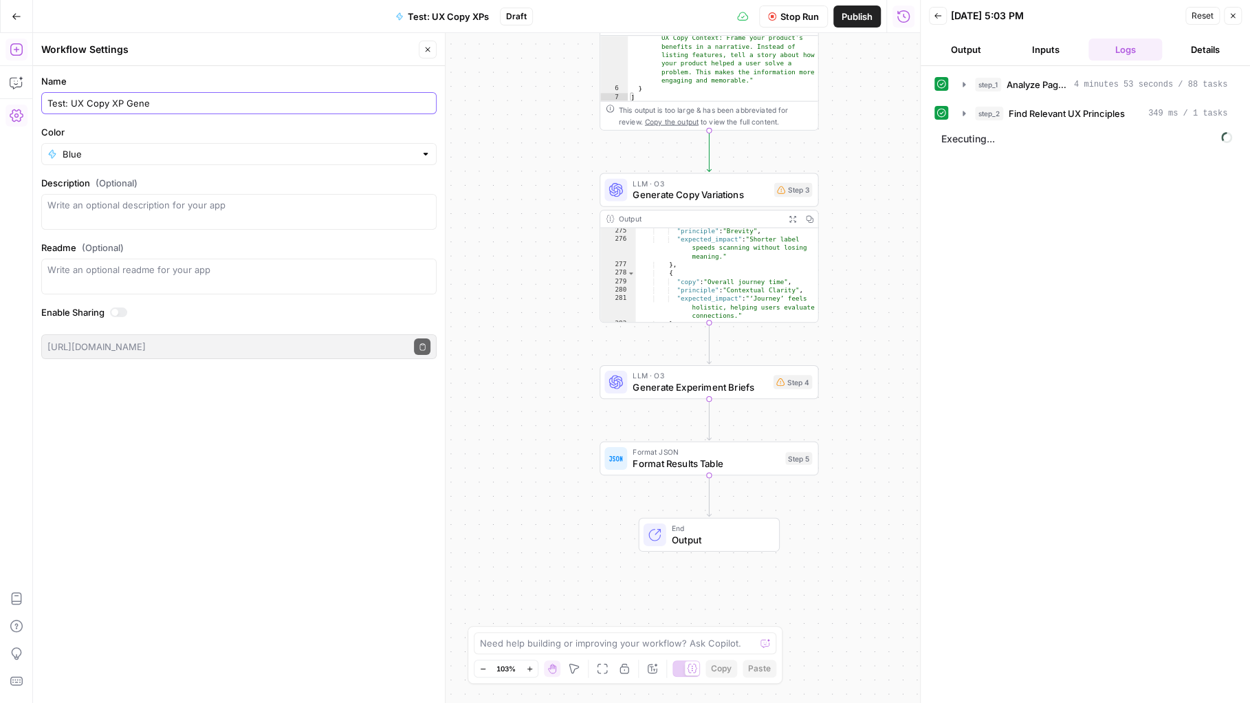
scroll to position [753, 0]
type input "Test: UX Copy XP Generator"
click at [351, 71] on form "Name Test: UX Copy XP Generator Color Blue Description (Optional) Readme (Optio…" at bounding box center [239, 216] width 412 height 301
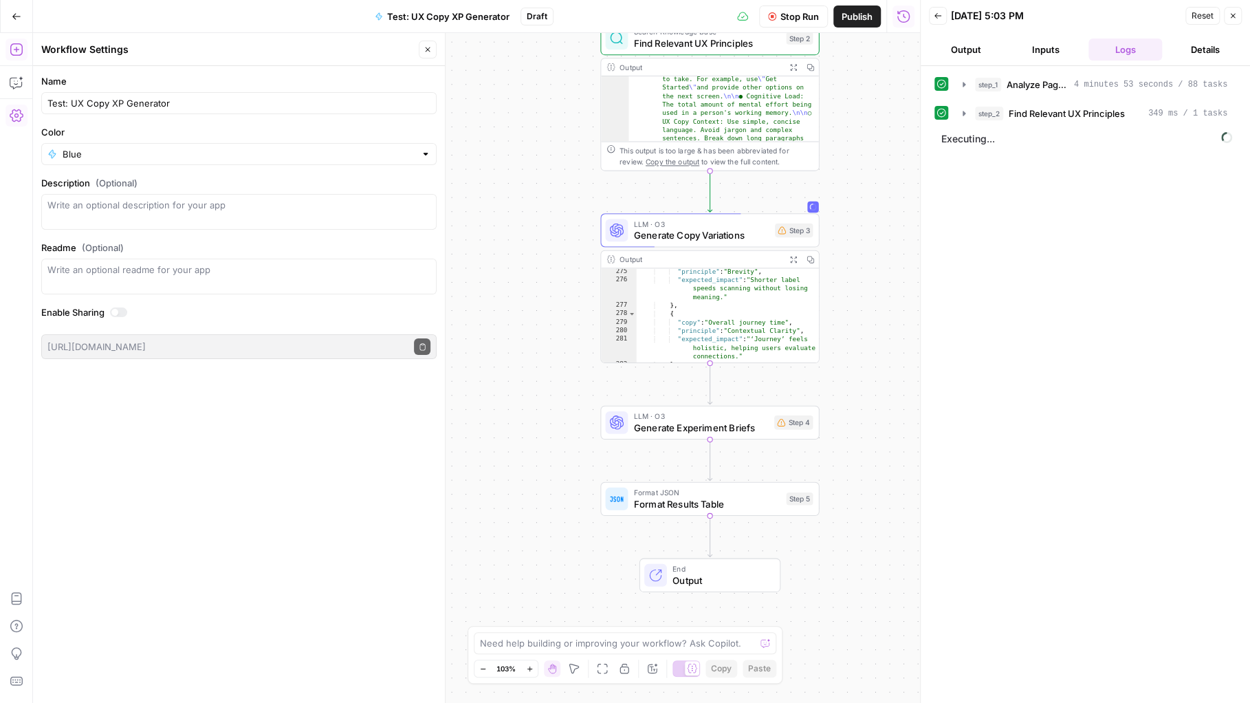
scroll to position [127, 0]
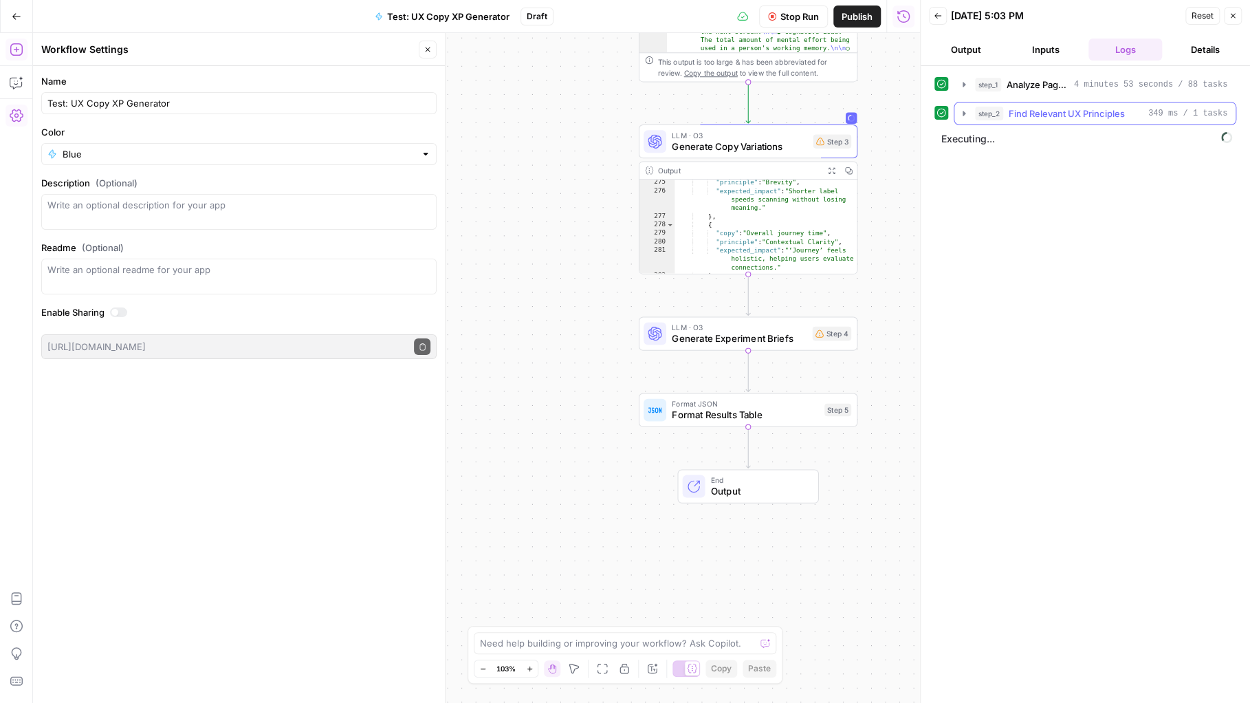
click at [963, 114] on icon "button" at bounding box center [964, 113] width 3 height 5
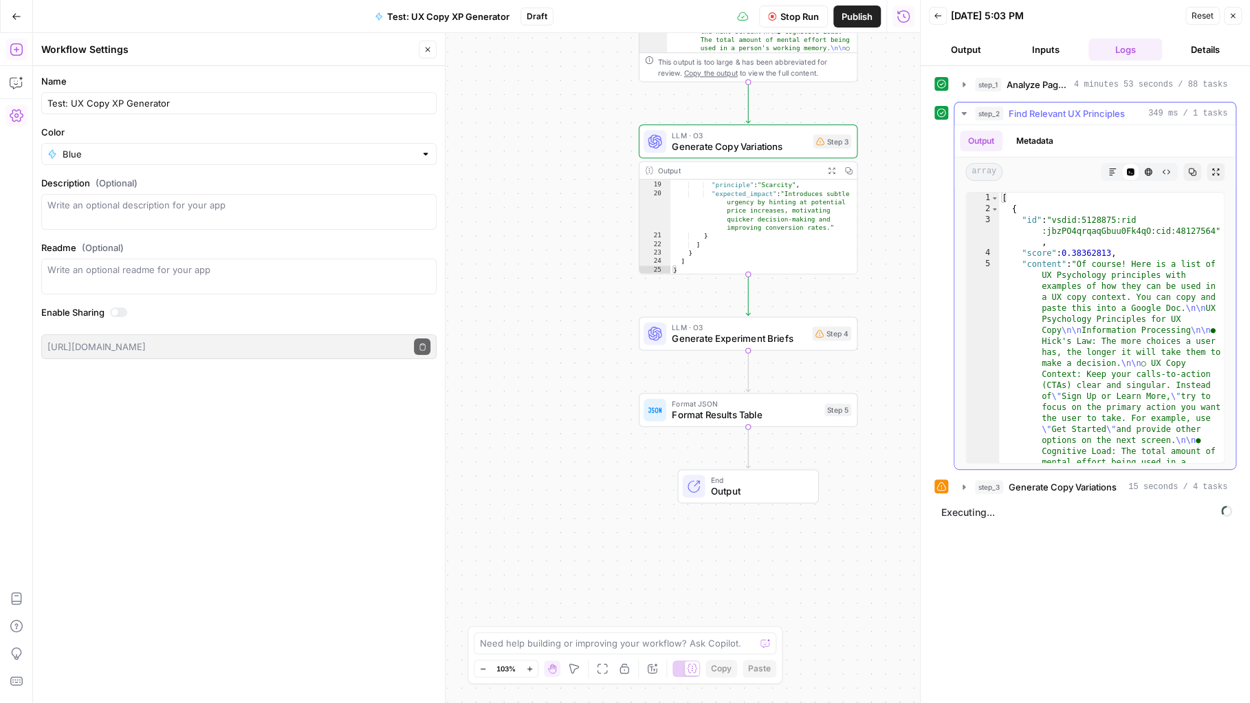
scroll to position [270, 0]
click at [964, 112] on icon "button" at bounding box center [963, 113] width 5 height 3
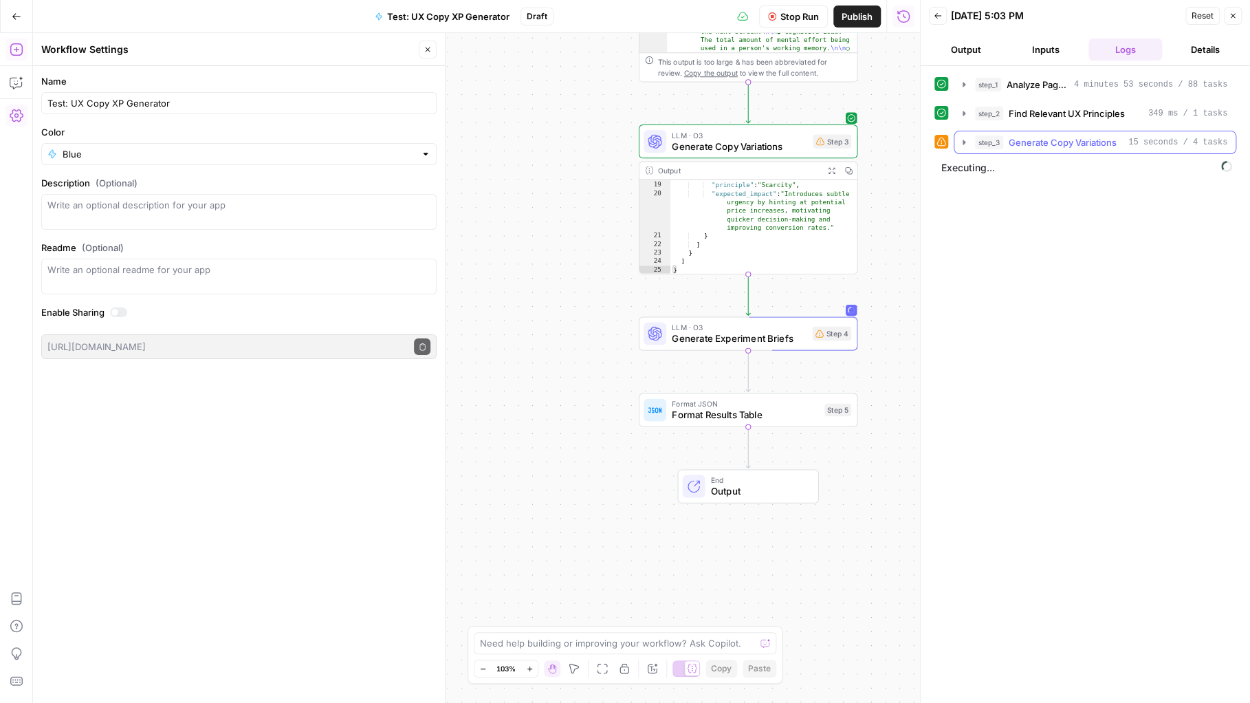
click at [963, 140] on icon "button" at bounding box center [964, 142] width 3 height 5
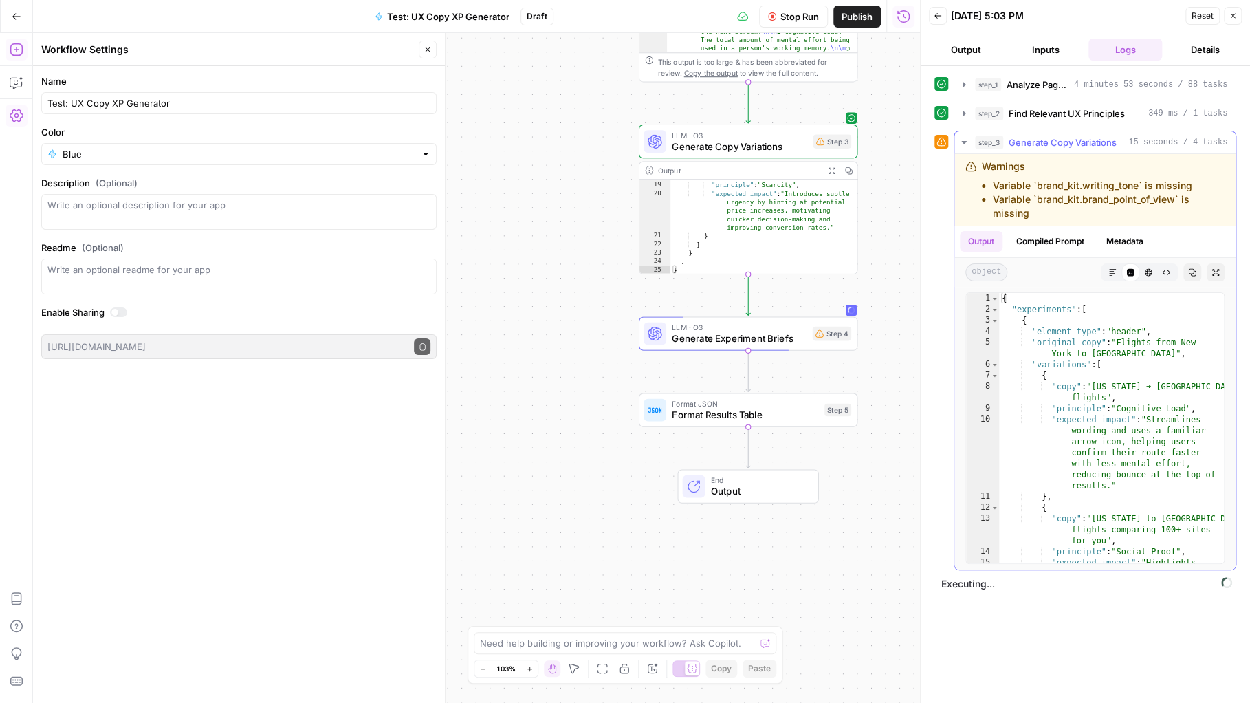
scroll to position [246, 0]
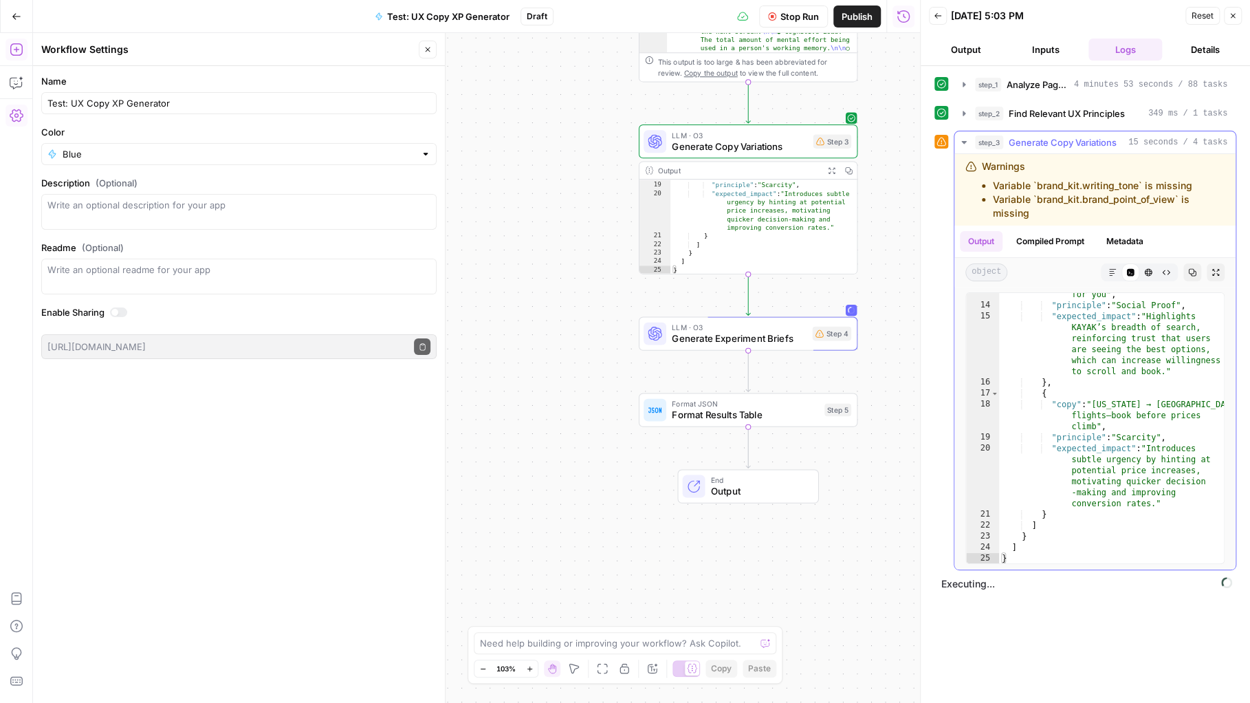
click at [963, 142] on icon "button" at bounding box center [963, 142] width 5 height 3
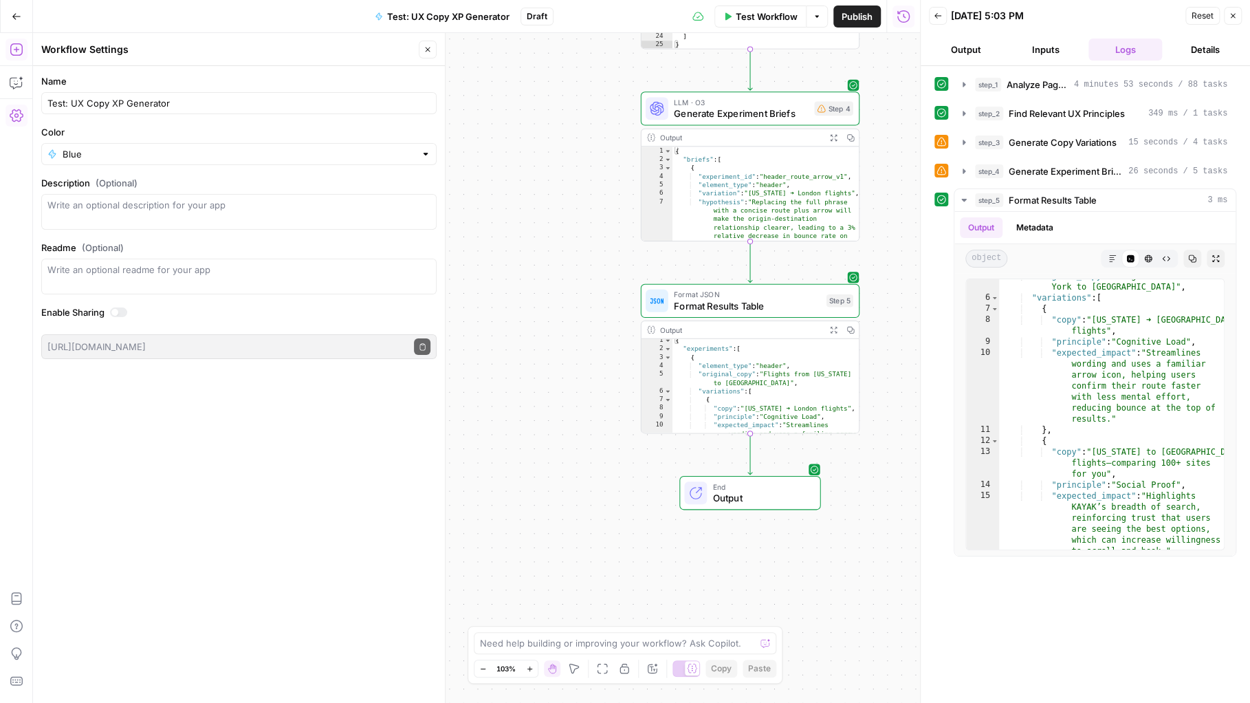
scroll to position [3, 0]
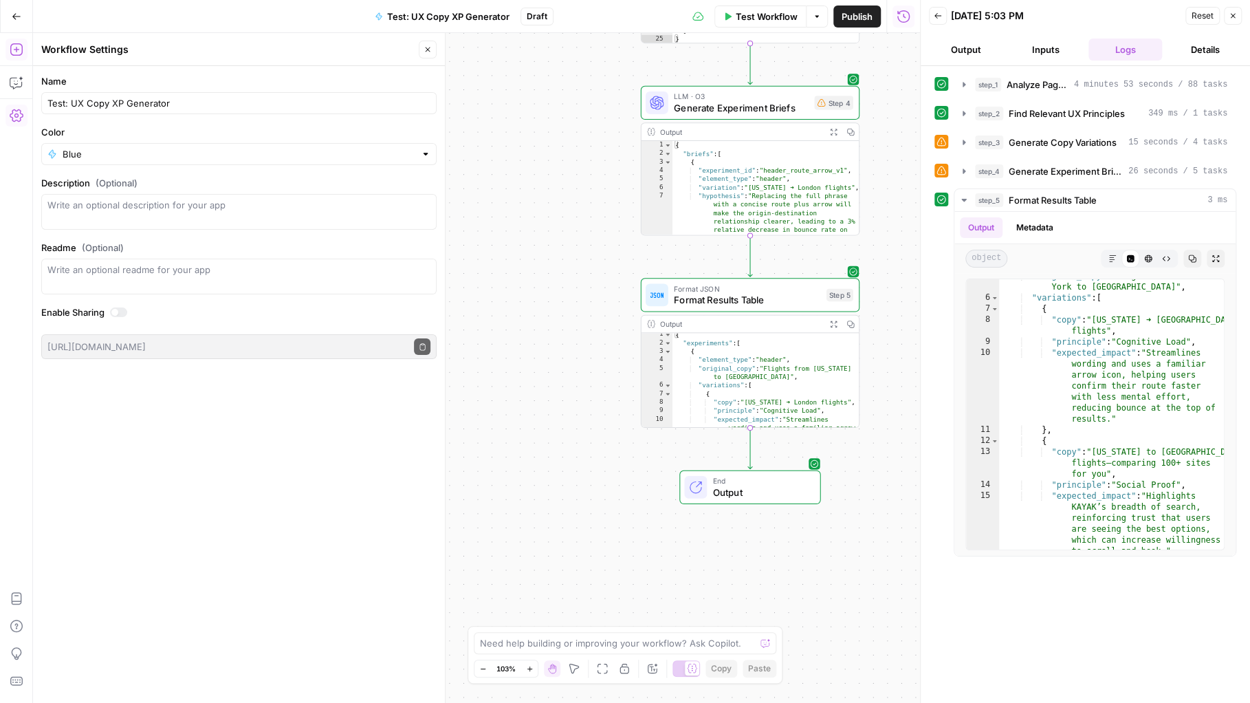
click at [1197, 41] on button "Details" at bounding box center [1205, 50] width 74 height 22
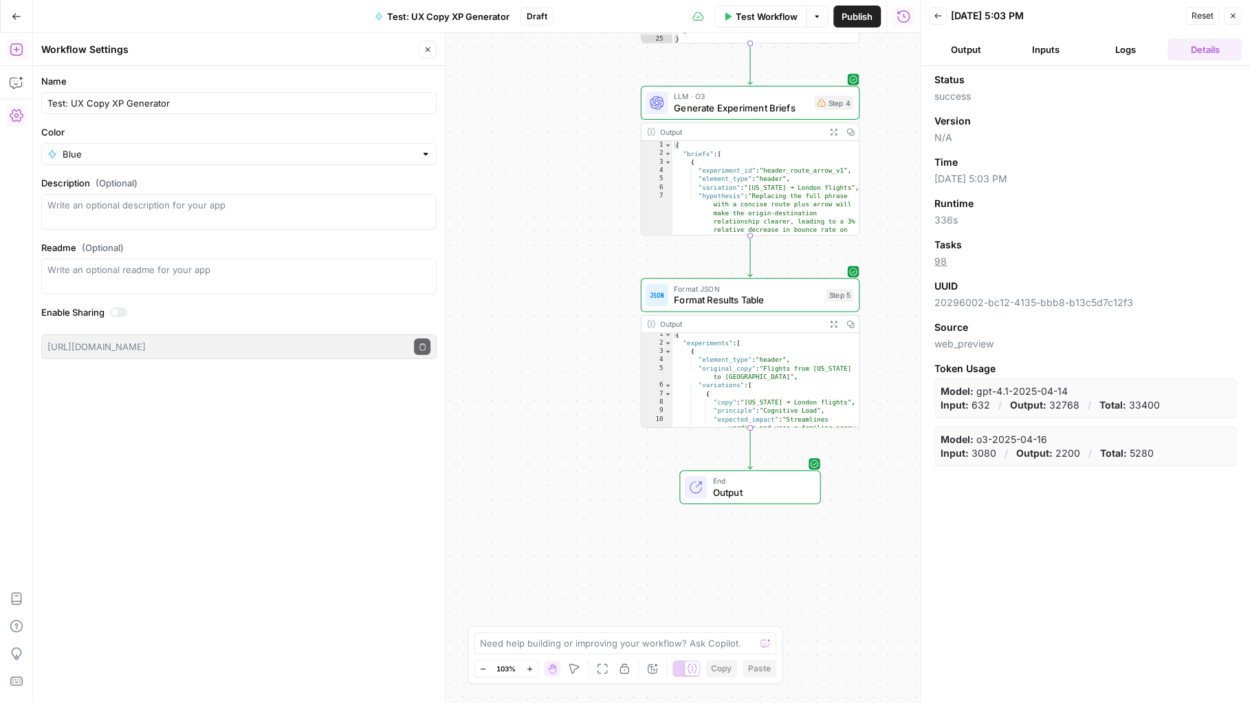
click at [964, 49] on button "Output" at bounding box center [966, 50] width 74 height 22
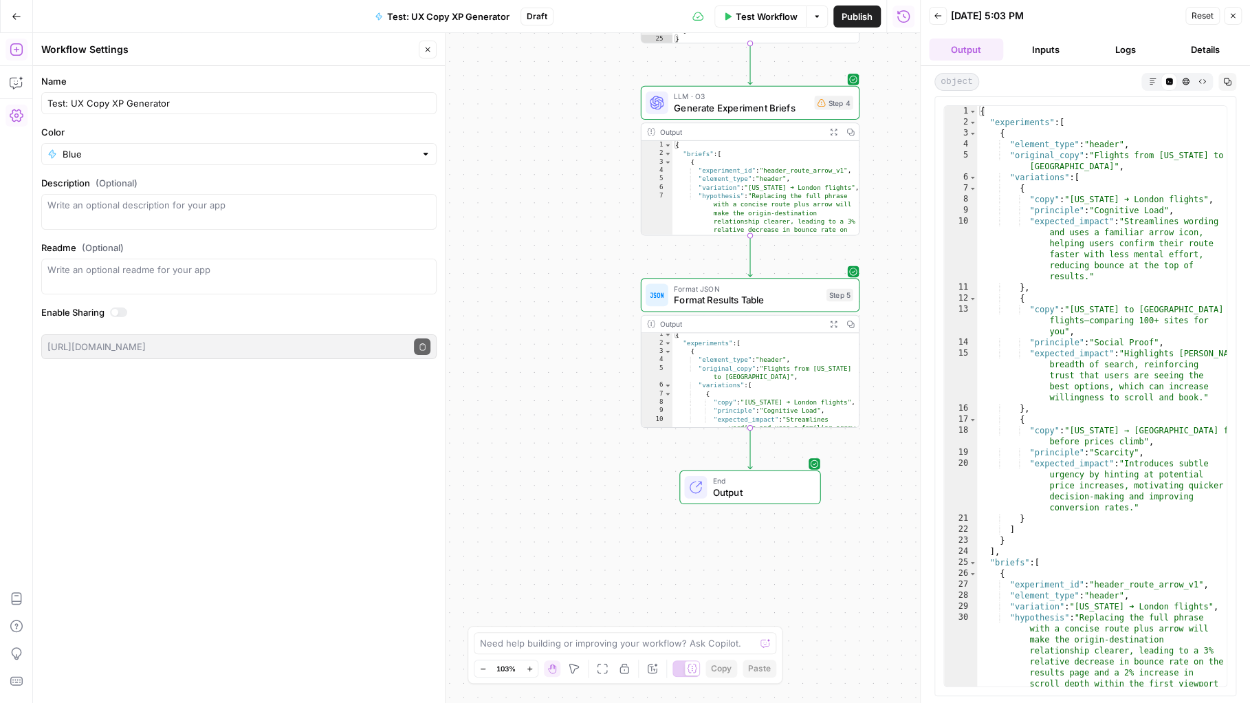
click at [939, 19] on icon "button" at bounding box center [938, 16] width 8 height 8
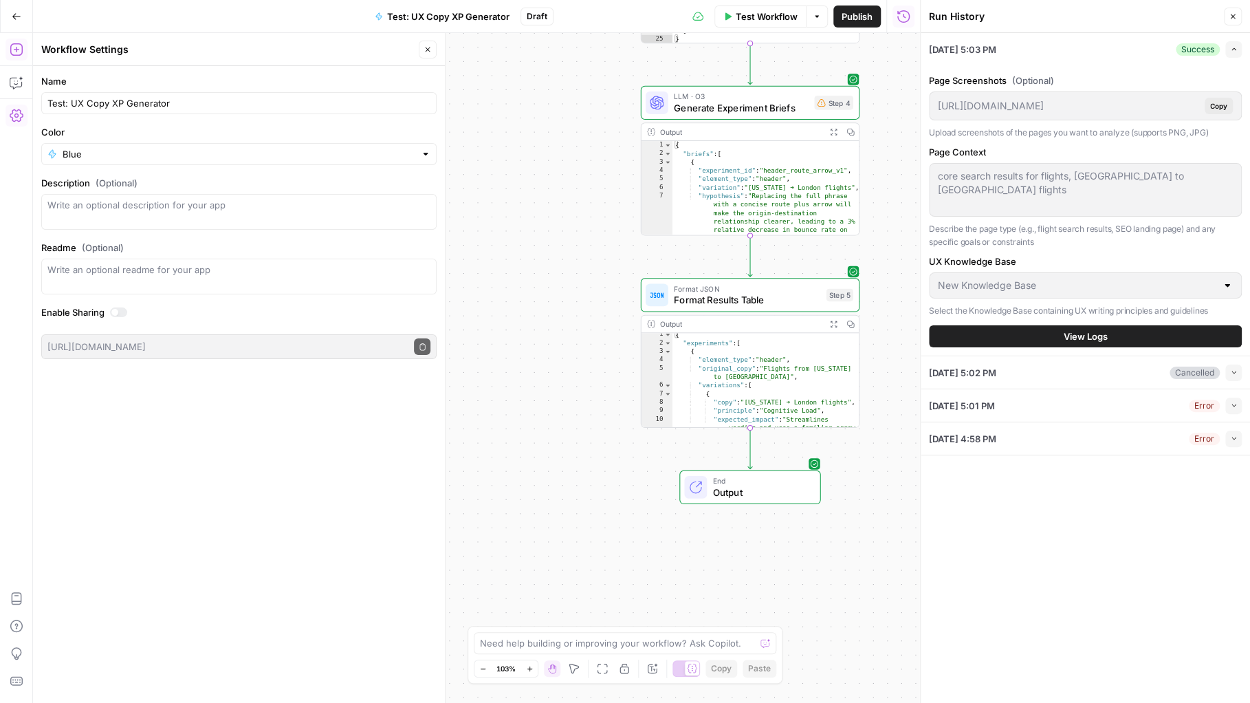
click at [768, 485] on span "Output" at bounding box center [760, 492] width 96 height 14
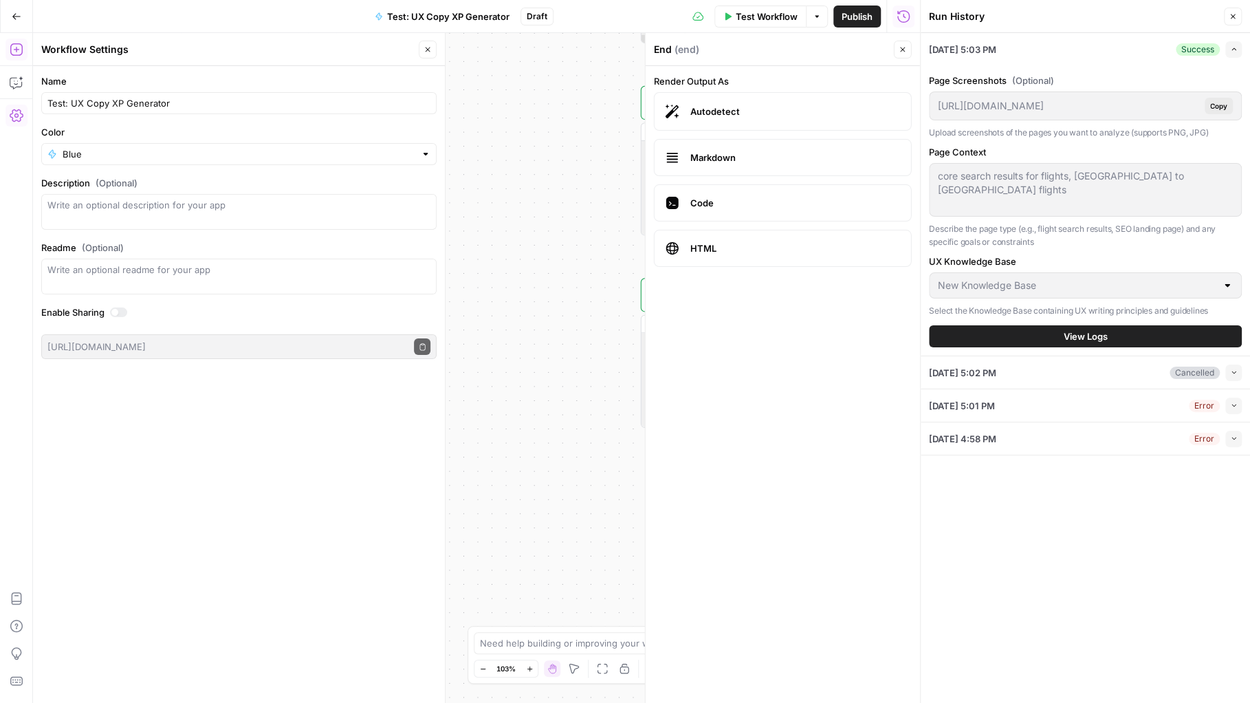
click at [511, 129] on div "Workflow Set Inputs Inputs LLM · GPT-4.1 Analyze Page Screenshots Step 1 Output…" at bounding box center [476, 368] width 887 height 670
click at [1230, 19] on icon "button" at bounding box center [1233, 16] width 8 height 8
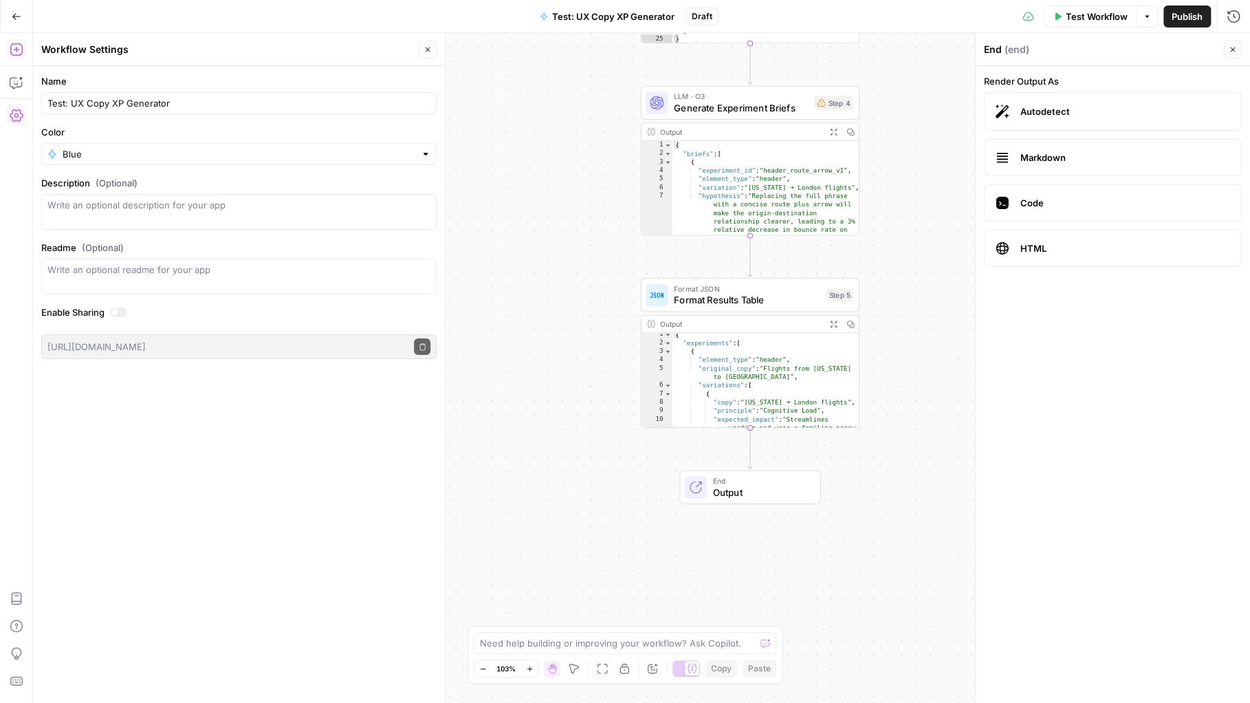
click at [1033, 153] on span "Markdown" at bounding box center [1126, 158] width 210 height 14
click at [1084, 116] on span "Autodetect" at bounding box center [1126, 112] width 210 height 14
click at [1229, 50] on icon "button" at bounding box center [1233, 49] width 8 height 8
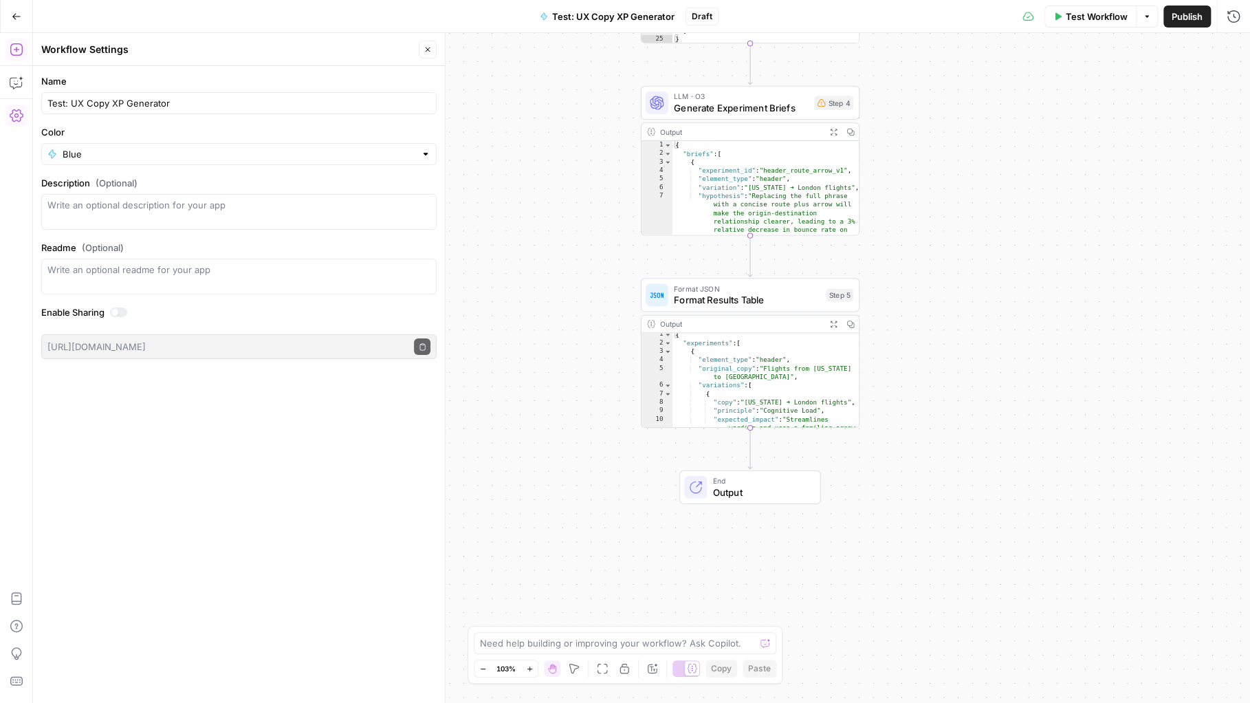
click at [23, 17] on button "Go Back" at bounding box center [16, 16] width 25 height 25
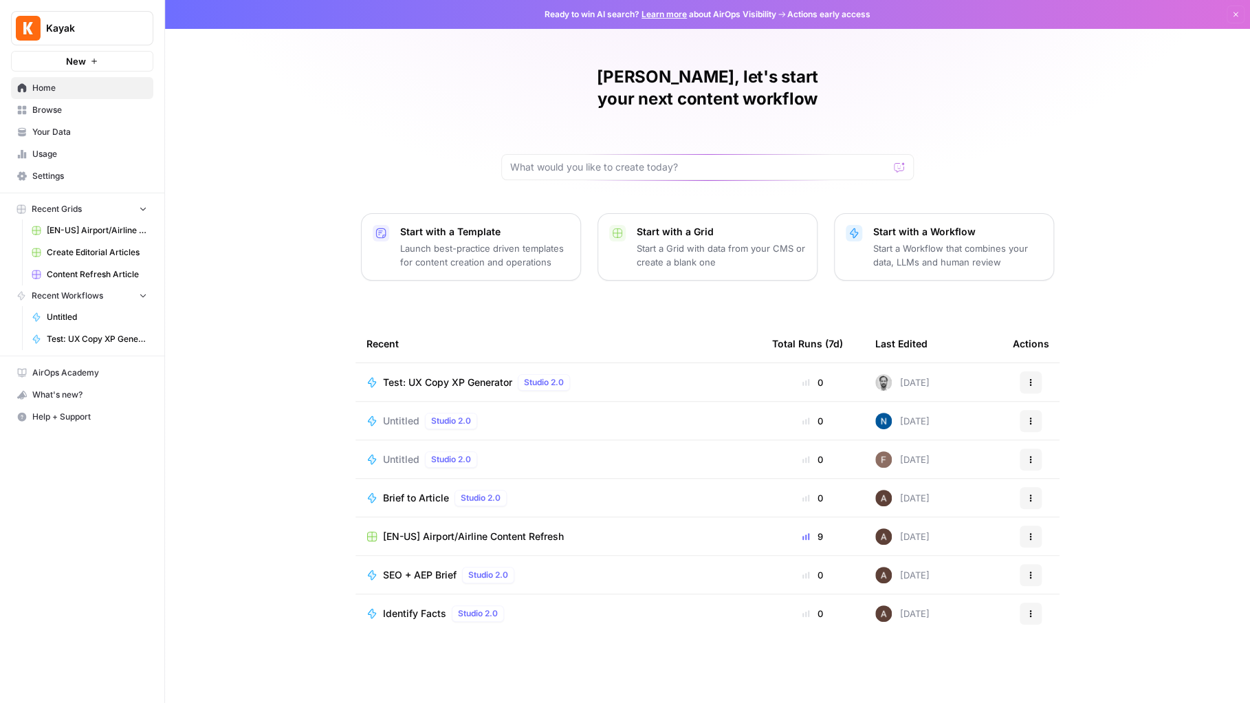
click at [1028, 378] on icon "button" at bounding box center [1031, 382] width 8 height 8
click at [621, 374] on div "Test: UX Copy XP Generator Studio 2.0" at bounding box center [559, 382] width 384 height 17
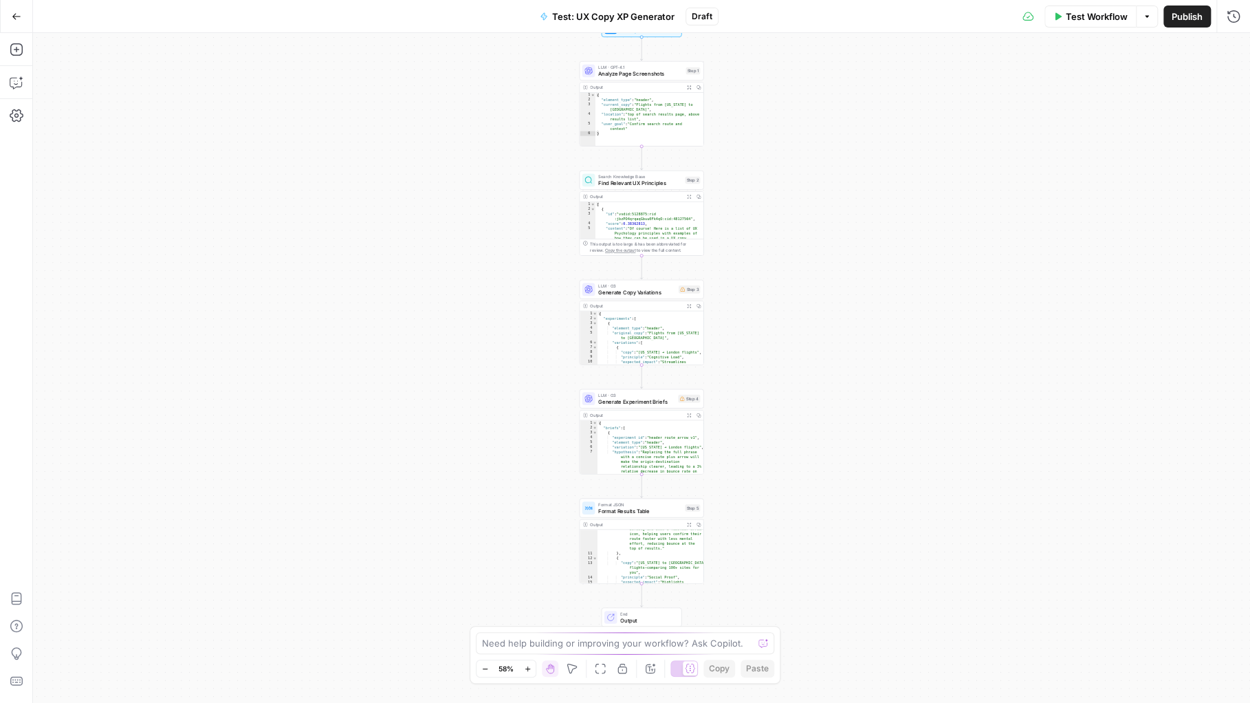
scroll to position [99, 0]
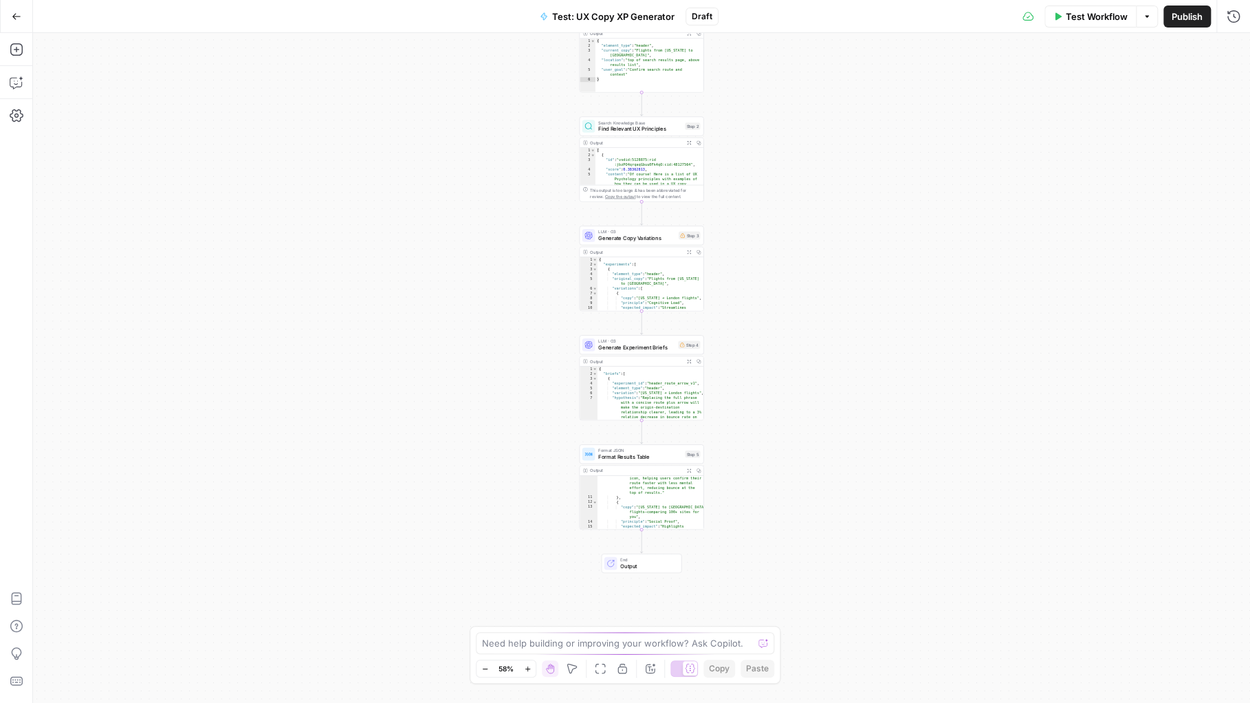
click at [701, 470] on icon "button" at bounding box center [699, 470] width 4 height 4
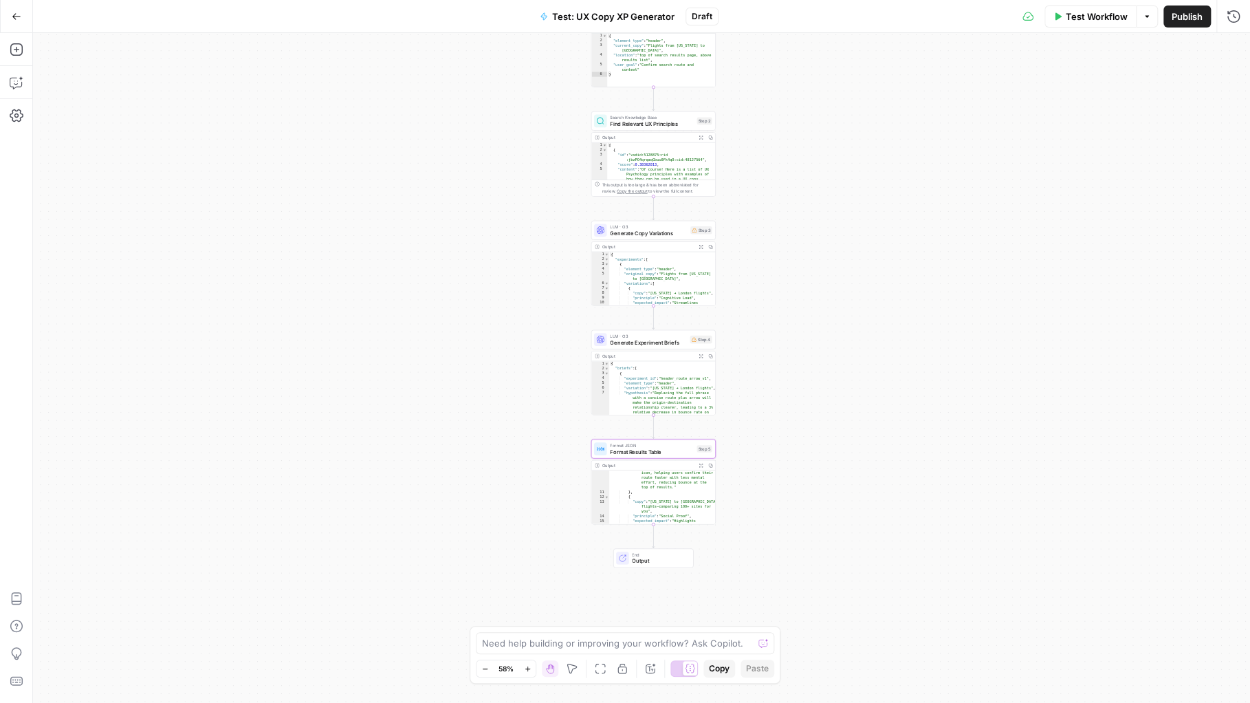
type textarea "**********"
click at [659, 500] on div ""expected_impact" : "Streamlines wording and uses a familiar arrow icon, helpin…" at bounding box center [662, 516] width 106 height 111
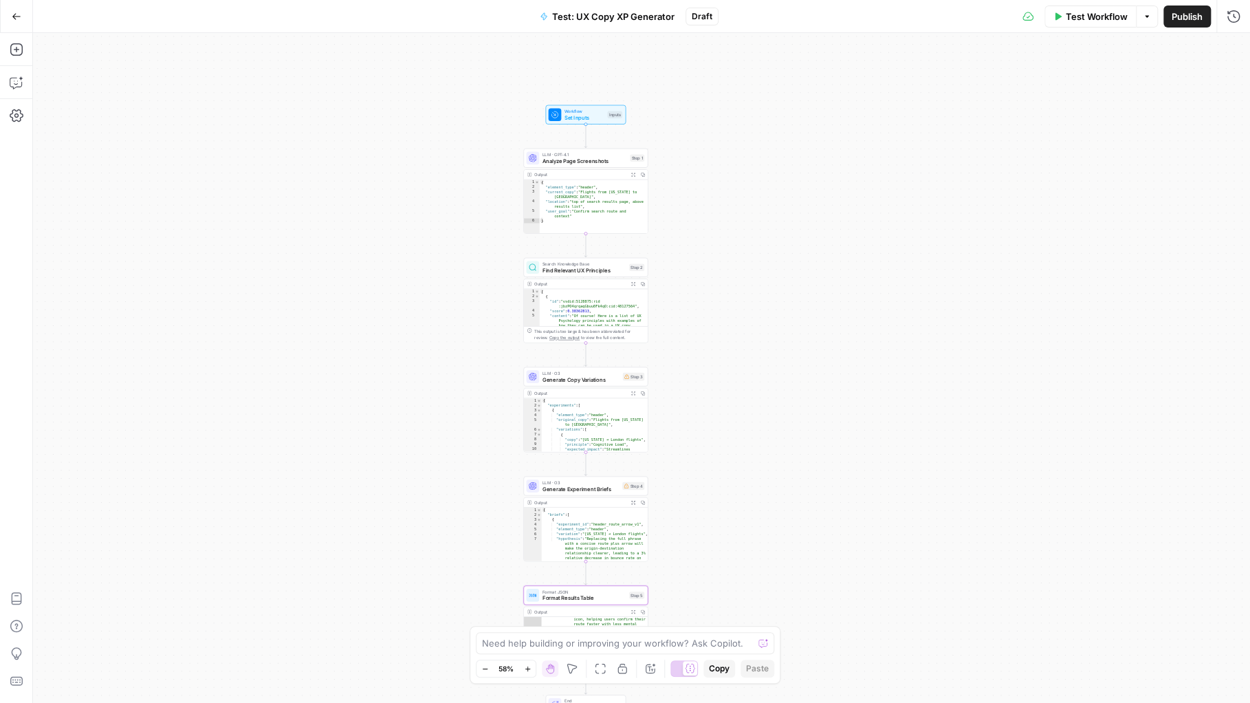
click at [15, 18] on icon "button" at bounding box center [17, 17] width 10 height 10
